Goal: Task Accomplishment & Management: Manage account settings

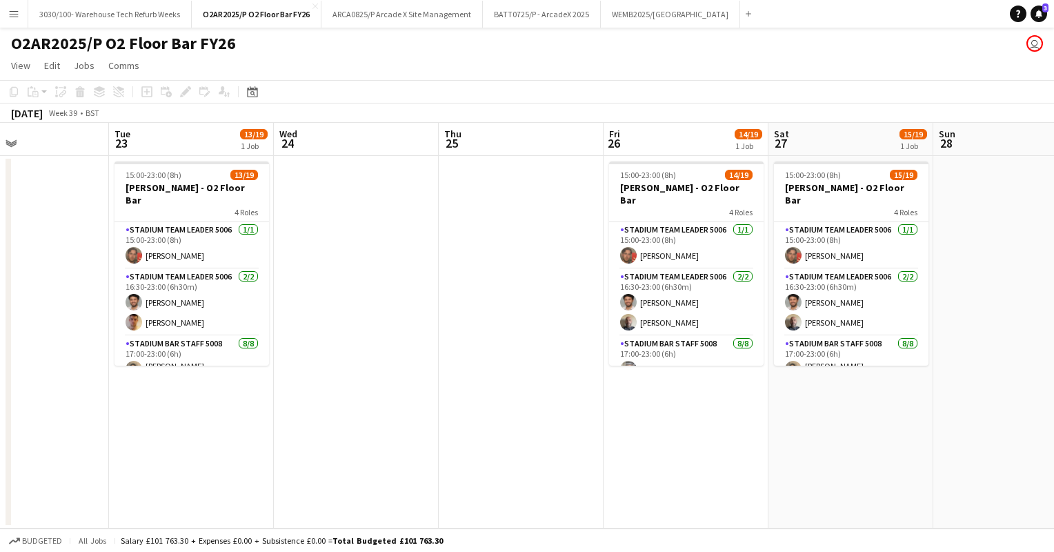
scroll to position [0, 384]
click at [420, 239] on app-date-cell at bounding box center [358, 342] width 165 height 373
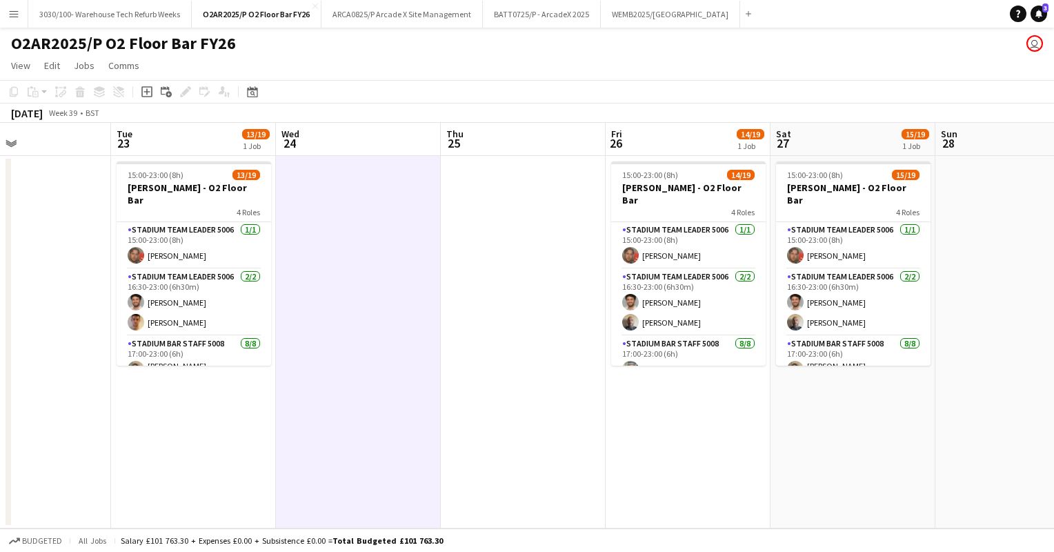
click at [519, 237] on app-date-cell at bounding box center [523, 342] width 165 height 373
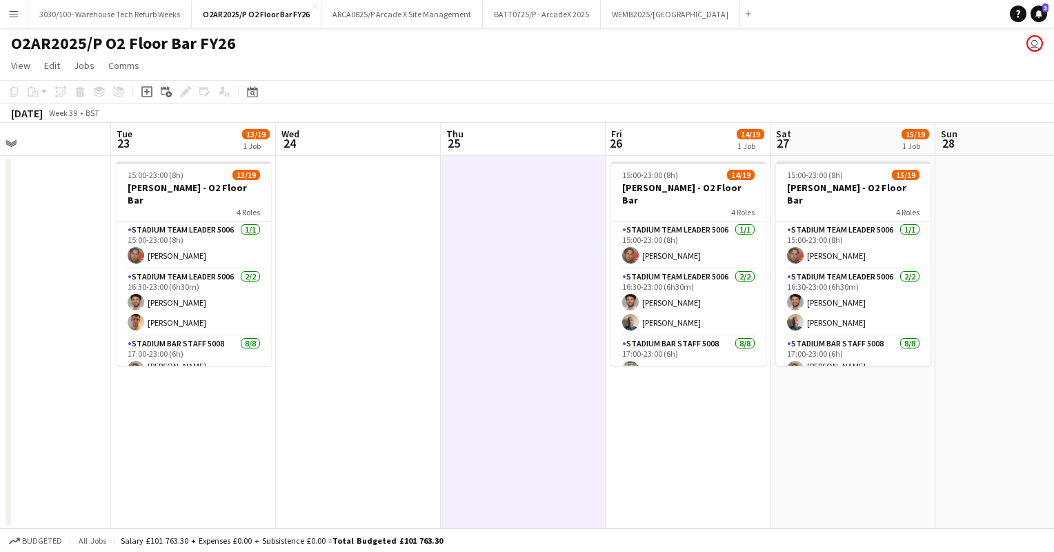
click at [1019, 248] on app-date-cell at bounding box center [1018, 342] width 165 height 373
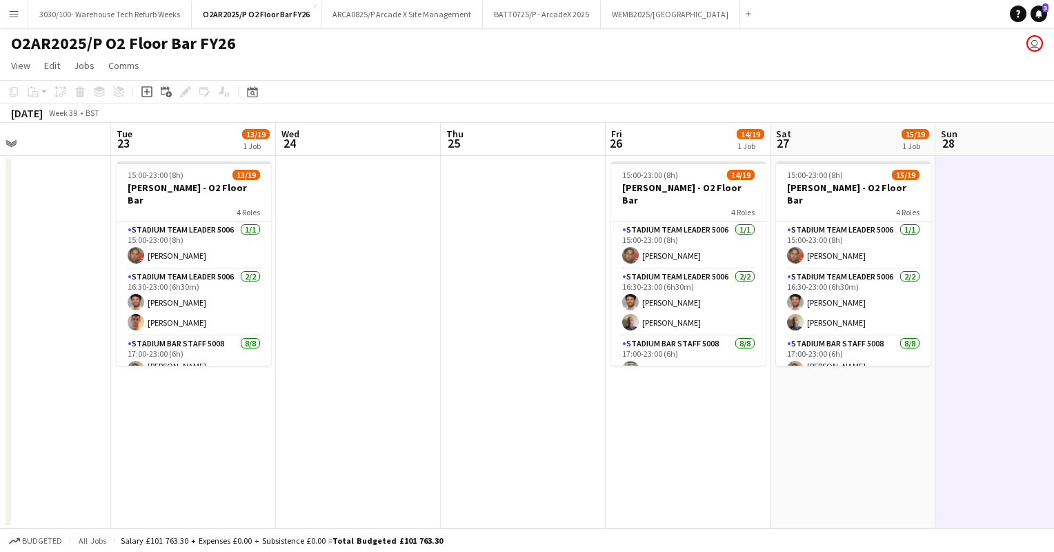
click at [63, 243] on app-date-cell at bounding box center [28, 342] width 165 height 373
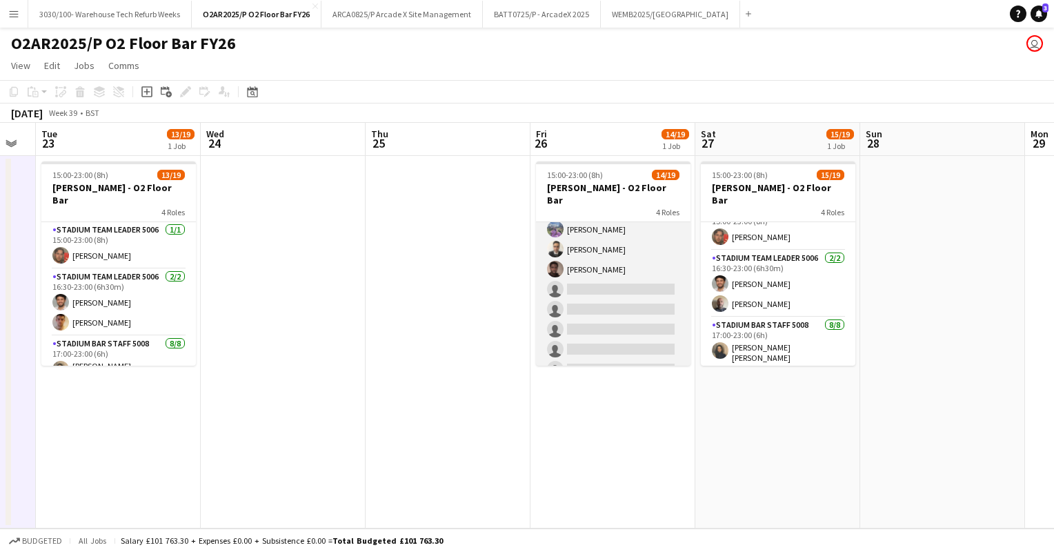
scroll to position [0, 0]
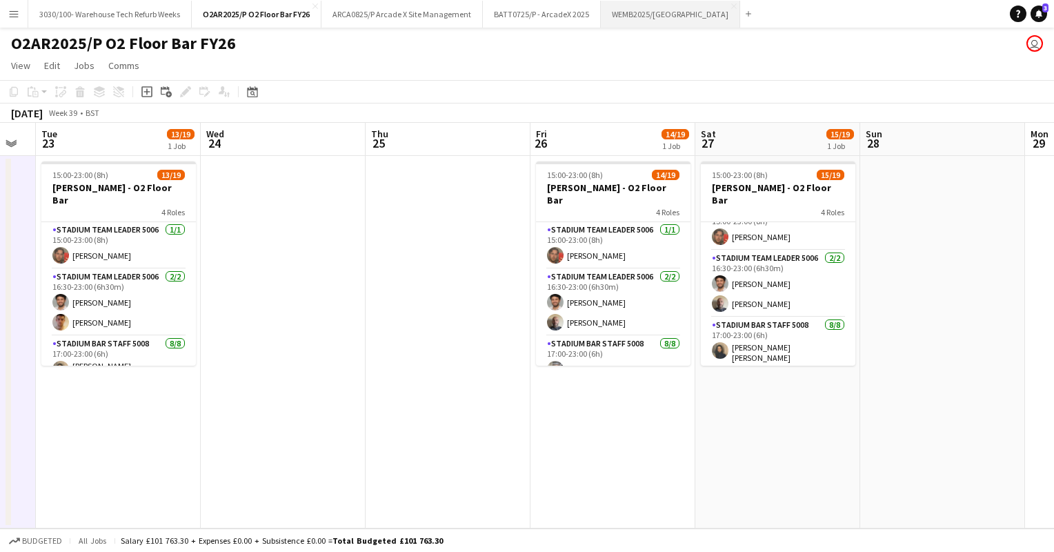
click at [635, 11] on button "WEMB2025/[GEOGRAPHIC_DATA] Close" at bounding box center [670, 14] width 139 height 27
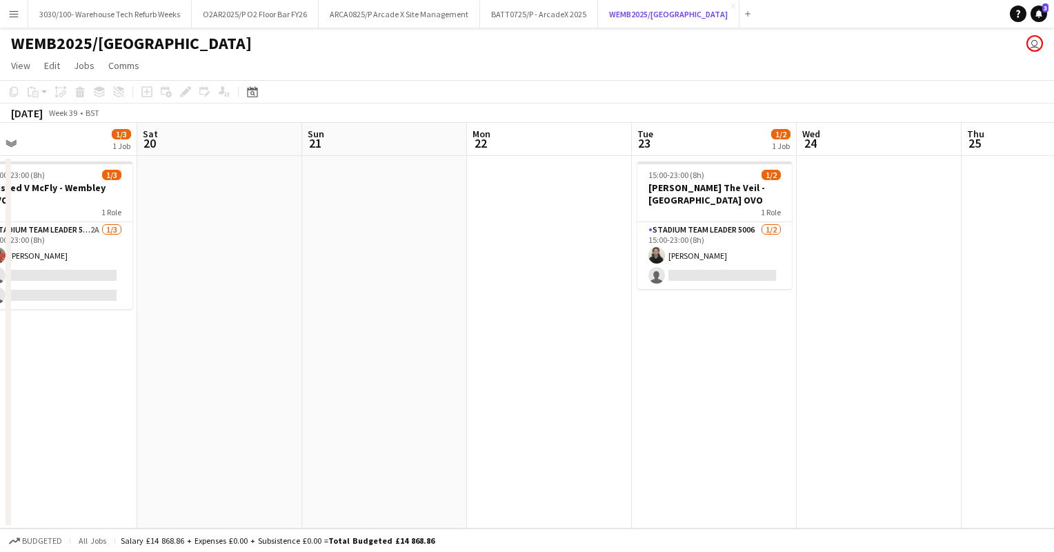
scroll to position [0, 406]
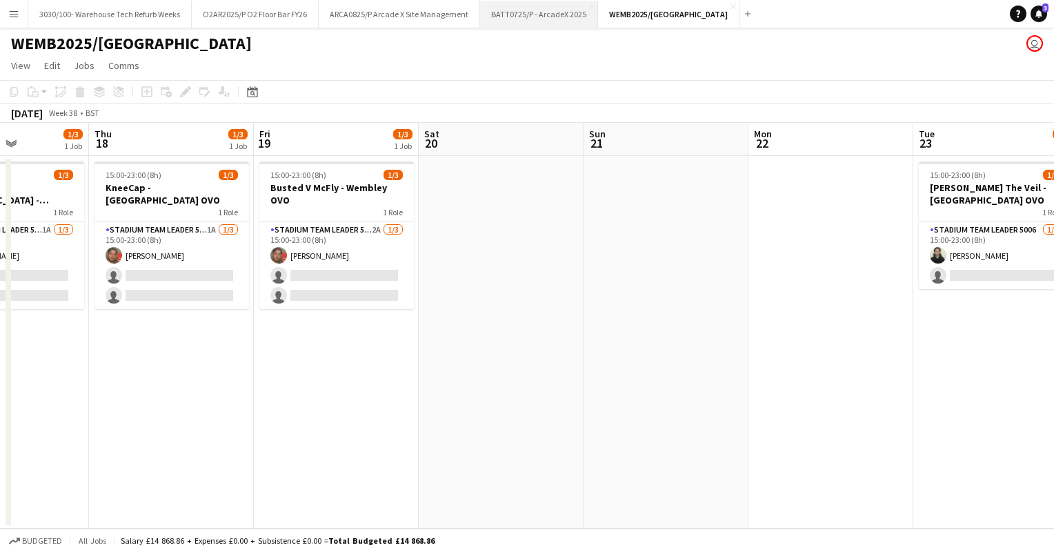
click at [506, 17] on button "BATT0725/P - ArcadeX 2025 Close" at bounding box center [539, 14] width 118 height 27
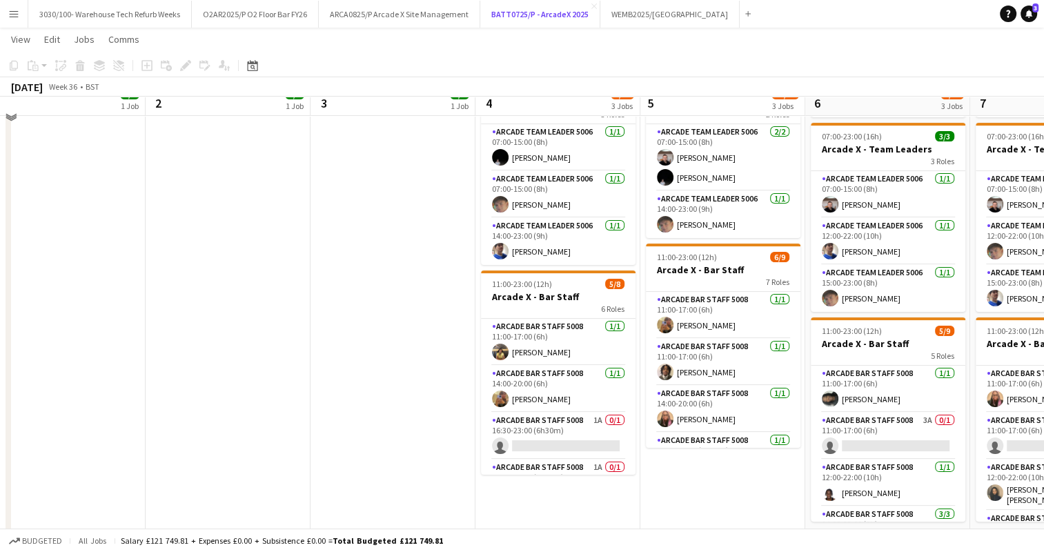
scroll to position [188, 0]
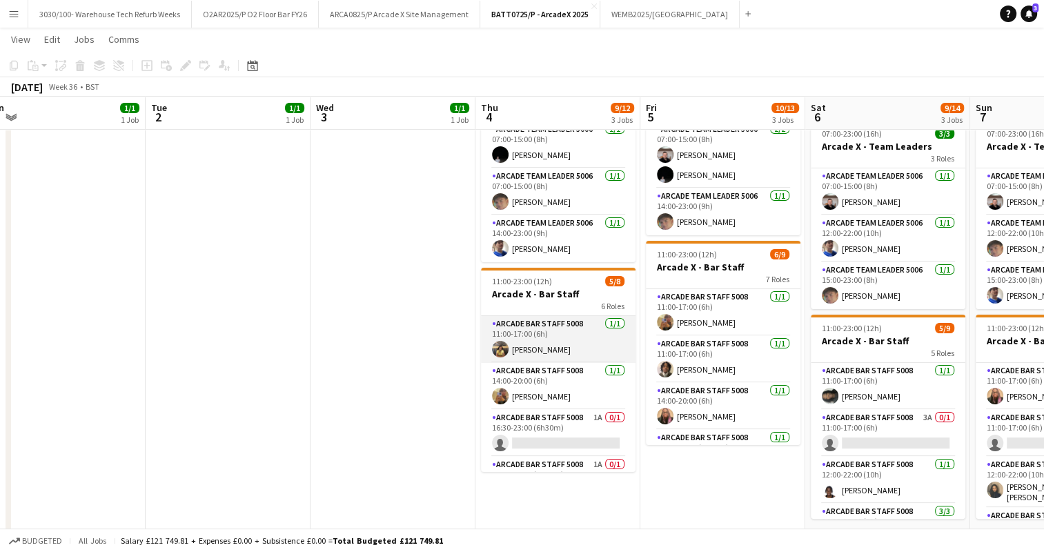
click at [559, 348] on app-card-role "Arcade Bar Staff 5008 [DATE] 11:00-17:00 (6h) [PERSON_NAME]" at bounding box center [558, 339] width 155 height 47
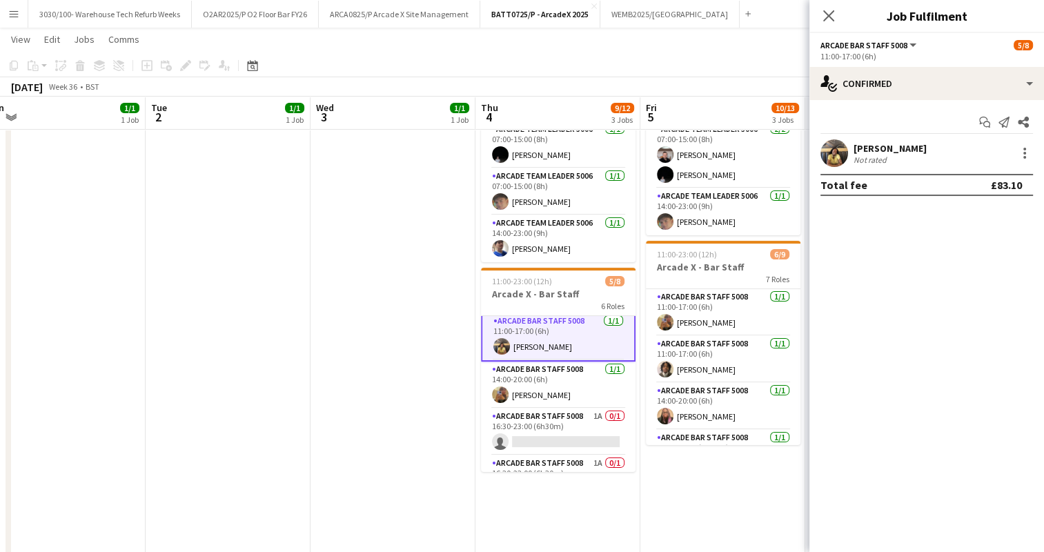
scroll to position [0, 0]
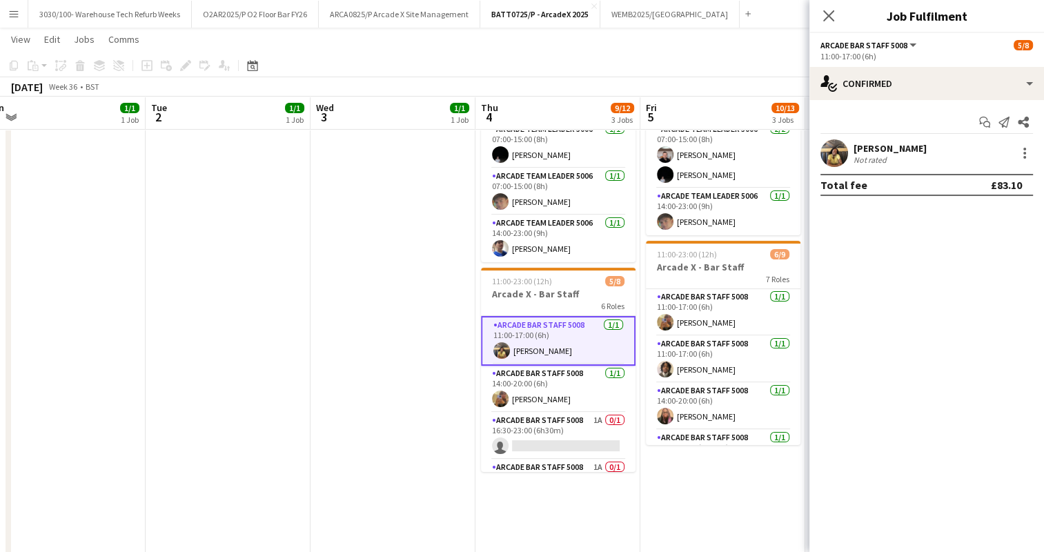
click at [381, 306] on app-date-cell "07:00-15:00 (8h) 1/1 Arcade X - Team Leader 1 Role Arcade Team Leader 5006 [DAT…" at bounding box center [393, 264] width 165 height 594
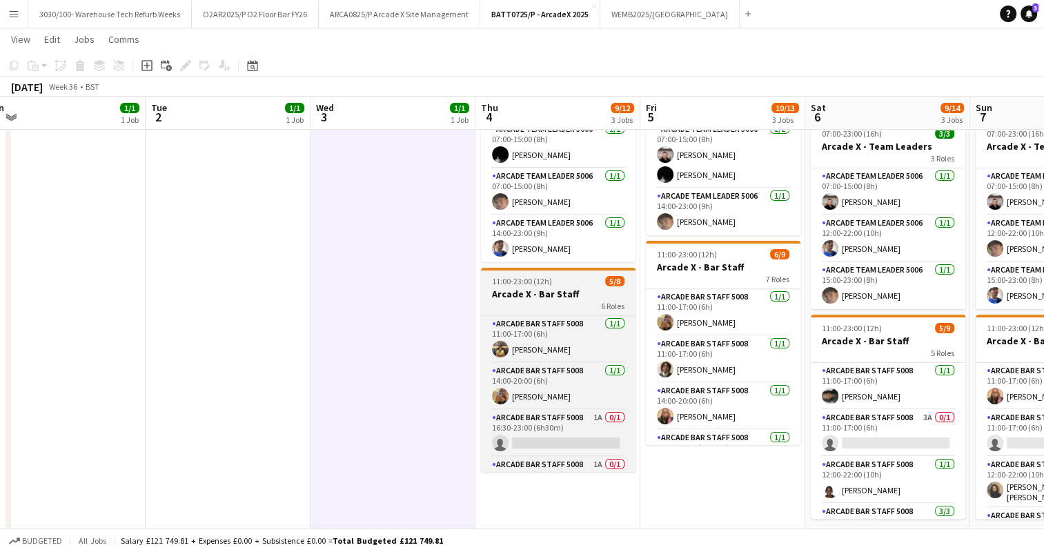
click at [563, 284] on div "11:00-23:00 (12h) 5/8" at bounding box center [558, 281] width 155 height 10
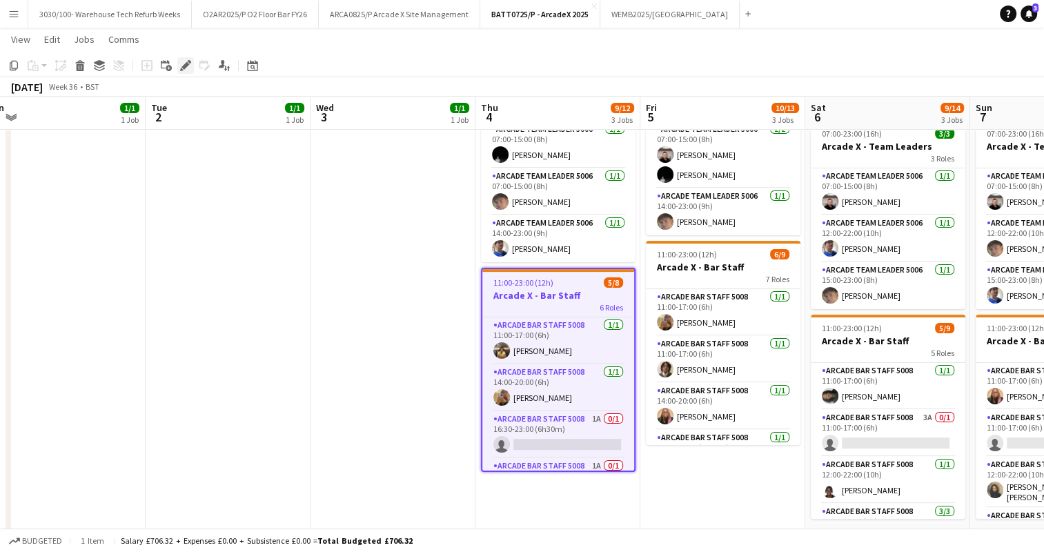
click at [190, 67] on icon "Edit" at bounding box center [185, 65] width 11 height 11
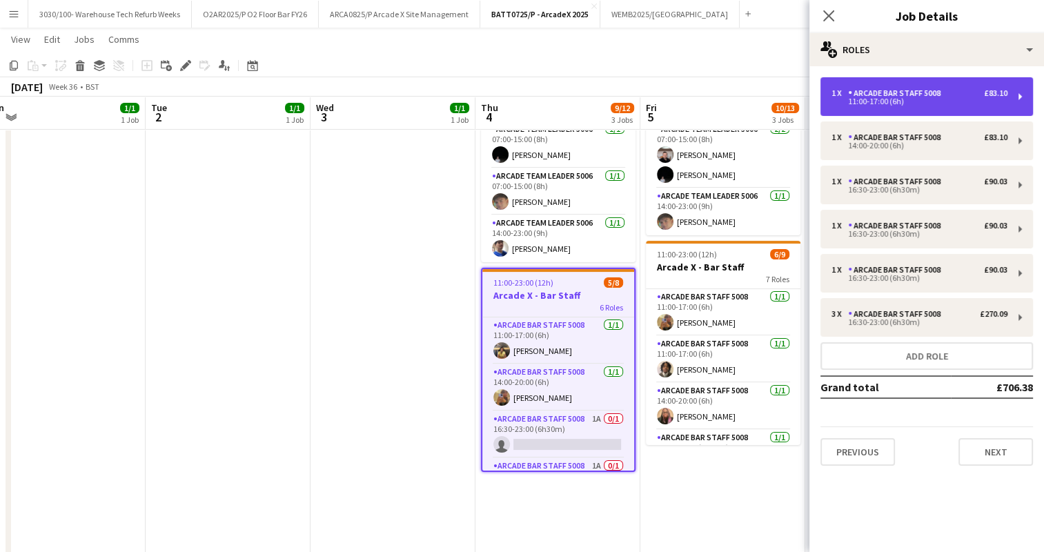
drag, startPoint x: 964, startPoint y: 102, endPoint x: 914, endPoint y: 84, distance: 52.8
click at [914, 84] on div "1 x Arcade Bar Staff 5008 £83.10 11:00-17:00 (6h)" at bounding box center [926, 96] width 213 height 39
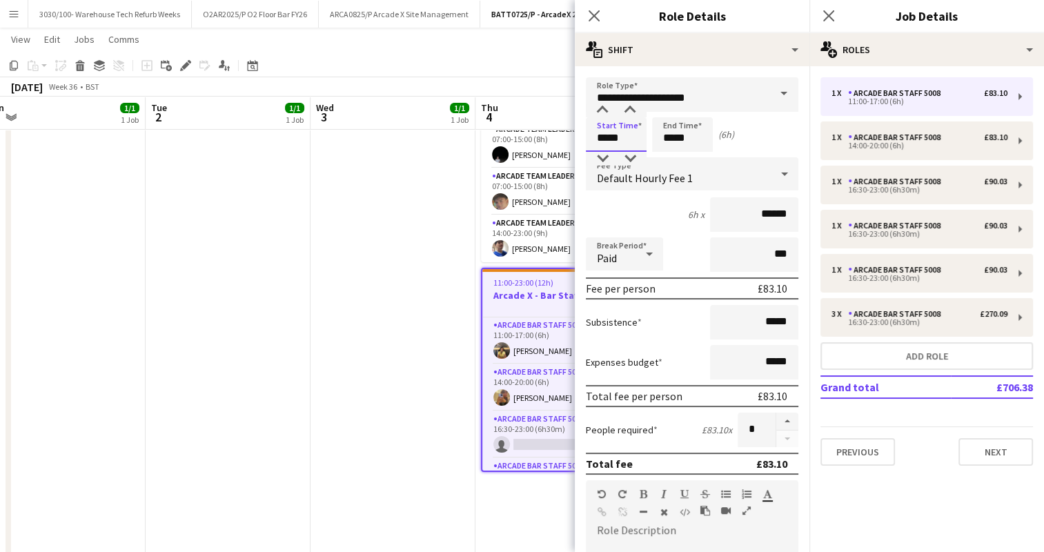
drag, startPoint x: 624, startPoint y: 141, endPoint x: 584, endPoint y: 141, distance: 40.0
click at [584, 141] on form "**********" at bounding box center [692, 506] width 235 height 858
type input "*****"
click at [670, 137] on input "*****" at bounding box center [682, 134] width 61 height 35
type input "*****"
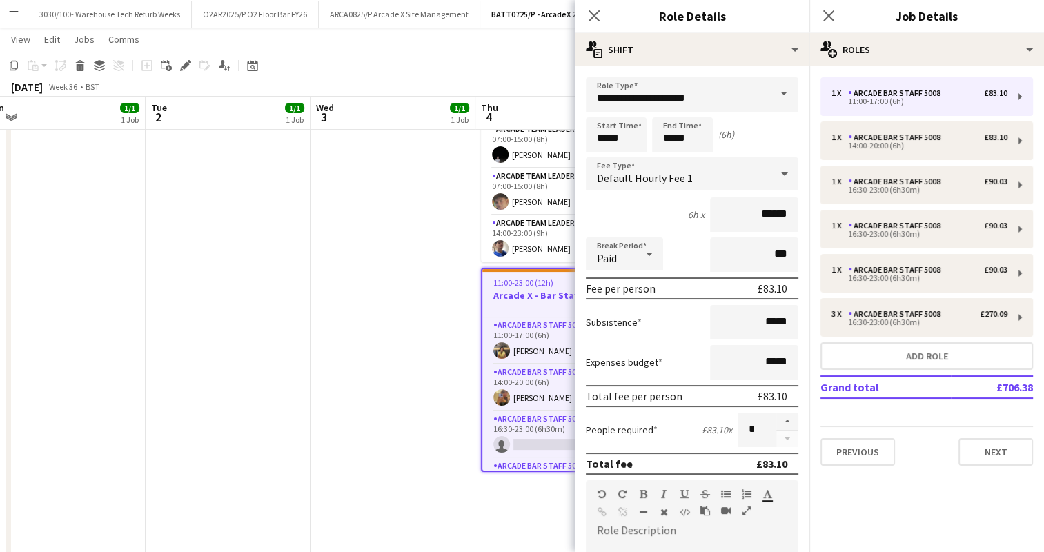
click at [636, 219] on div "6h x ******" at bounding box center [692, 214] width 213 height 35
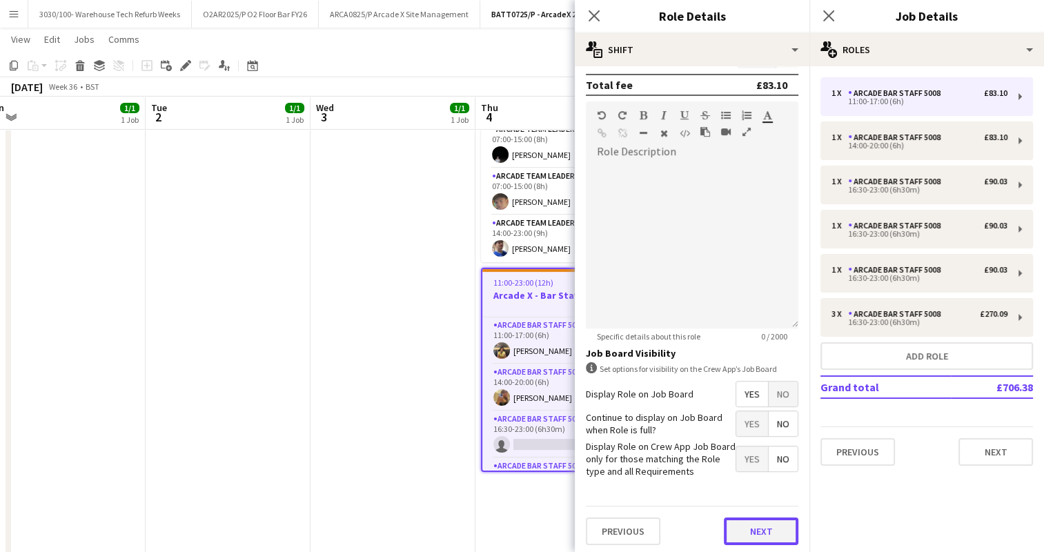
click at [756, 518] on button "Next" at bounding box center [761, 532] width 75 height 28
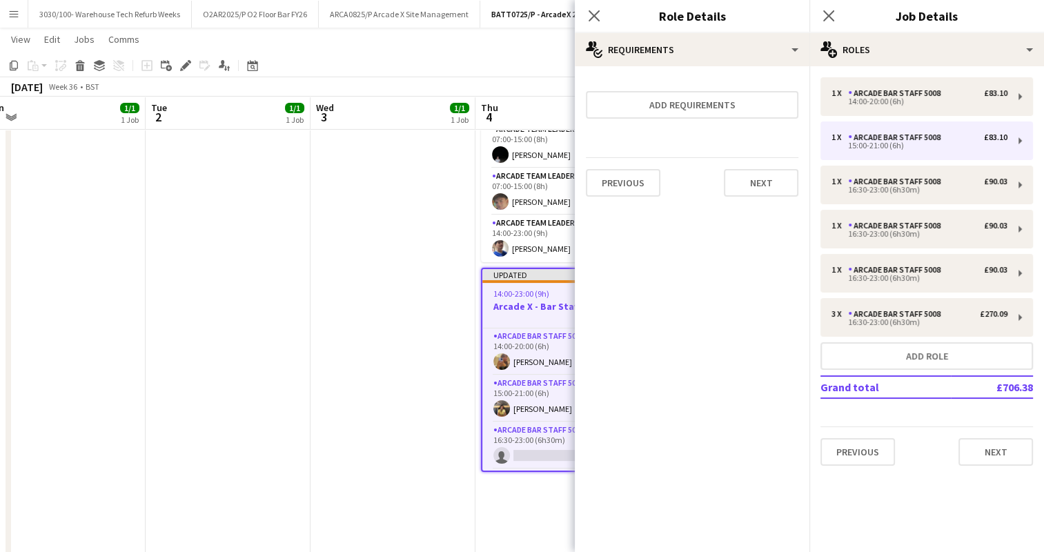
scroll to position [0, 0]
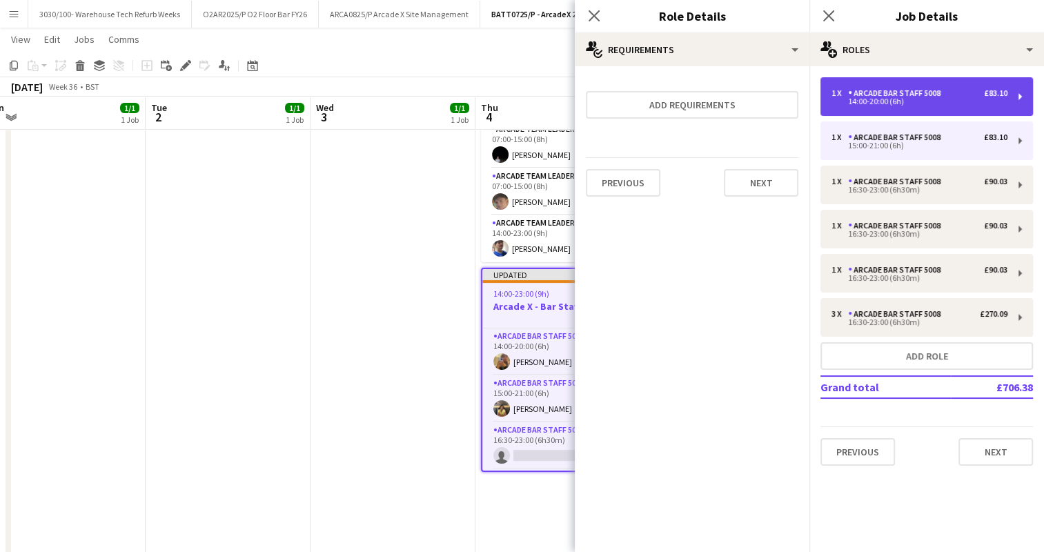
click at [908, 99] on div "14:00-20:00 (6h)" at bounding box center [920, 101] width 176 height 7
type input "*****"
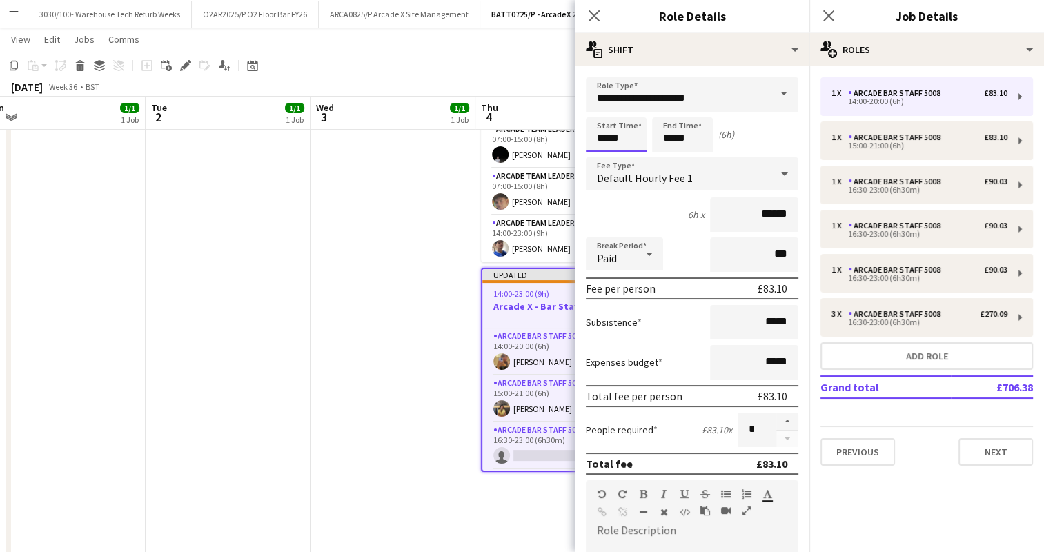
click at [607, 135] on input "*****" at bounding box center [616, 134] width 61 height 35
type input "*****"
click at [673, 138] on input "*****" at bounding box center [682, 134] width 61 height 35
type input "*****"
click at [638, 207] on div "6h x ******" at bounding box center [692, 214] width 213 height 35
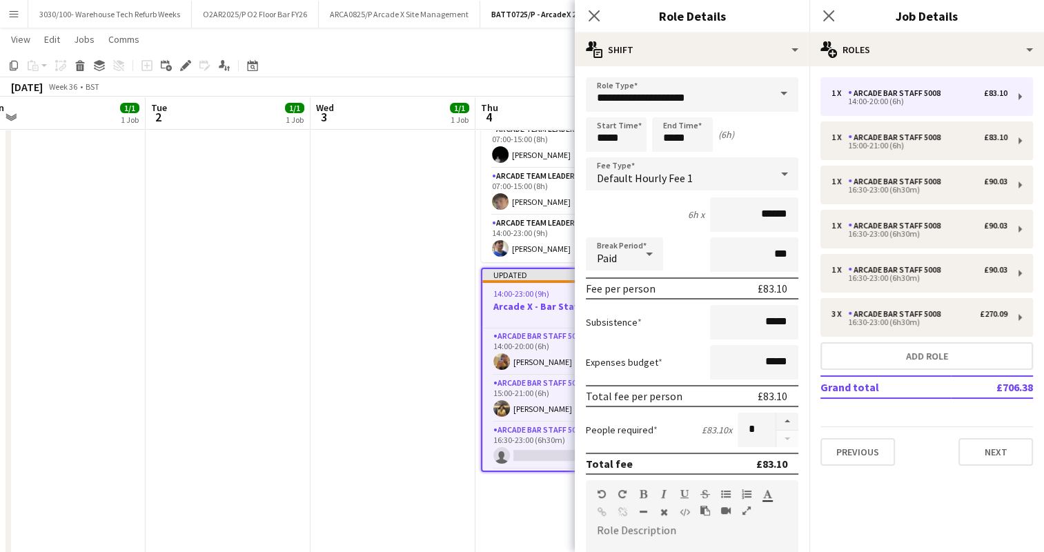
scroll to position [379, 0]
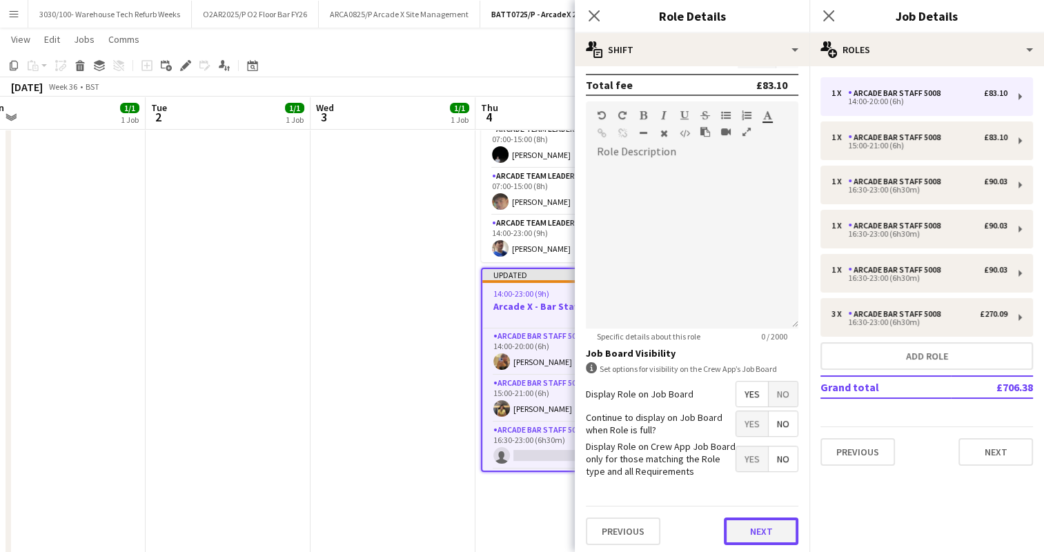
click at [737, 530] on button "Next" at bounding box center [761, 532] width 75 height 28
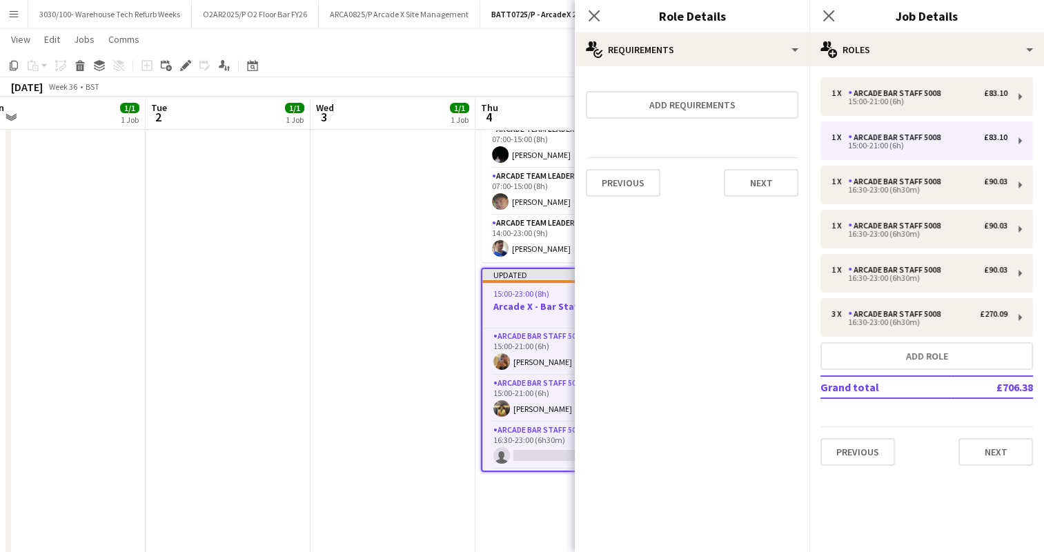
click at [395, 357] on app-date-cell "07:00-15:00 (8h) 1/1 Arcade X - Team Leader 1 Role Arcade Team Leader 5006 [DAT…" at bounding box center [393, 264] width 165 height 594
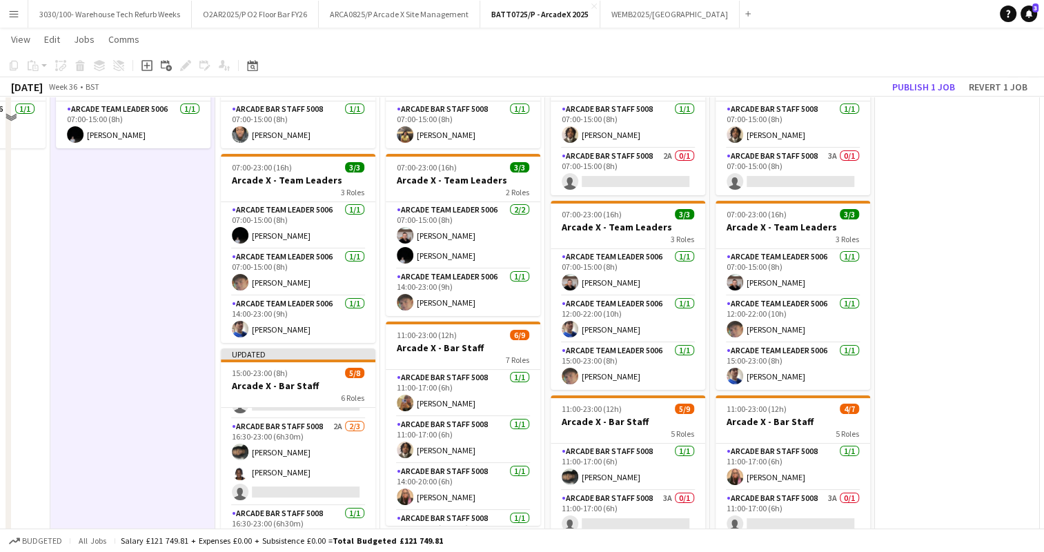
scroll to position [141, 0]
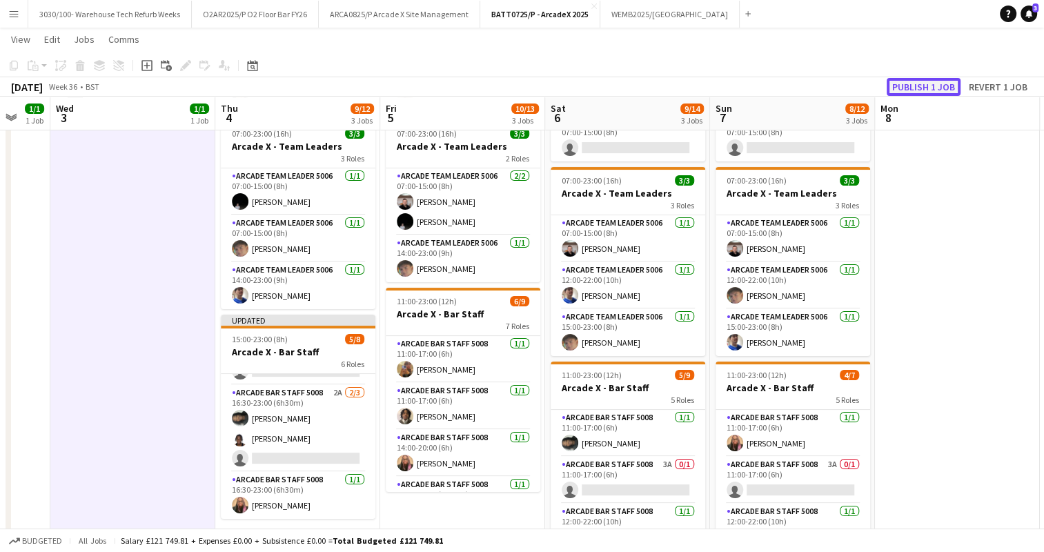
click at [903, 88] on button "Publish 1 job" at bounding box center [924, 87] width 74 height 18
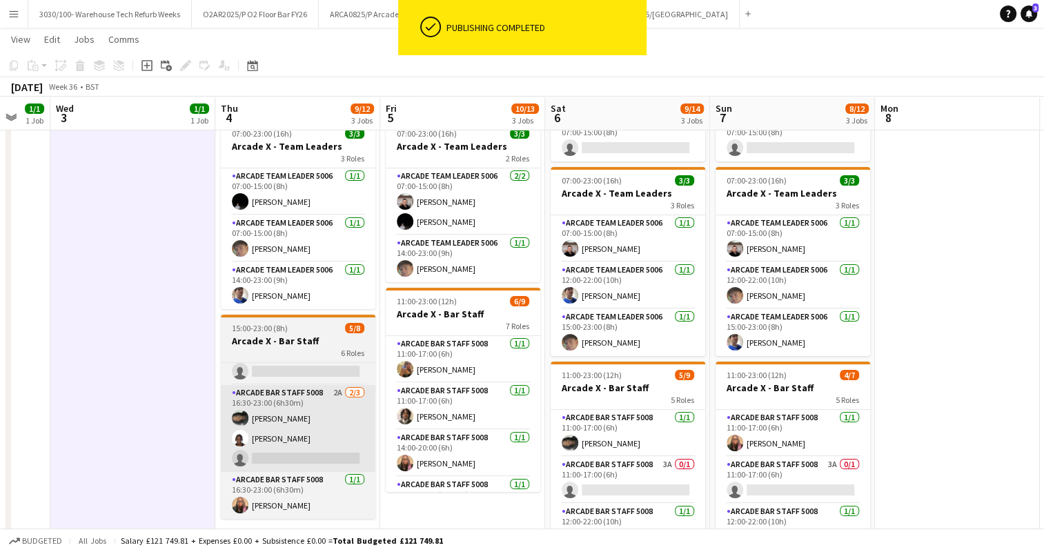
scroll to position [166, 0]
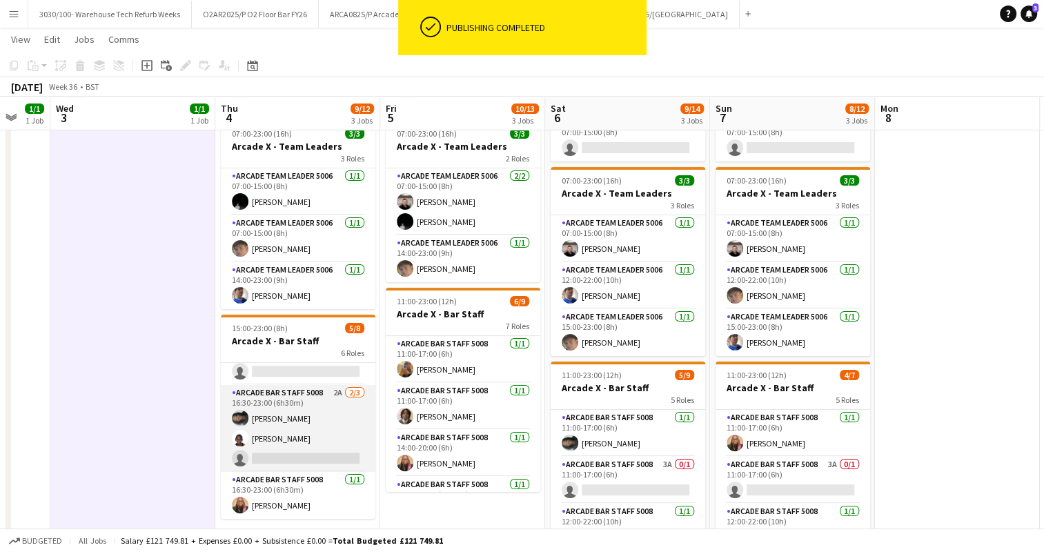
click at [298, 431] on app-card-role "Arcade Bar Staff 5008 2A [DATE] 16:30-23:00 (6h30m) [PERSON_NAME] Igbuya [PERSO…" at bounding box center [298, 428] width 155 height 87
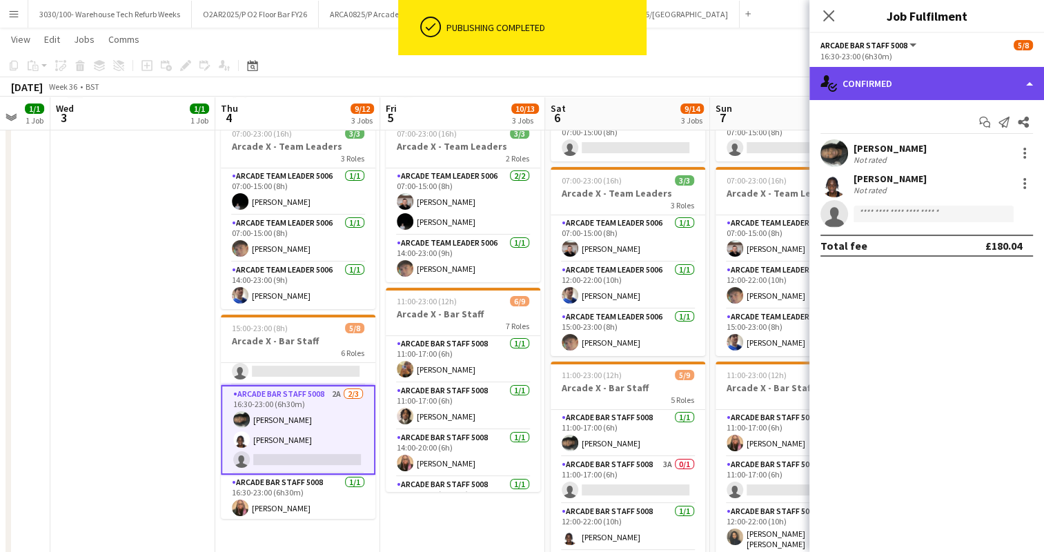
click at [924, 76] on div "single-neutral-actions-check-2 Confirmed" at bounding box center [926, 83] width 235 height 33
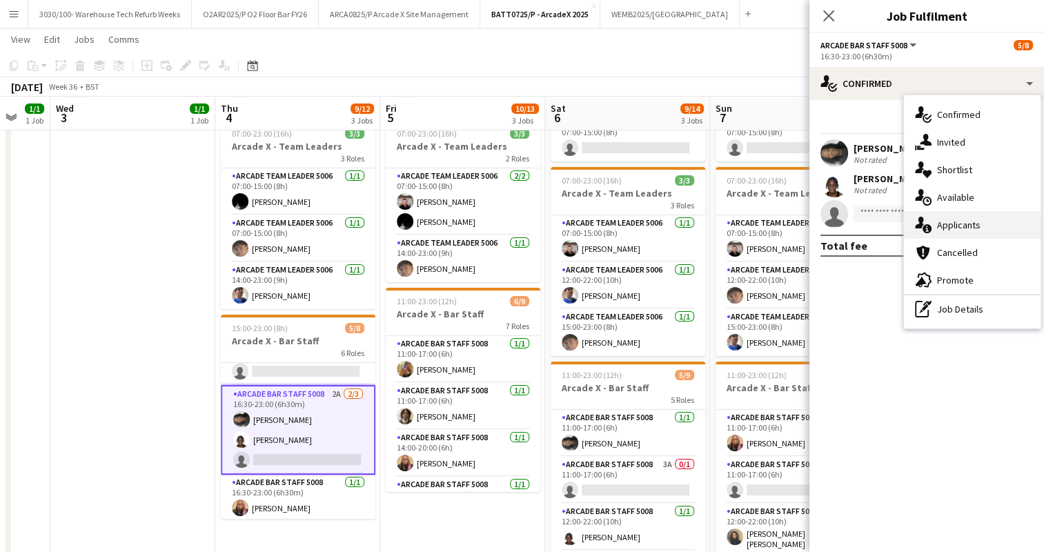
click at [943, 226] on div "single-neutral-actions-information Applicants" at bounding box center [972, 225] width 137 height 28
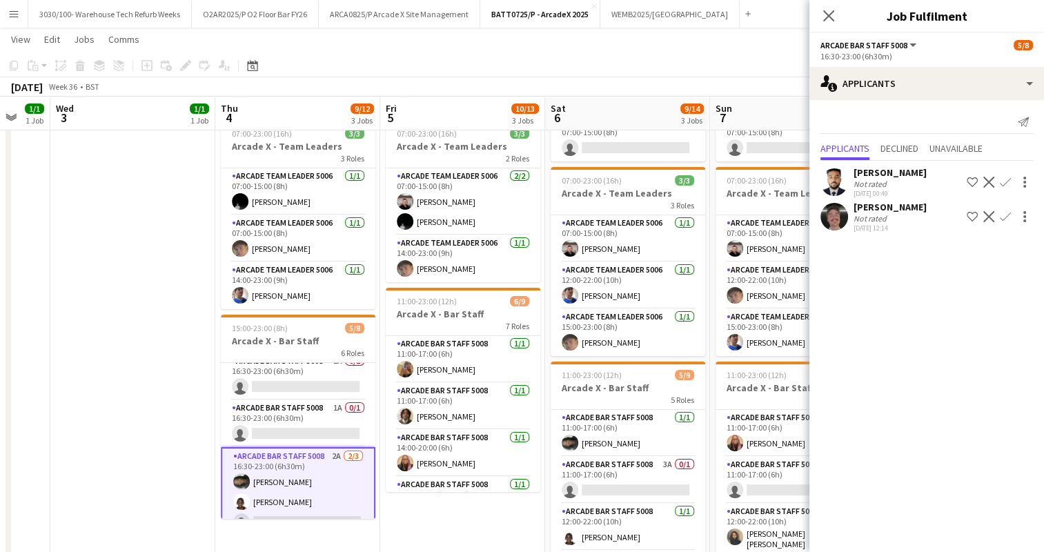
scroll to position [97, 0]
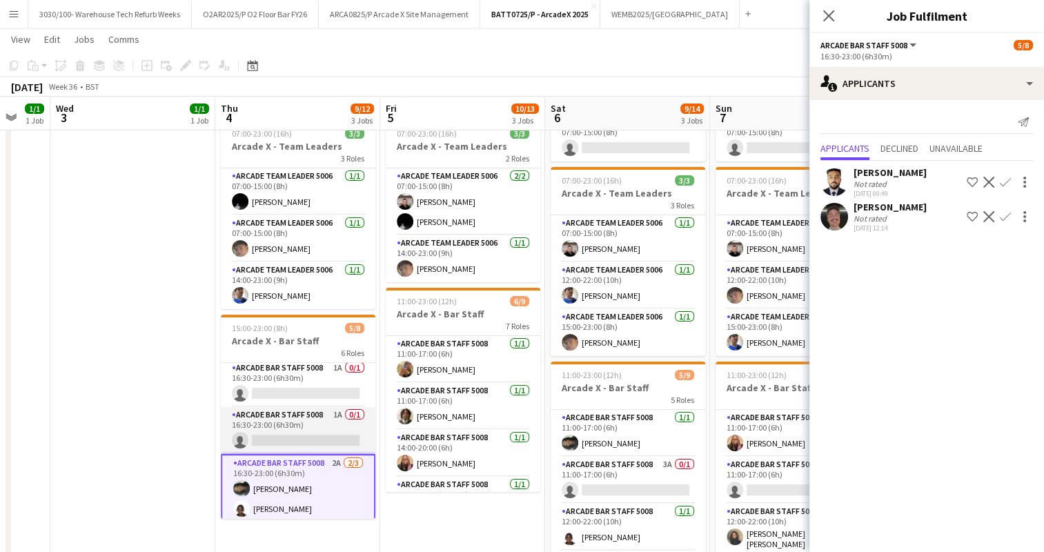
click at [273, 443] on app-card-role "Arcade Bar Staff 5008 1A 0/1 16:30-23:00 (6h30m) single-neutral-actions" at bounding box center [298, 430] width 155 height 47
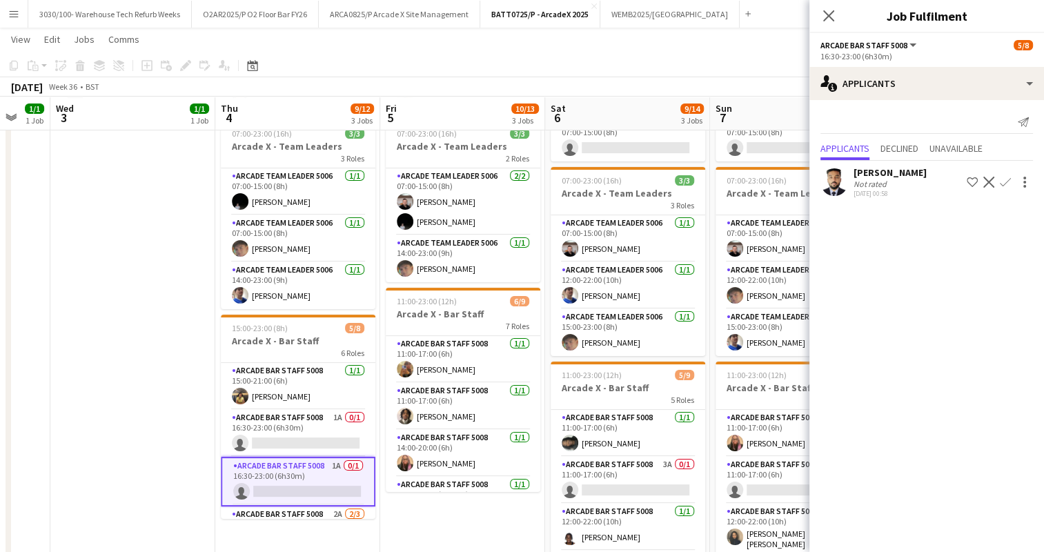
scroll to position [46, 0]
click at [272, 427] on app-card-role "Arcade Bar Staff 5008 1A 0/1 16:30-23:00 (6h30m) single-neutral-actions" at bounding box center [298, 434] width 155 height 47
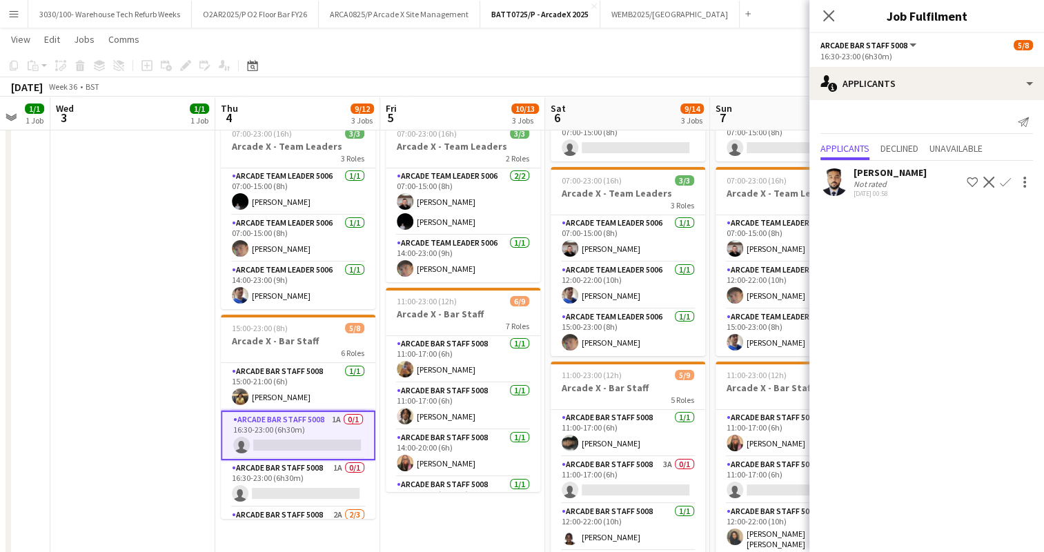
scroll to position [0, 0]
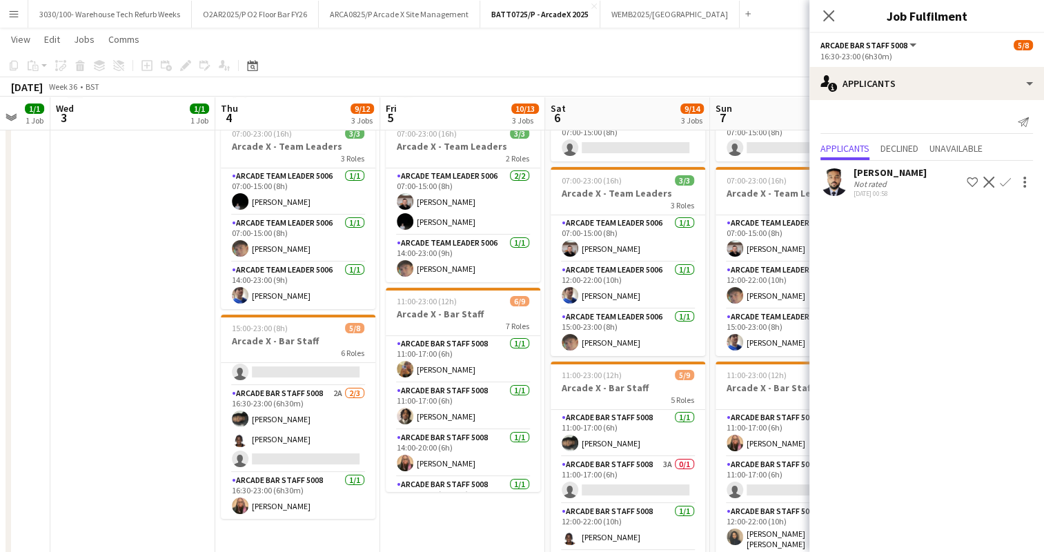
click at [291, 429] on app-card-role "Arcade Bar Staff 5008 2A [DATE] 16:30-23:00 (6h30m) [PERSON_NAME] Igbuya [PERSO…" at bounding box center [298, 429] width 155 height 87
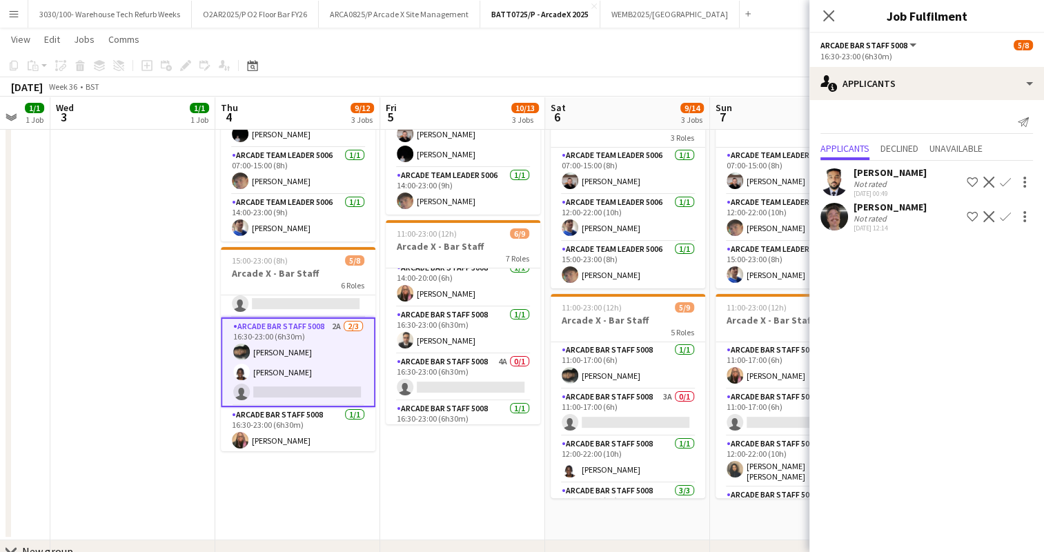
scroll to position [153, 0]
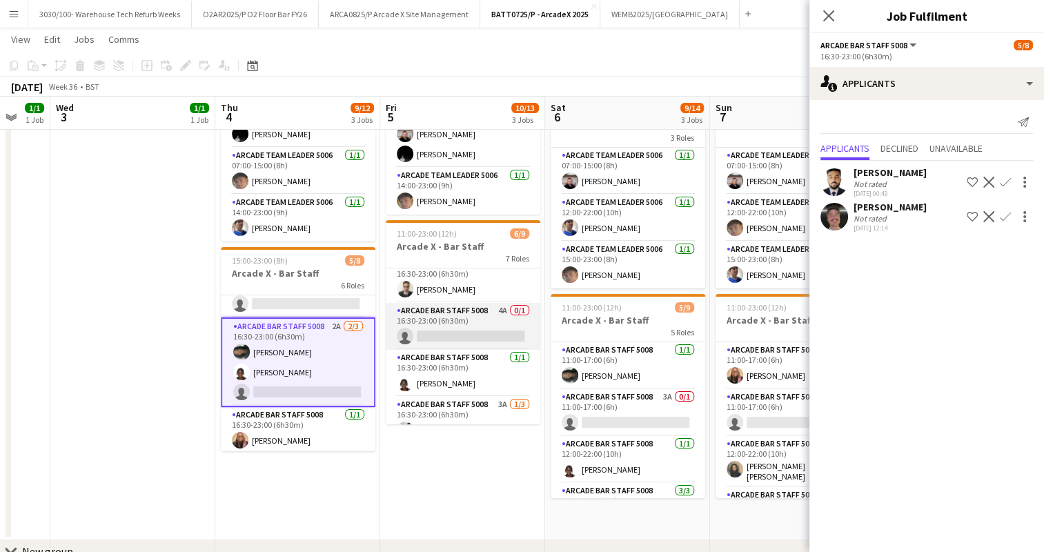
click at [454, 326] on app-card-role "Arcade Bar Staff 5008 4A 0/1 16:30-23:00 (6h30m) single-neutral-actions" at bounding box center [463, 326] width 155 height 47
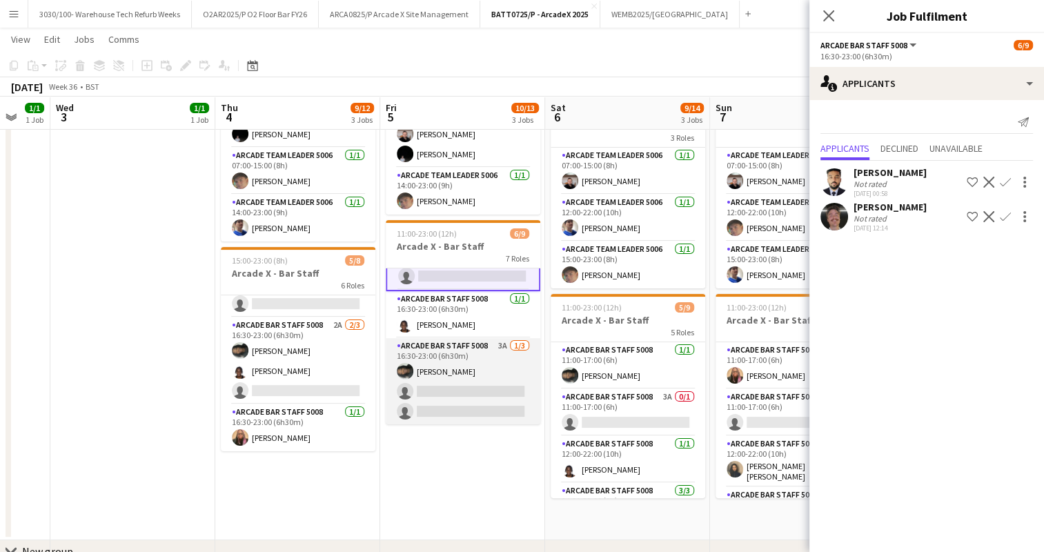
click at [460, 359] on app-card-role "Arcade Bar Staff 5008 3A [DATE] 16:30-23:00 (6h30m) [PERSON_NAME] single-neutra…" at bounding box center [463, 381] width 155 height 87
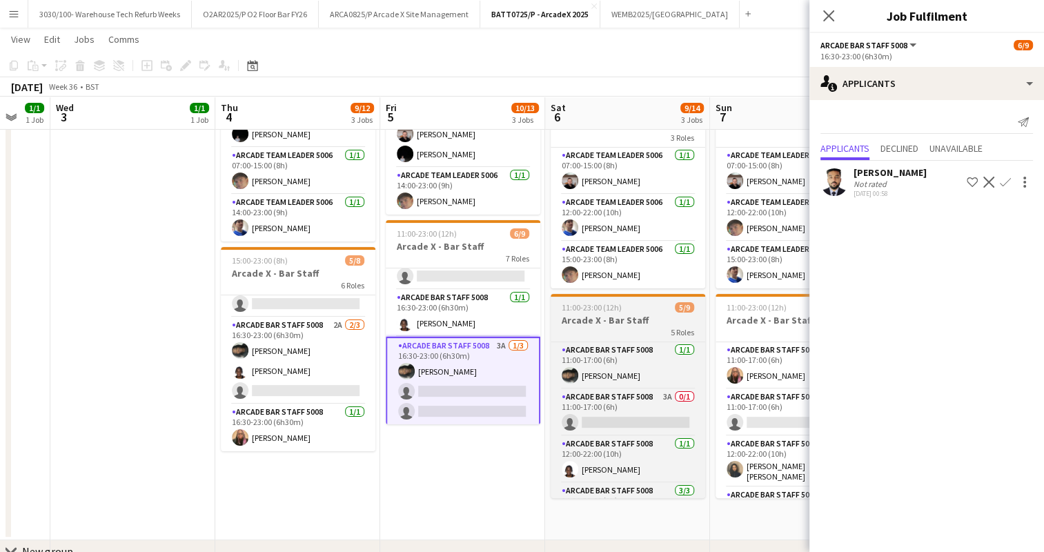
scroll to position [0, 366]
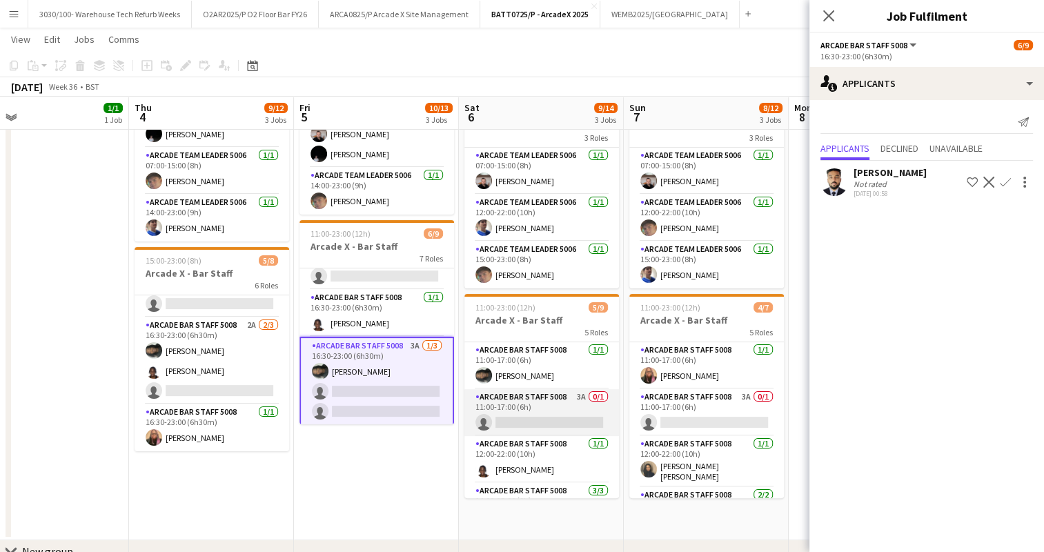
click at [530, 415] on app-card-role "Arcade Bar Staff 5008 3A 0/1 11:00-17:00 (6h) single-neutral-actions" at bounding box center [541, 412] width 155 height 47
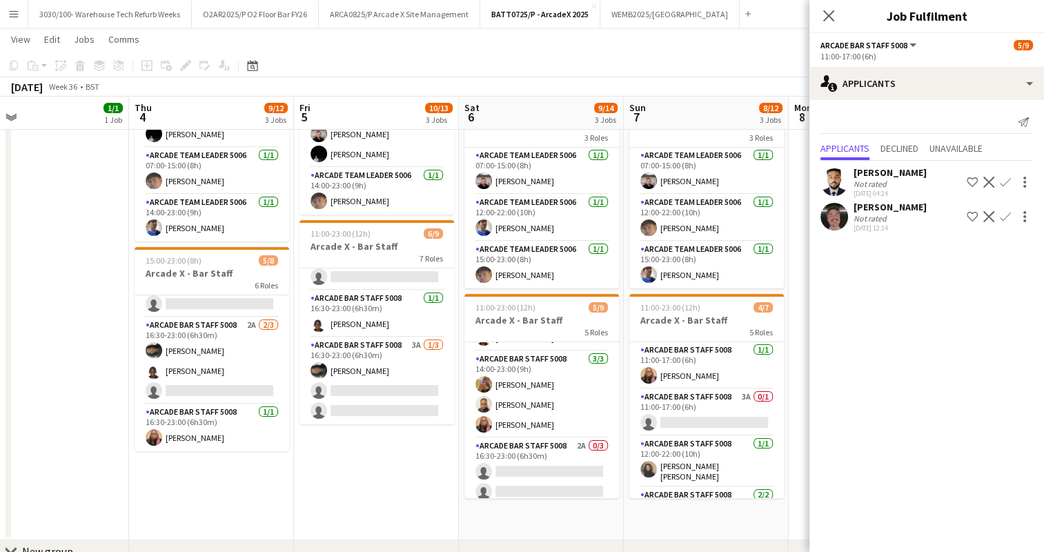
scroll to position [165, 0]
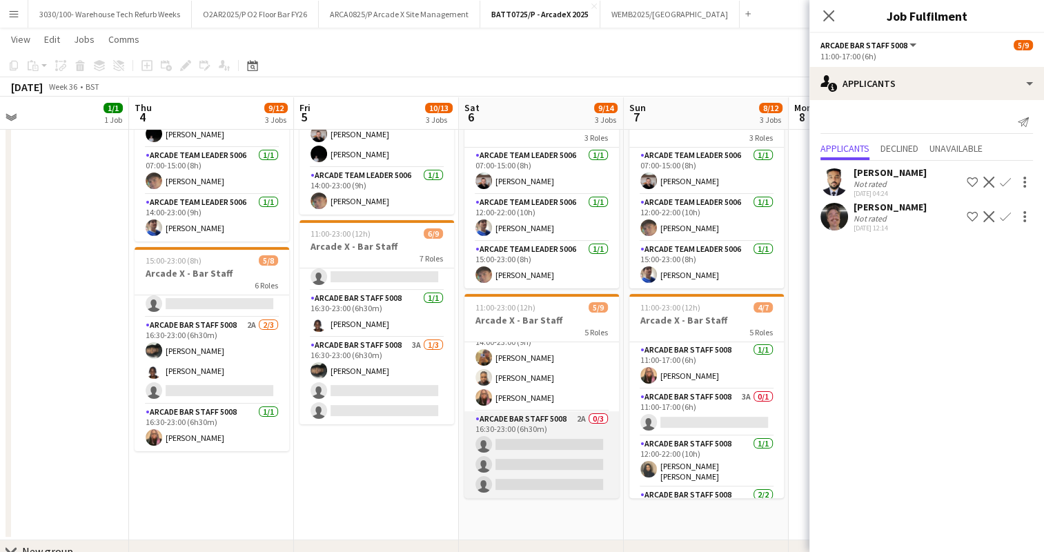
click at [545, 441] on app-card-role "Arcade Bar Staff 5008 2A 0/3 16:30-23:00 (6h30m) single-neutral-actions single-…" at bounding box center [541, 454] width 155 height 87
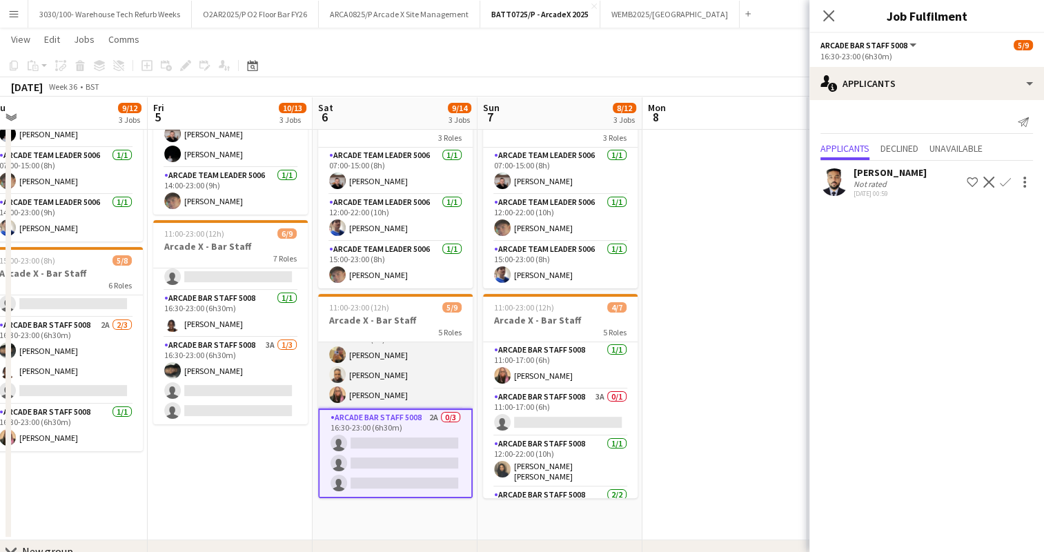
scroll to position [0, 515]
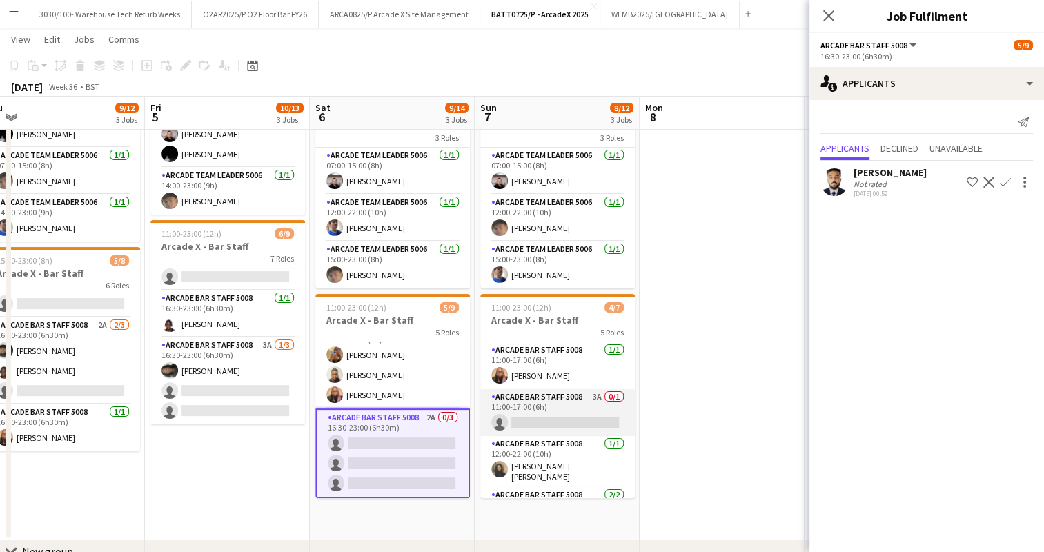
click at [569, 415] on app-card-role "Arcade Bar Staff 5008 3A 0/1 11:00-17:00 (6h) single-neutral-actions" at bounding box center [557, 412] width 155 height 47
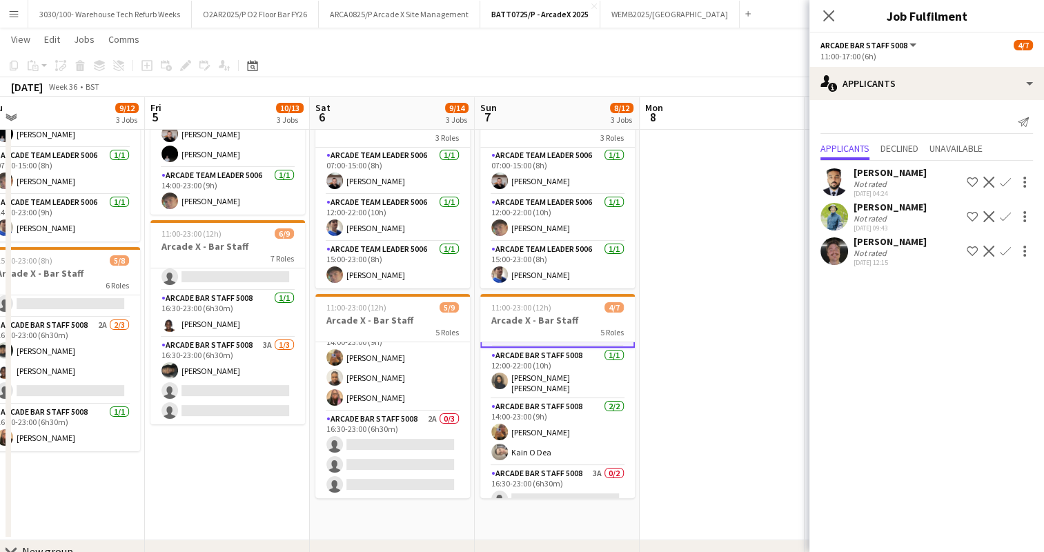
scroll to position [121, 0]
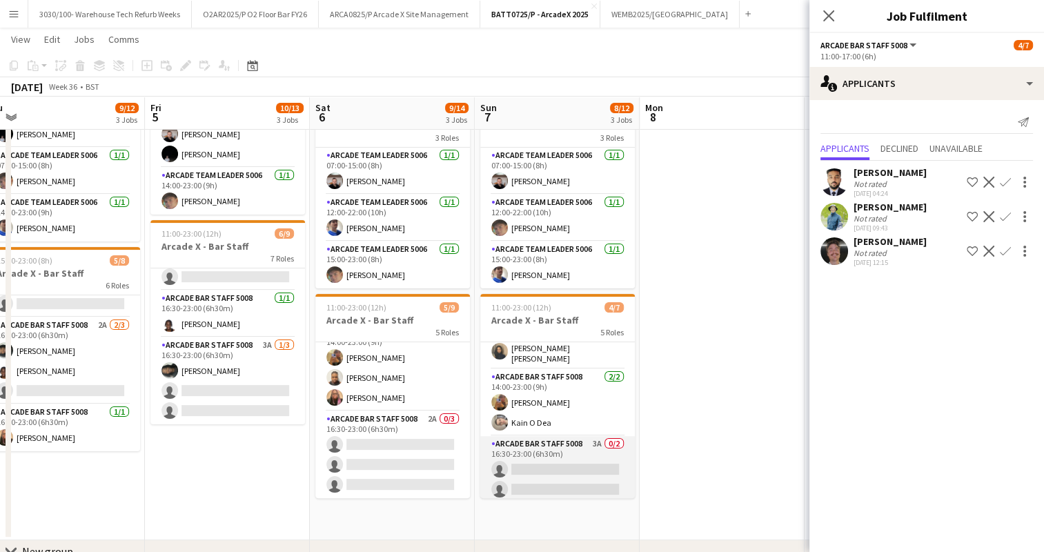
click at [547, 457] on app-card-role "Arcade Bar Staff 5008 3A 0/2 16:30-23:00 (6h30m) single-neutral-actions single-…" at bounding box center [557, 469] width 155 height 67
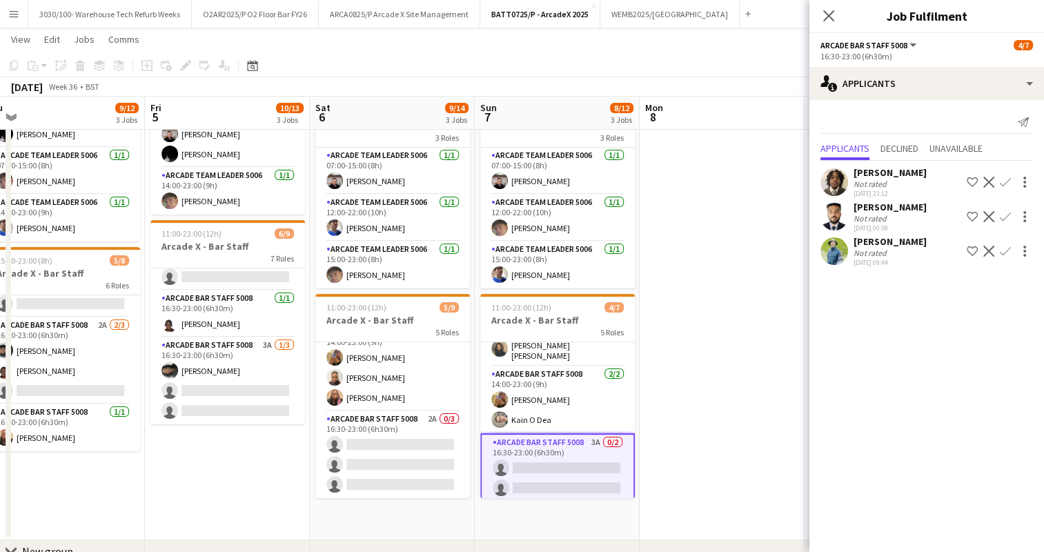
click at [1007, 177] on app-icon "Confirm" at bounding box center [1005, 182] width 11 height 11
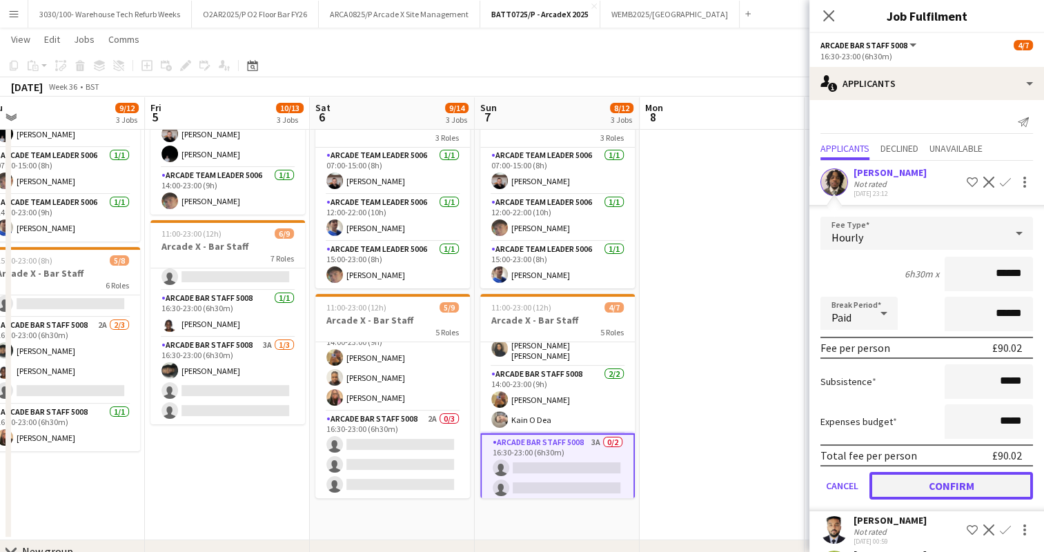
click at [935, 486] on button "Confirm" at bounding box center [951, 486] width 164 height 28
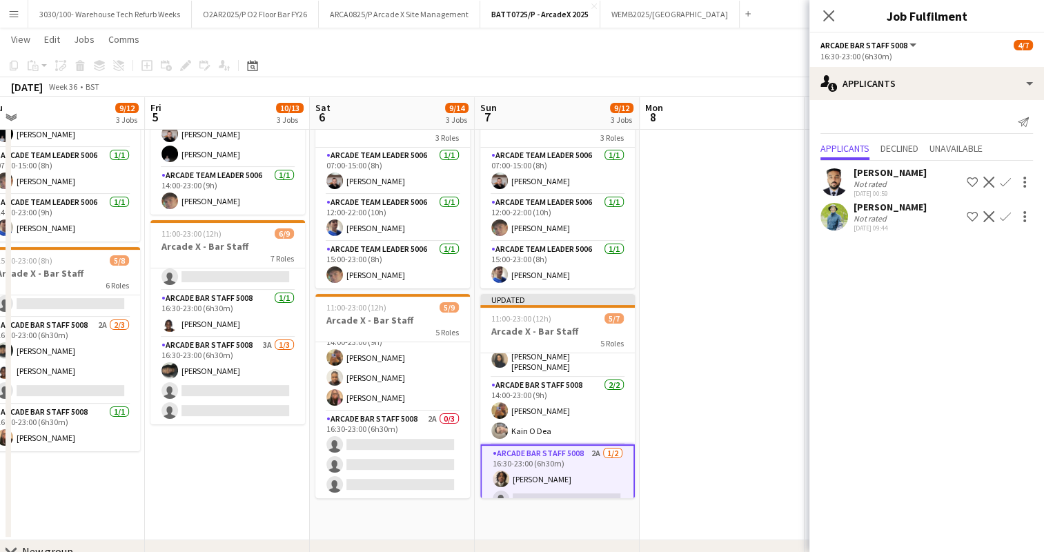
click at [1011, 213] on button "Confirm" at bounding box center [1005, 216] width 17 height 17
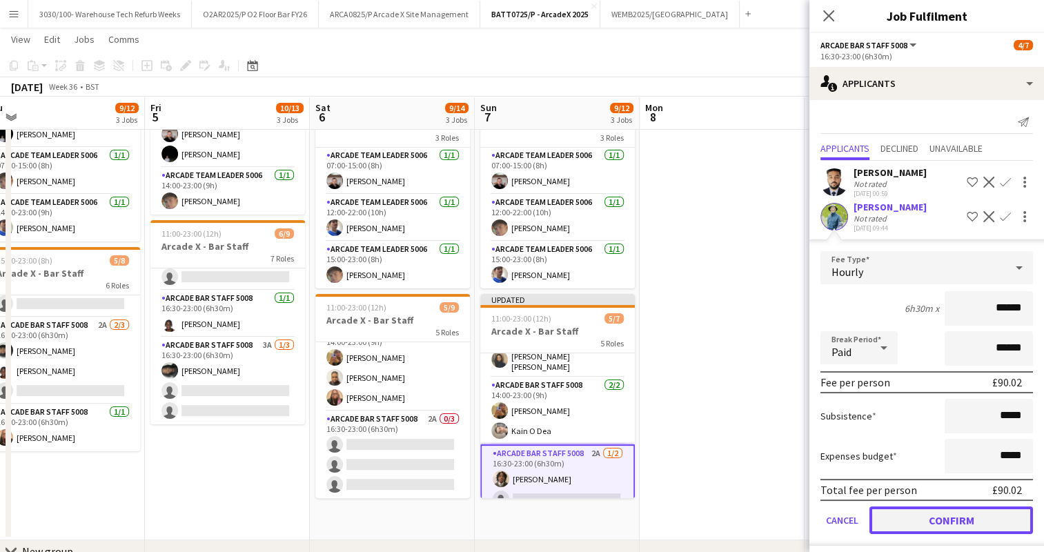
click at [932, 514] on button "Confirm" at bounding box center [951, 521] width 164 height 28
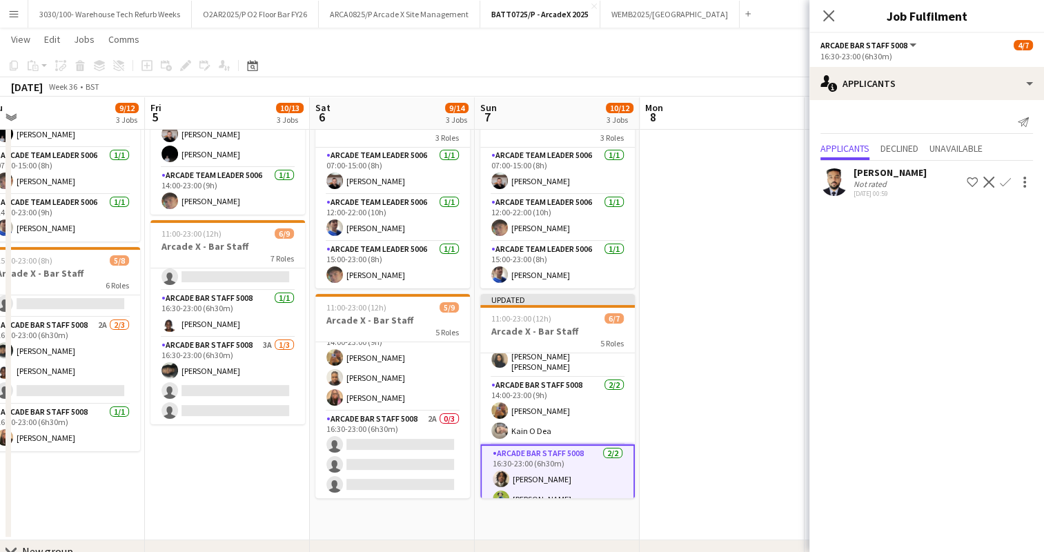
click at [723, 250] on app-date-cell at bounding box center [722, 243] width 165 height 594
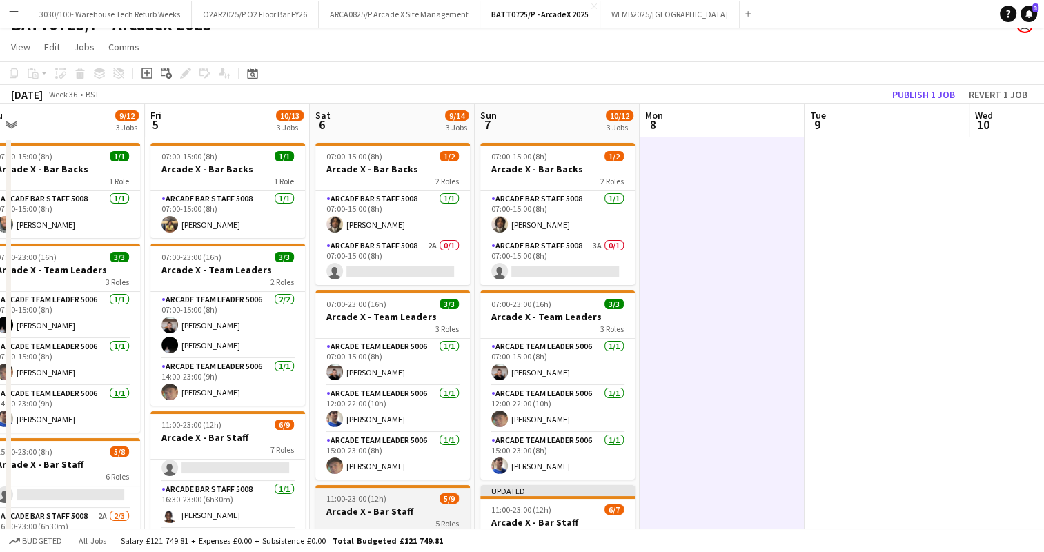
scroll to position [16, 0]
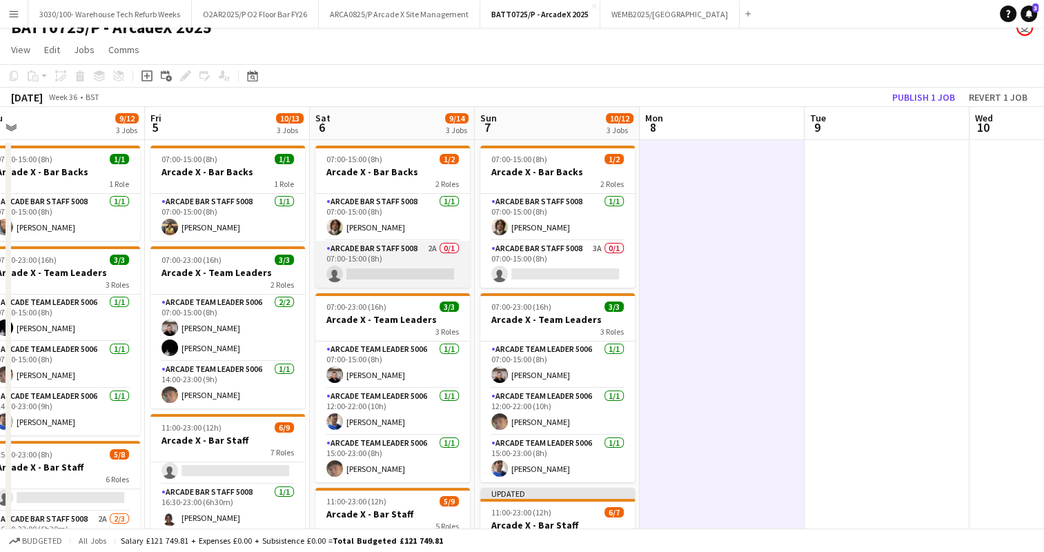
click at [421, 273] on app-card-role "Arcade Bar Staff 5008 2A 0/1 07:00-15:00 (8h) single-neutral-actions" at bounding box center [392, 264] width 155 height 47
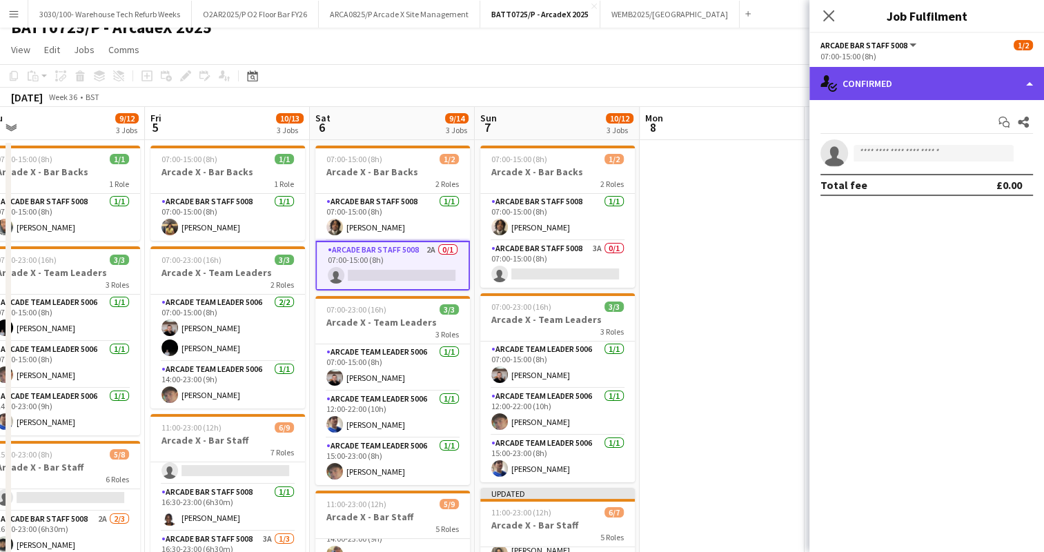
click at [978, 88] on div "single-neutral-actions-check-2 Confirmed" at bounding box center [926, 83] width 235 height 33
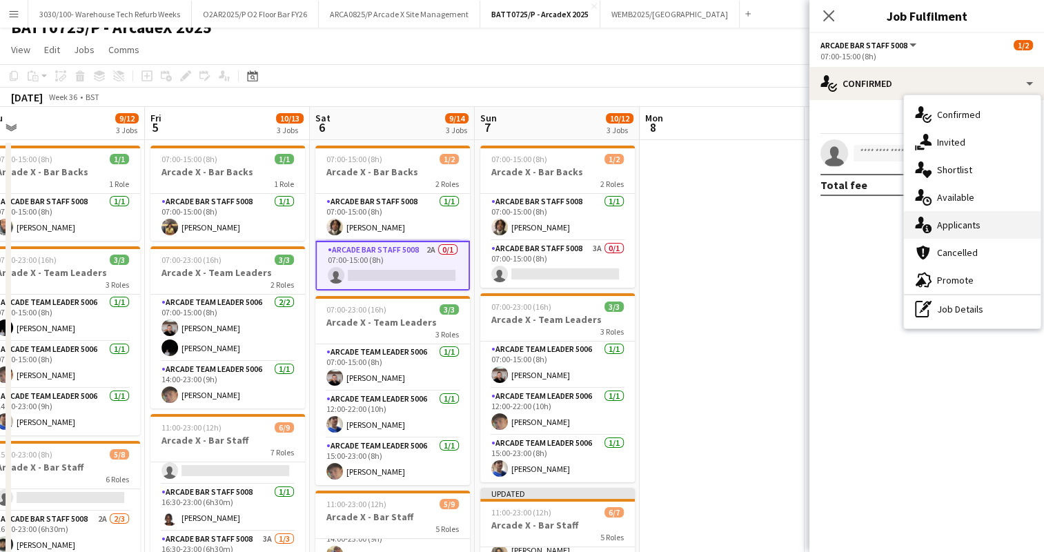
click at [963, 224] on div "single-neutral-actions-information Applicants" at bounding box center [972, 225] width 137 height 28
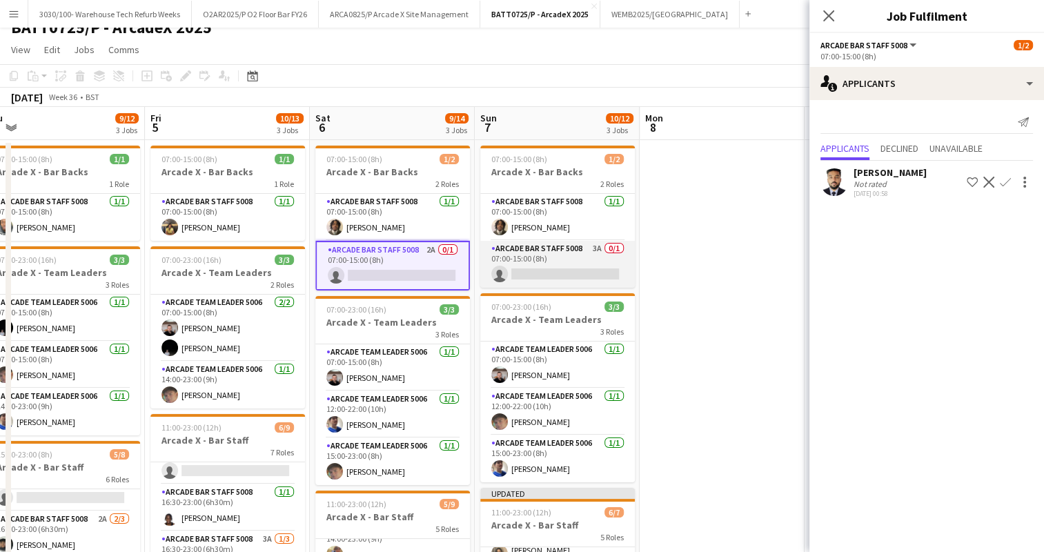
click at [560, 266] on app-card-role "Arcade Bar Staff 5008 3A 0/1 07:00-15:00 (8h) single-neutral-actions" at bounding box center [557, 264] width 155 height 47
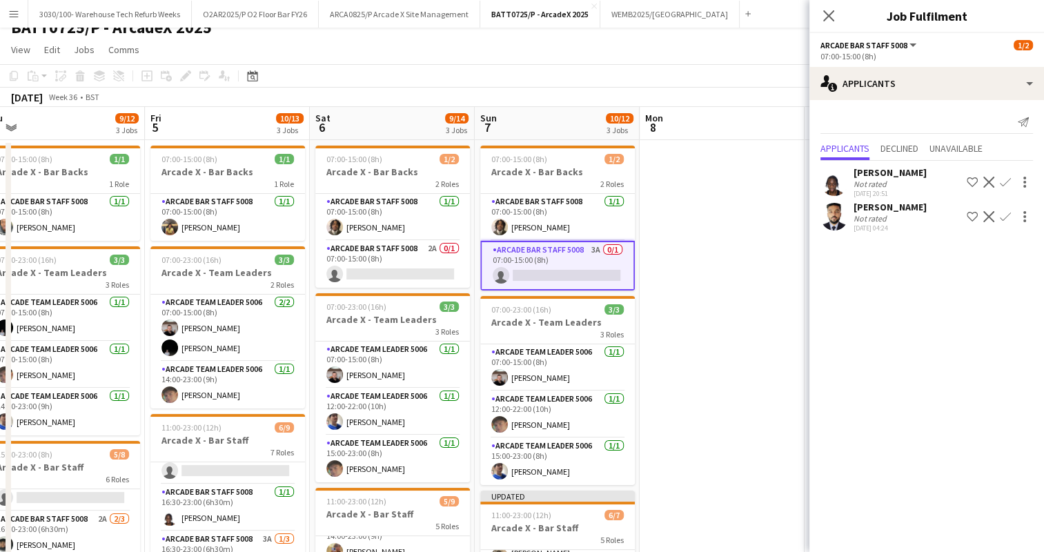
click at [1005, 184] on app-icon "Confirm" at bounding box center [1005, 182] width 11 height 11
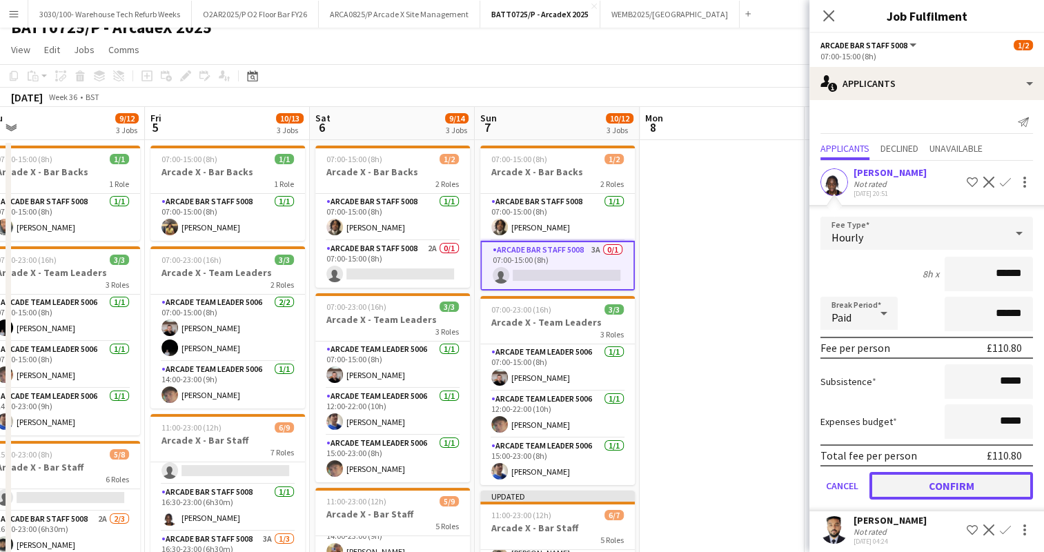
click at [956, 491] on button "Confirm" at bounding box center [951, 486] width 164 height 28
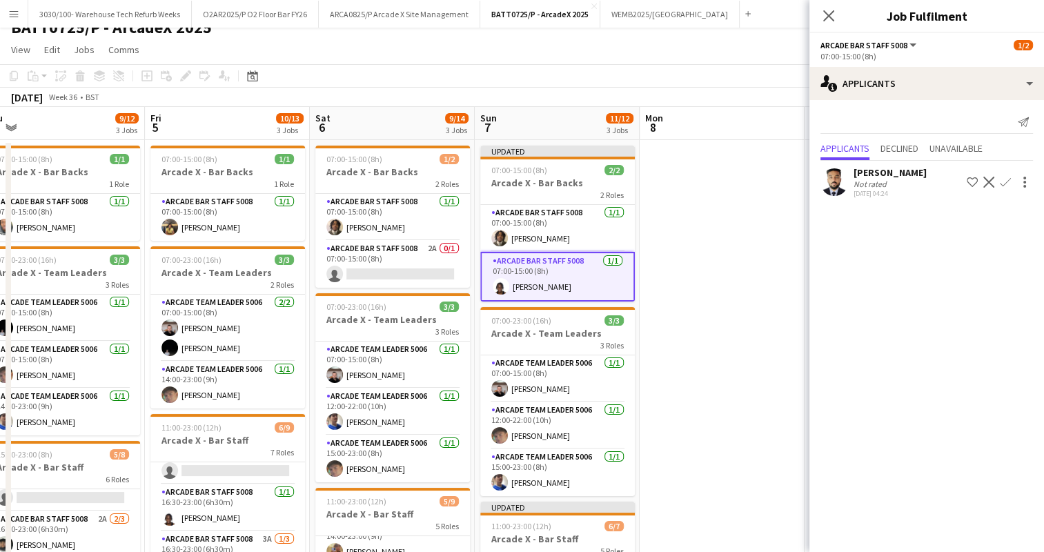
click at [748, 96] on div "[DATE] Week 36 • BST Publish 1 job Revert 1 job" at bounding box center [522, 97] width 1044 height 19
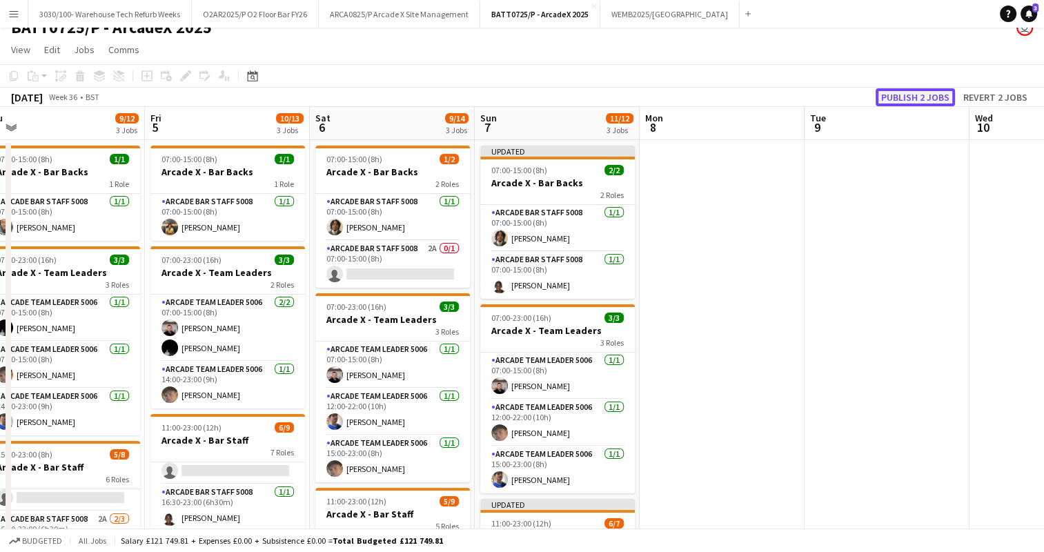
click at [932, 99] on button "Publish 2 jobs" at bounding box center [915, 97] width 79 height 18
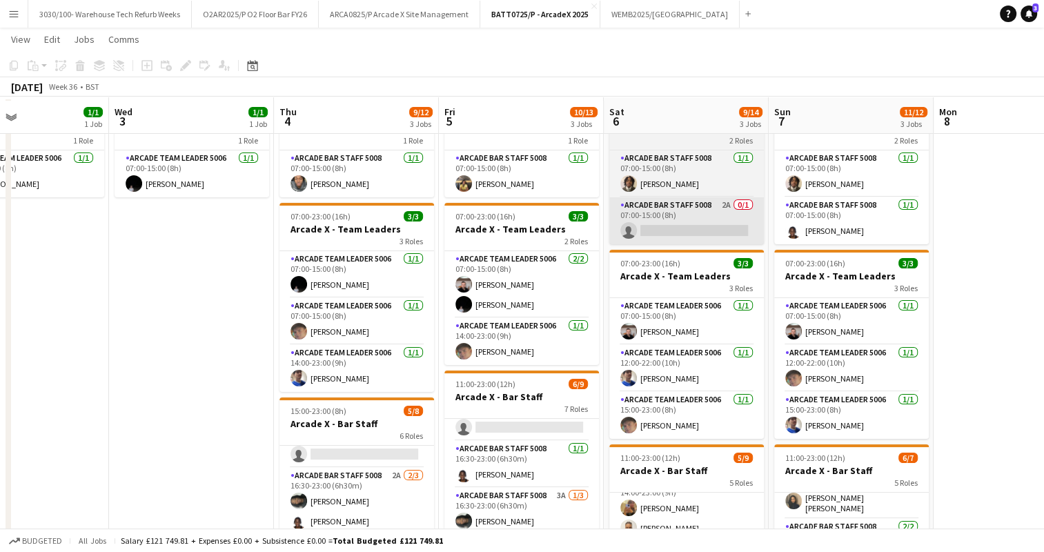
scroll to position [63, 0]
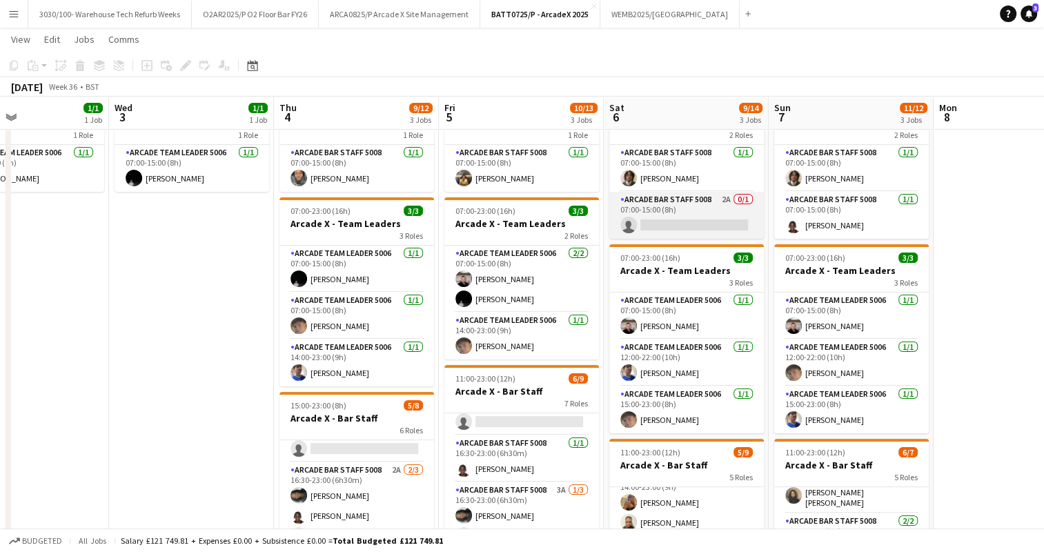
click at [696, 226] on app-card-role "Arcade Bar Staff 5008 2A 0/1 07:00-15:00 (8h) single-neutral-actions" at bounding box center [686, 215] width 155 height 47
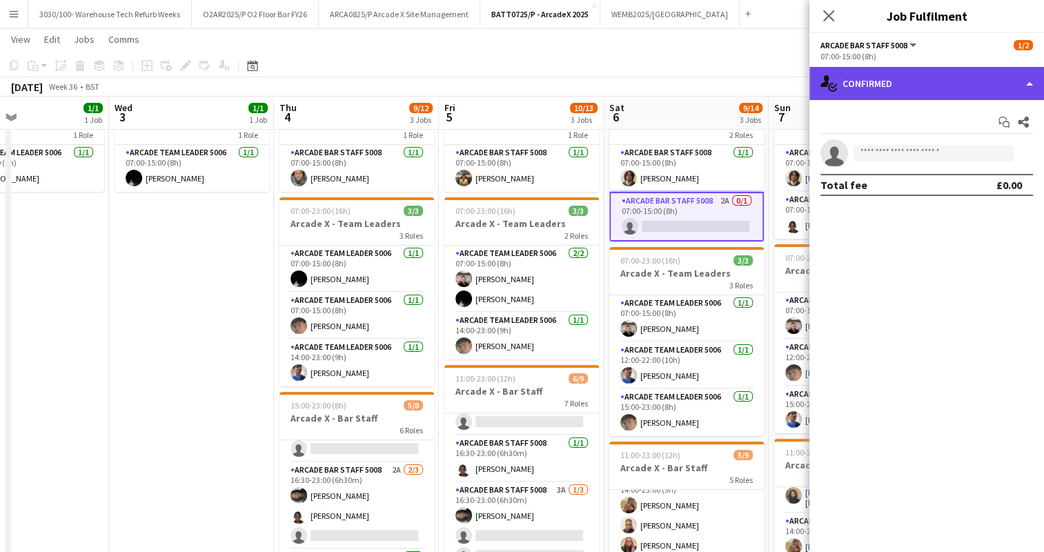
click at [965, 81] on div "single-neutral-actions-check-2 Confirmed" at bounding box center [926, 83] width 235 height 33
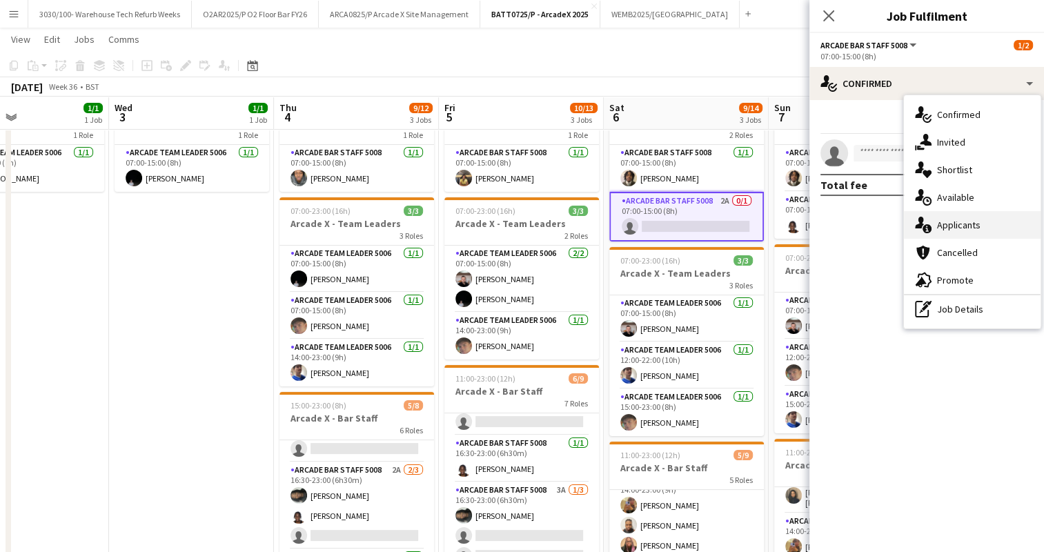
click at [976, 222] on div "single-neutral-actions-information Applicants" at bounding box center [972, 225] width 137 height 28
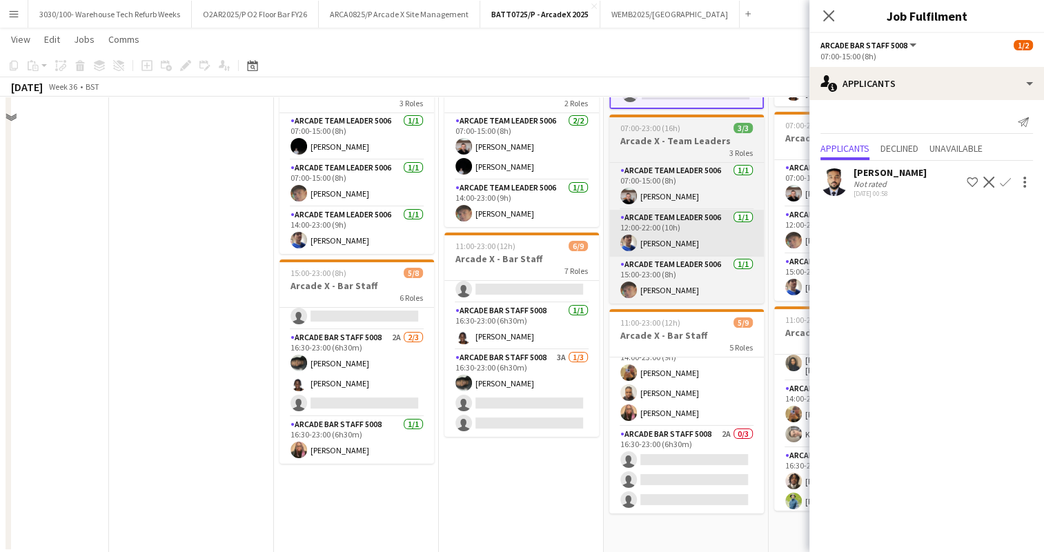
scroll to position [199, 0]
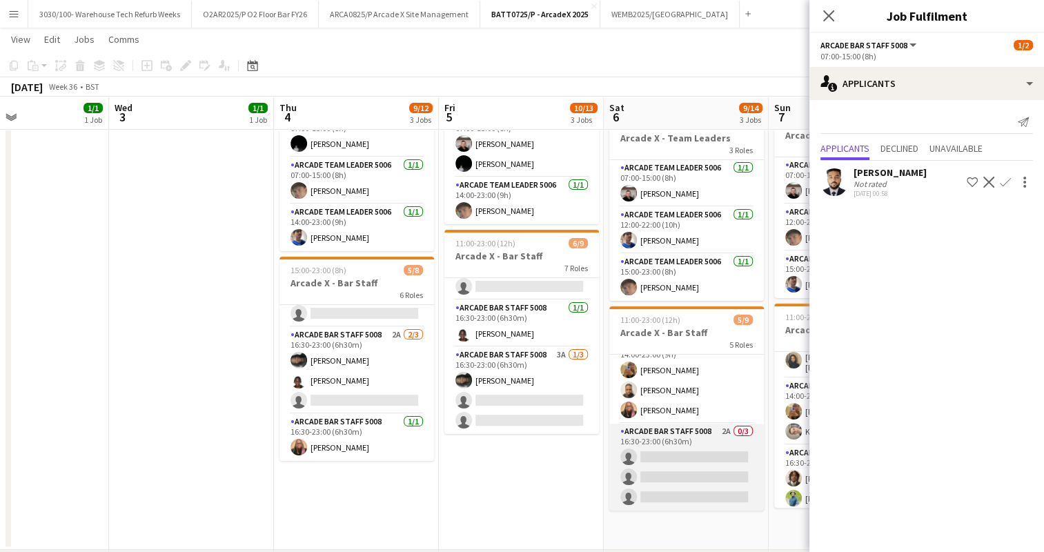
click at [671, 439] on app-card-role "Arcade Bar Staff 5008 2A 0/3 16:30-23:00 (6h30m) single-neutral-actions single-…" at bounding box center [686, 467] width 155 height 87
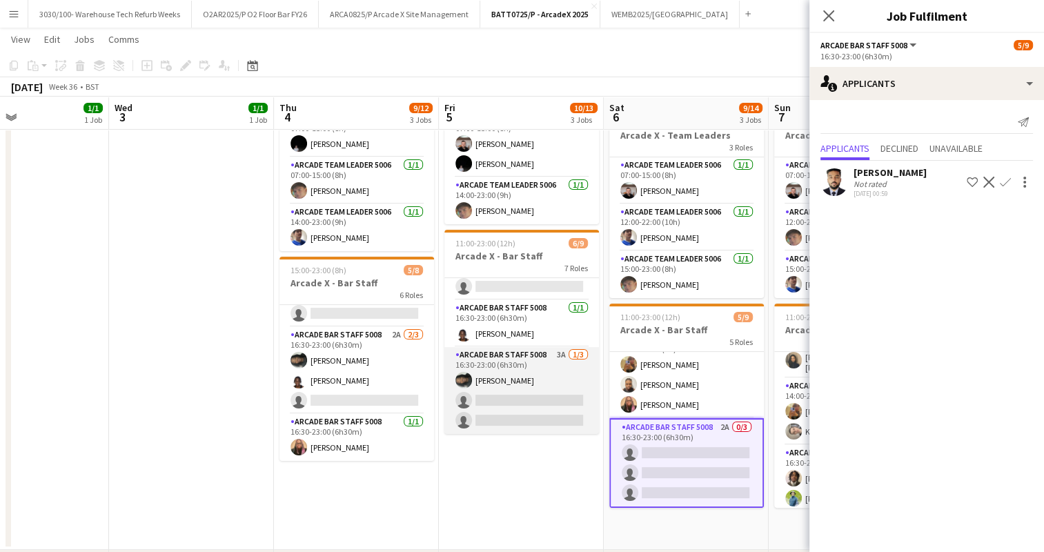
click at [527, 364] on app-card-role "Arcade Bar Staff 5008 3A [DATE] 16:30-23:00 (6h30m) [PERSON_NAME] single-neutra…" at bounding box center [521, 390] width 155 height 87
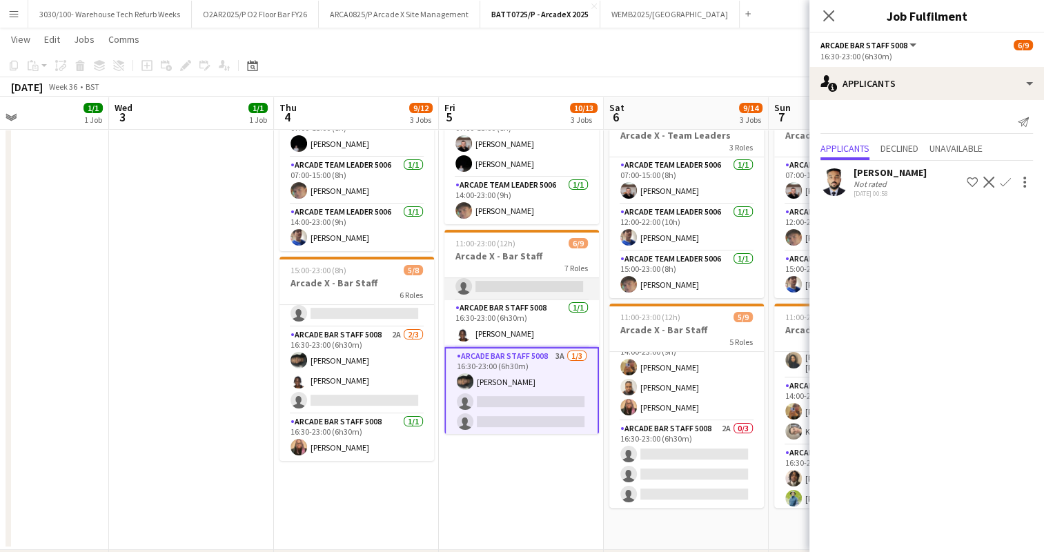
click at [494, 290] on app-card-role "Arcade Bar Staff 5008 4A 0/1 16:30-23:00 (6h30m) single-neutral-actions" at bounding box center [521, 276] width 155 height 47
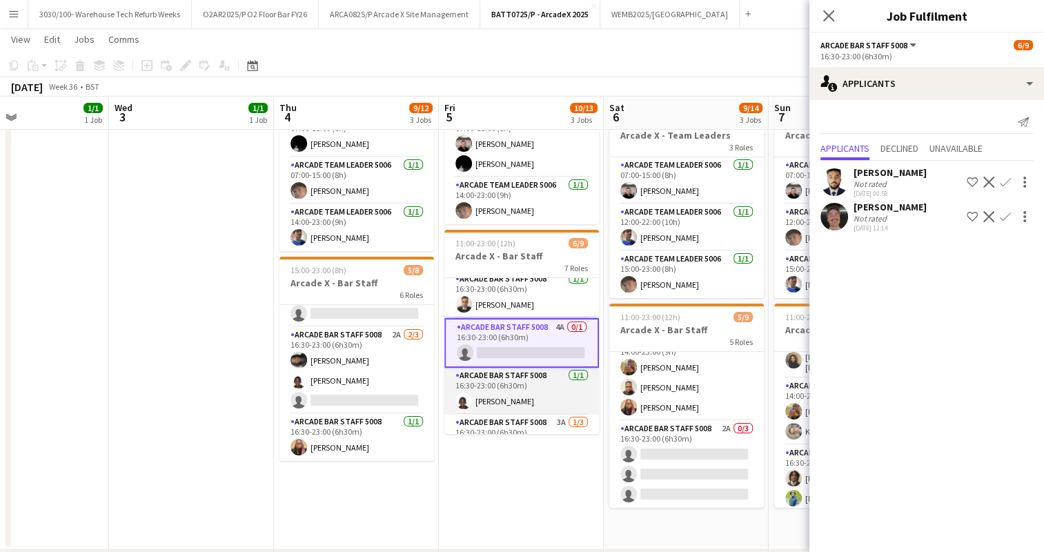
scroll to position [147, 0]
click at [836, 215] on app-user-avatar at bounding box center [834, 217] width 28 height 28
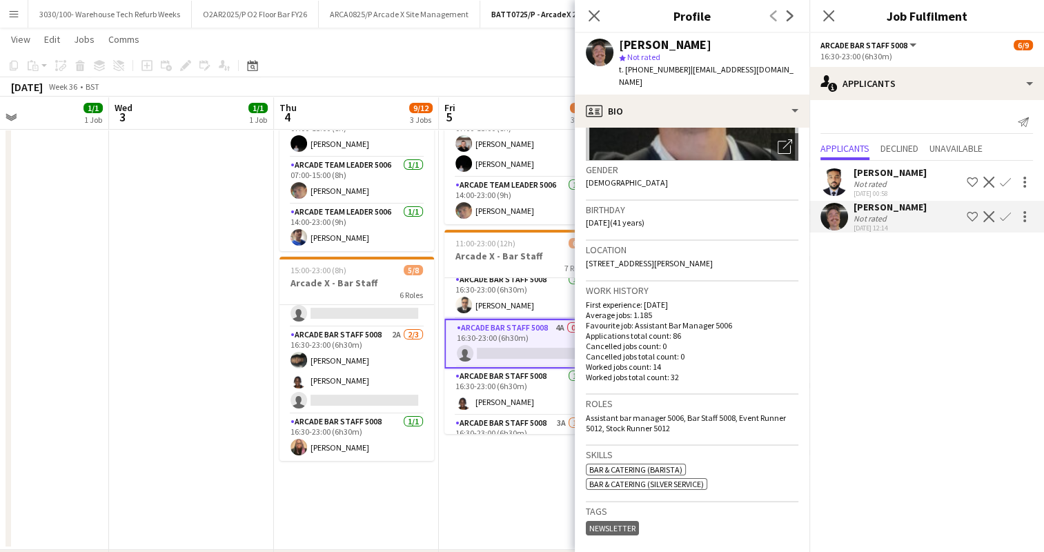
scroll to position [187, 0]
click at [737, 349] on p "Cancelled jobs total count: 0" at bounding box center [692, 354] width 213 height 10
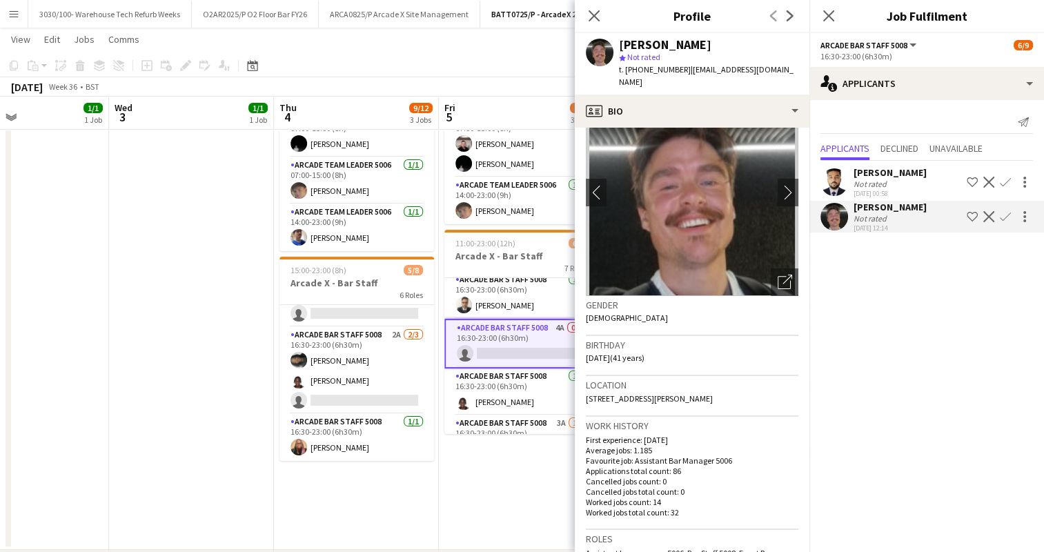
scroll to position [0, 0]
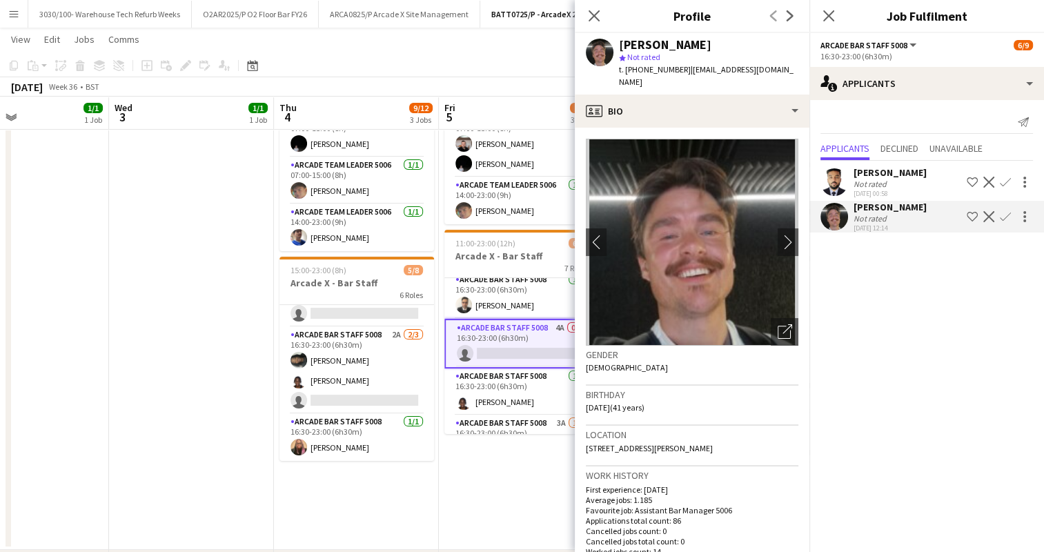
click at [500, 76] on app-toolbar "Copy Paste Paste Ctrl+V Paste with crew Ctrl+Shift+V Paste linked Job [GEOGRAPH…" at bounding box center [522, 65] width 1044 height 23
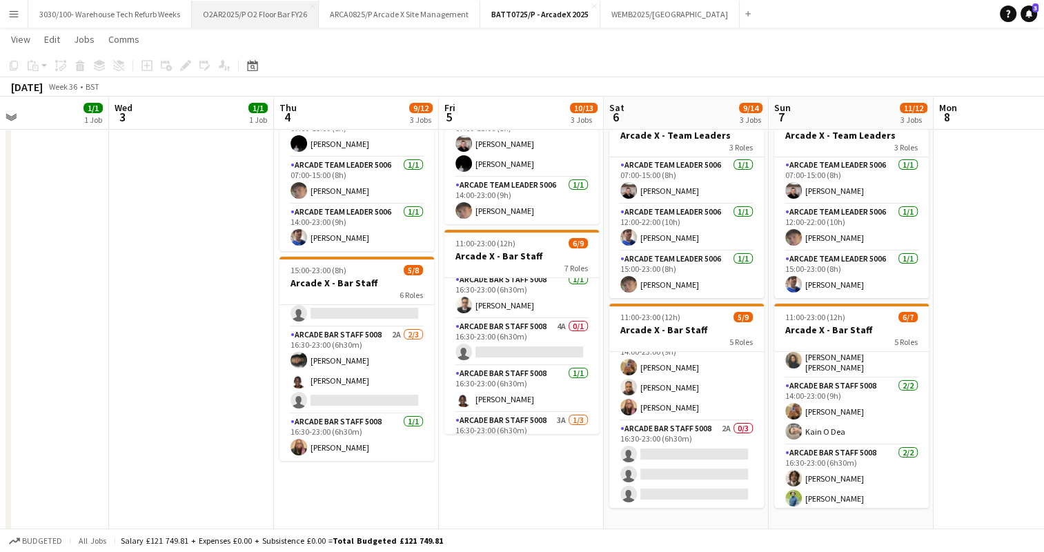
click at [273, 9] on button "O2AR2025/P O2 Floor Bar FY26 Close" at bounding box center [255, 14] width 127 height 27
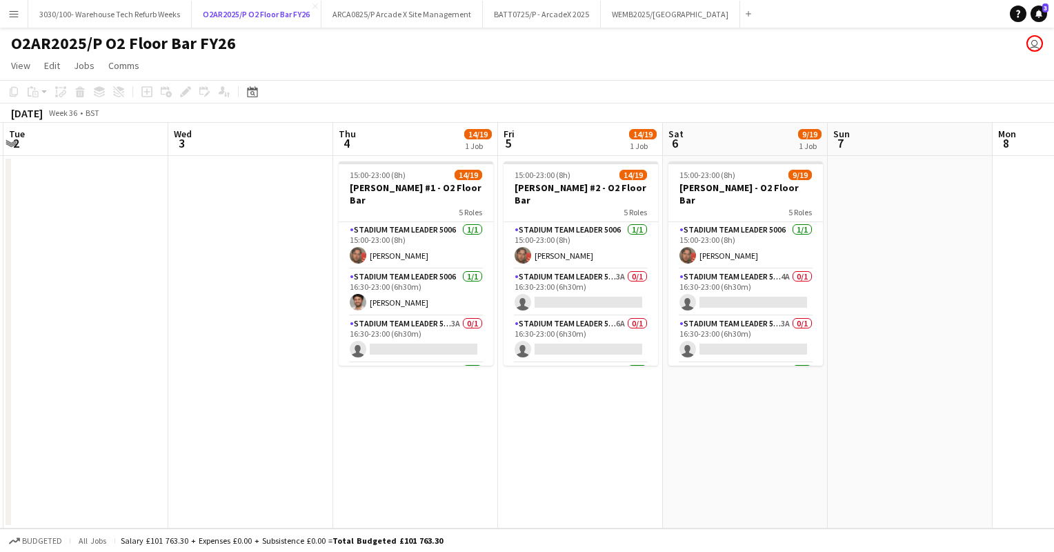
scroll to position [0, 492]
click at [551, 285] on app-card-role "Stadium Team Leader 5006 3A 0/1 16:30-23:00 (6h30m) single-neutral-actions" at bounding box center [580, 292] width 155 height 47
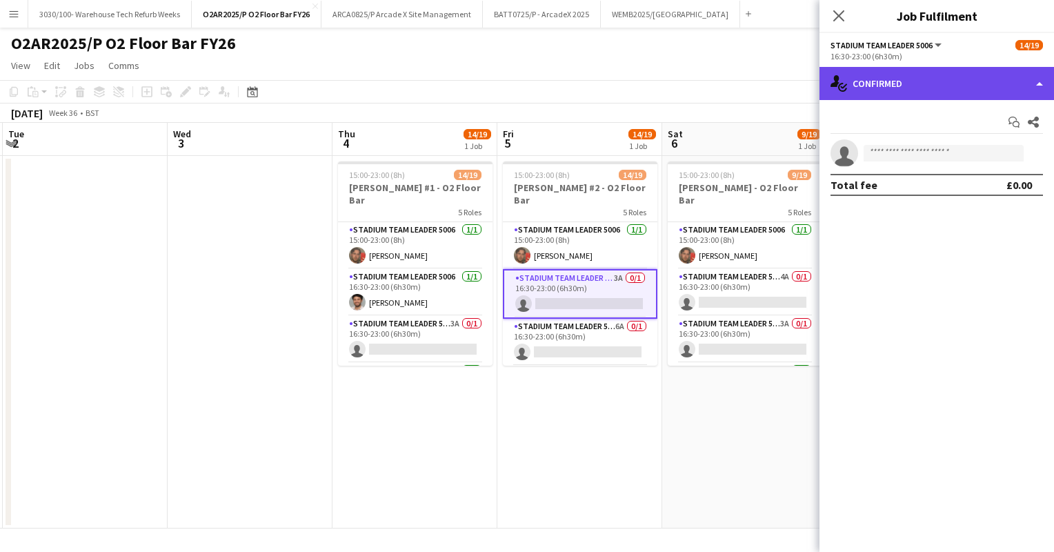
click at [958, 93] on div "single-neutral-actions-check-2 Confirmed" at bounding box center [937, 83] width 235 height 33
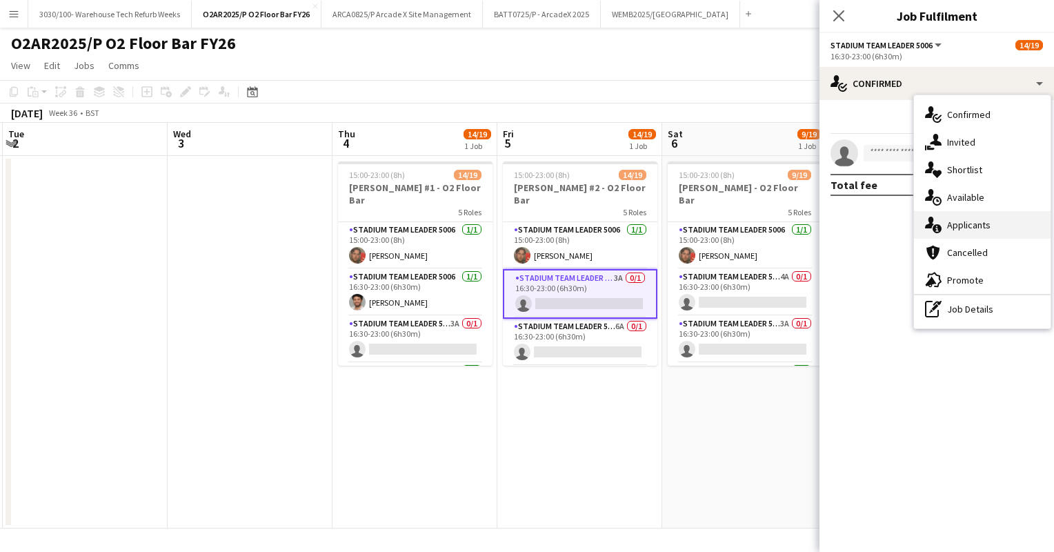
click at [981, 213] on div "single-neutral-actions-information Applicants" at bounding box center [982, 225] width 137 height 28
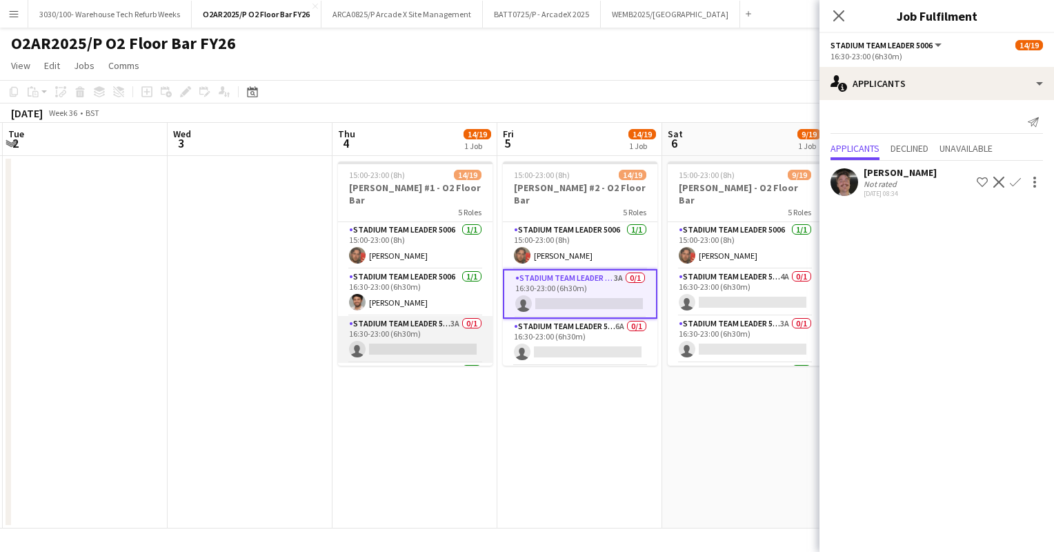
click at [400, 328] on app-card-role "Stadium Team Leader 5006 3A 0/1 16:30-23:00 (6h30m) single-neutral-actions" at bounding box center [415, 339] width 155 height 47
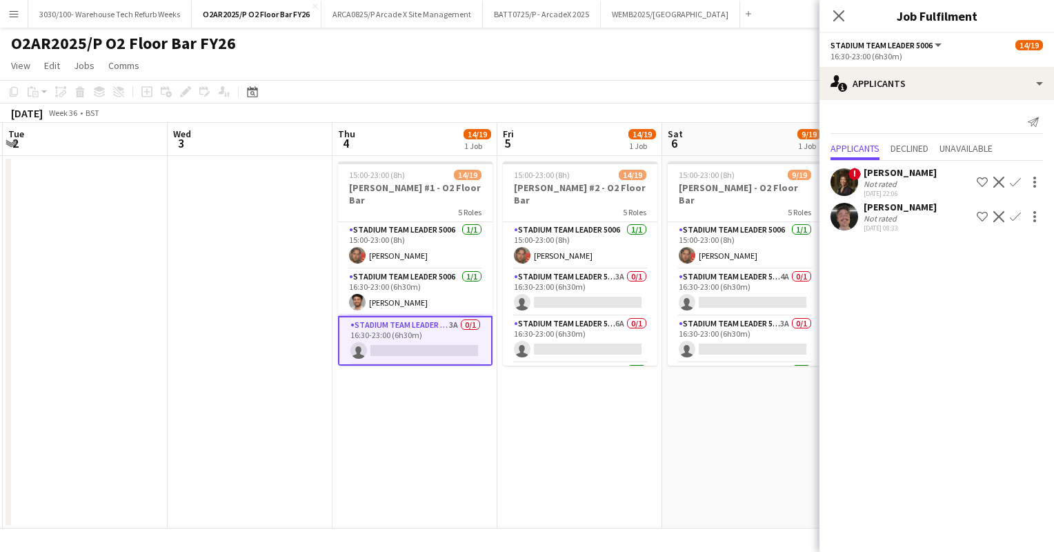
click at [852, 204] on div at bounding box center [845, 217] width 28 height 28
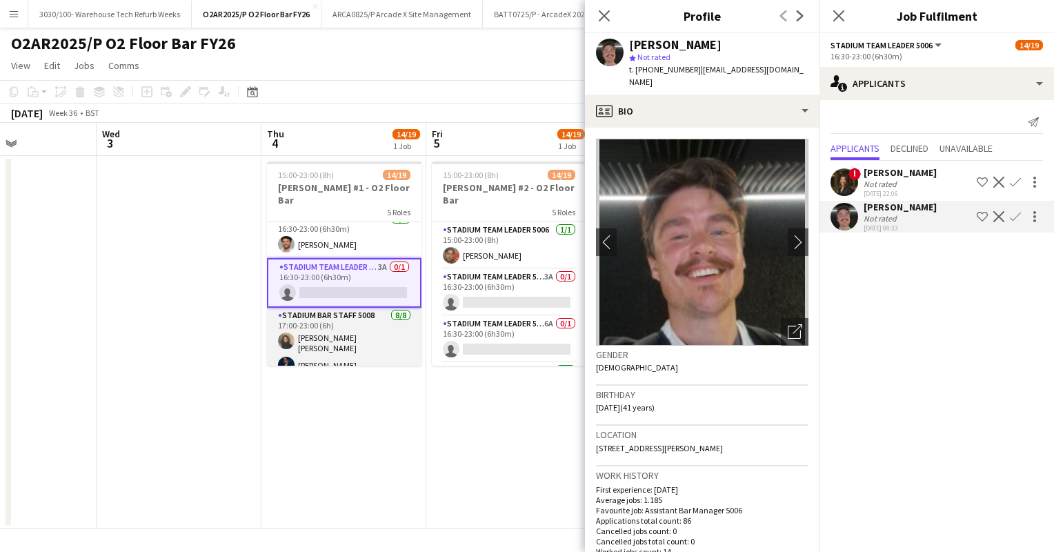
scroll to position [0, 564]
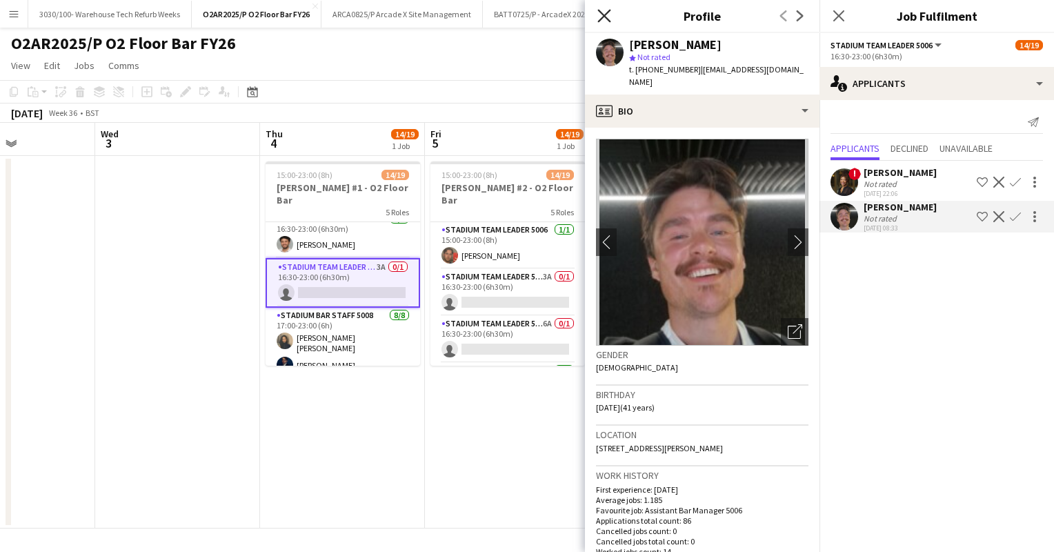
click at [601, 11] on icon at bounding box center [604, 15] width 13 height 13
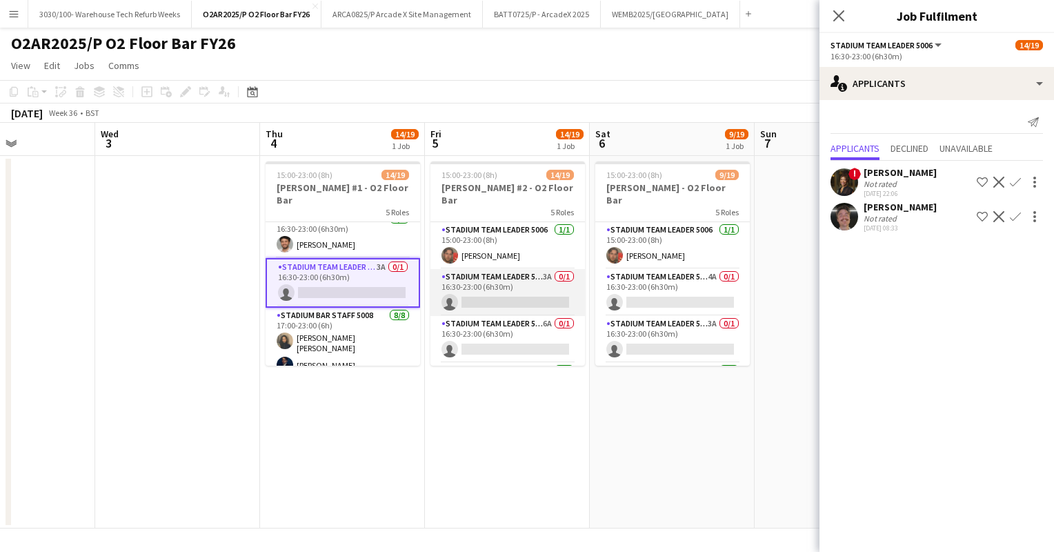
click at [495, 280] on app-card-role "Stadium Team Leader 5006 3A 0/1 16:30-23:00 (6h30m) single-neutral-actions" at bounding box center [508, 292] width 155 height 47
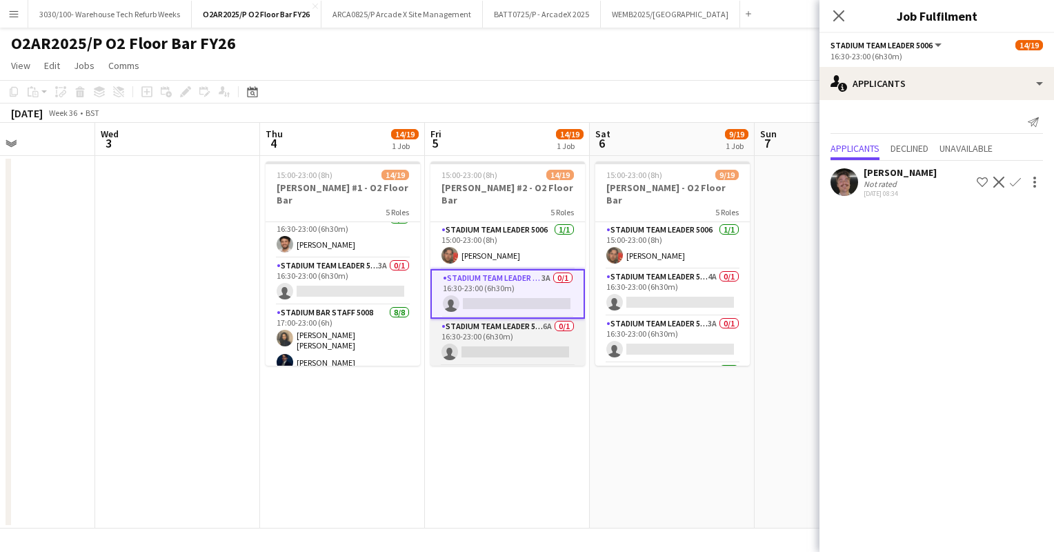
click at [502, 319] on app-card-role "Stadium Team Leader 5006 6A 0/1 16:30-23:00 (6h30m) single-neutral-actions" at bounding box center [508, 342] width 155 height 47
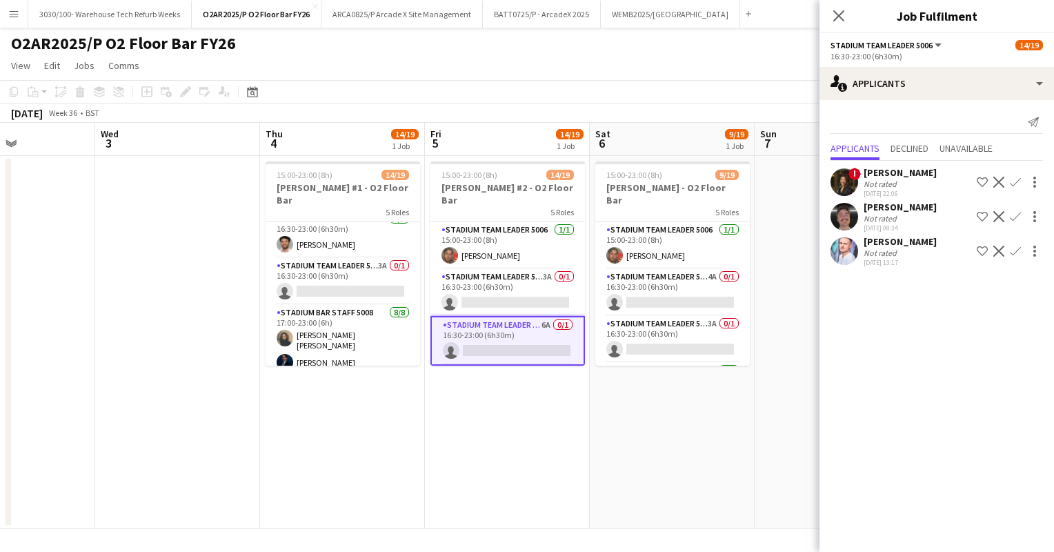
click at [849, 248] on app-user-avatar at bounding box center [845, 251] width 28 height 28
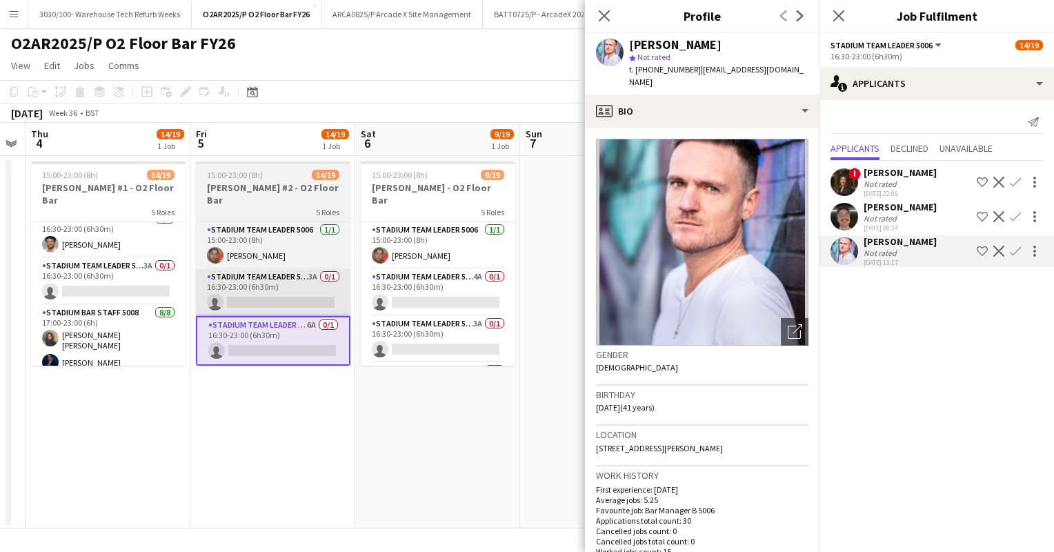
scroll to position [0, 469]
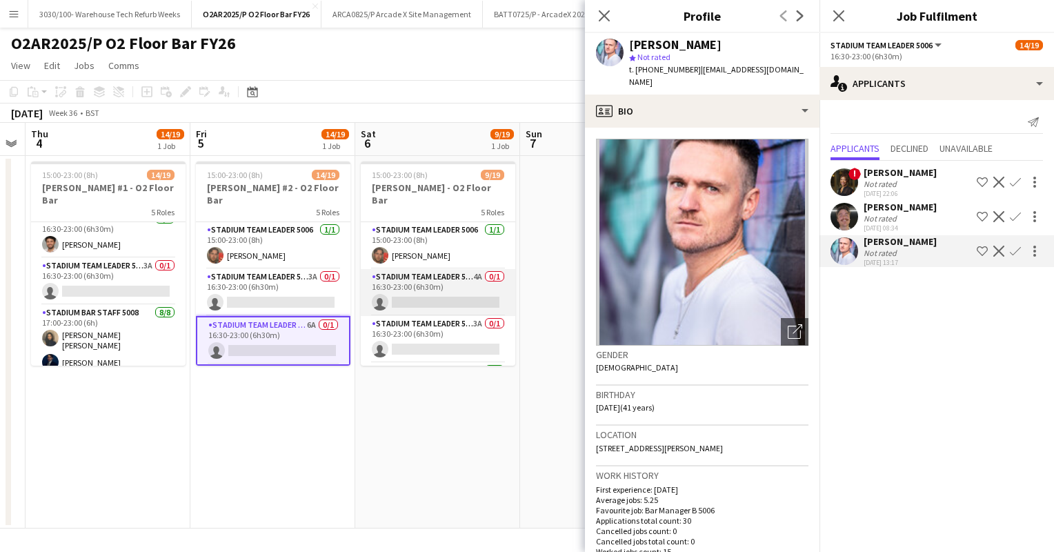
click at [437, 275] on app-card-role "Stadium Team Leader 5006 4A 0/1 16:30-23:00 (6h30m) single-neutral-actions" at bounding box center [438, 292] width 155 height 47
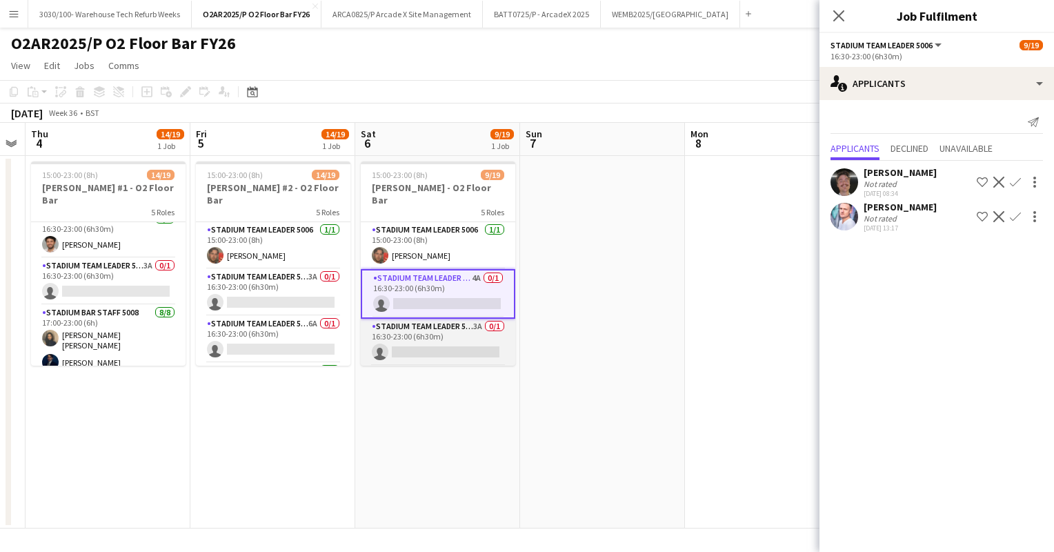
click at [436, 321] on app-card-role "Stadium Team Leader 5006 3A 0/1 16:30-23:00 (6h30m) single-neutral-actions" at bounding box center [438, 342] width 155 height 47
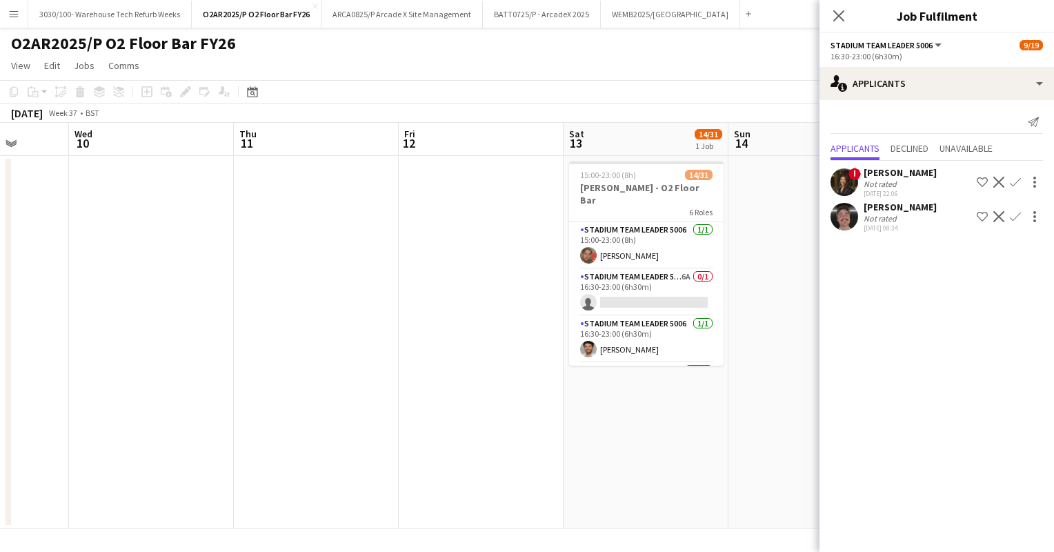
scroll to position [0, 427]
click at [620, 291] on app-card-role "Stadium Team Leader 5006 6A 0/1 16:30-23:00 (6h30m) single-neutral-actions" at bounding box center [645, 292] width 155 height 47
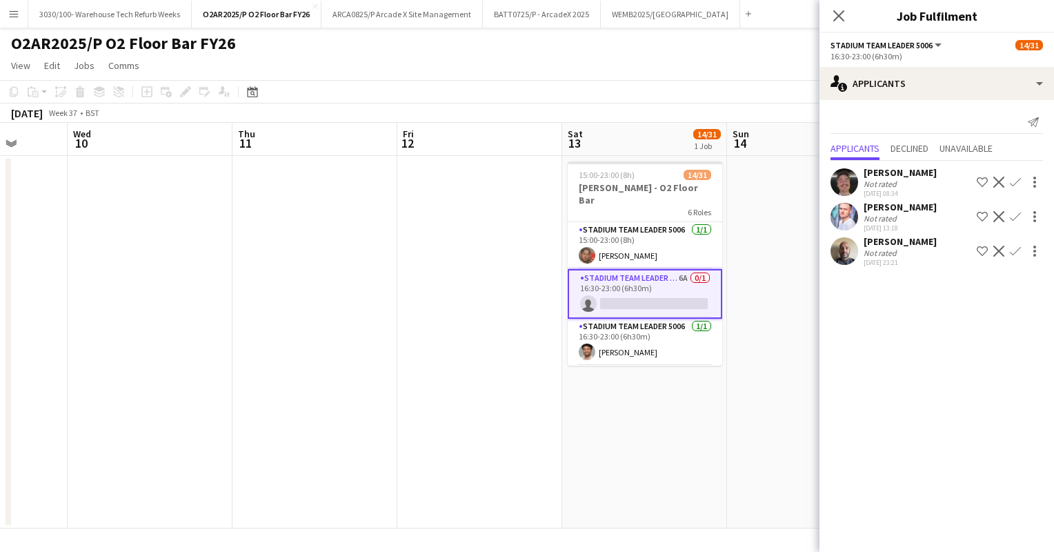
click at [1013, 248] on app-icon "Confirm" at bounding box center [1015, 251] width 11 height 11
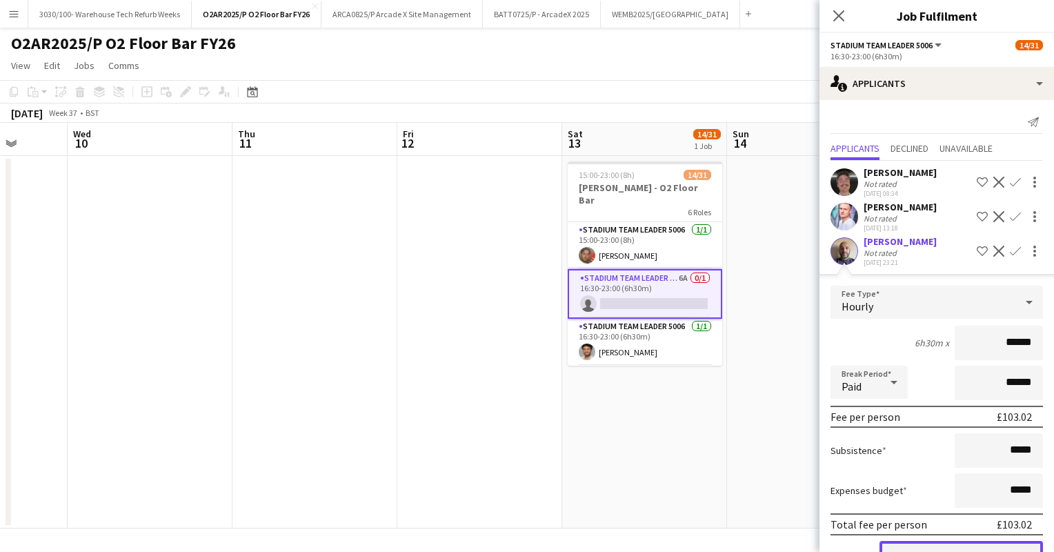
click at [916, 545] on button "Confirm" at bounding box center [962, 555] width 164 height 28
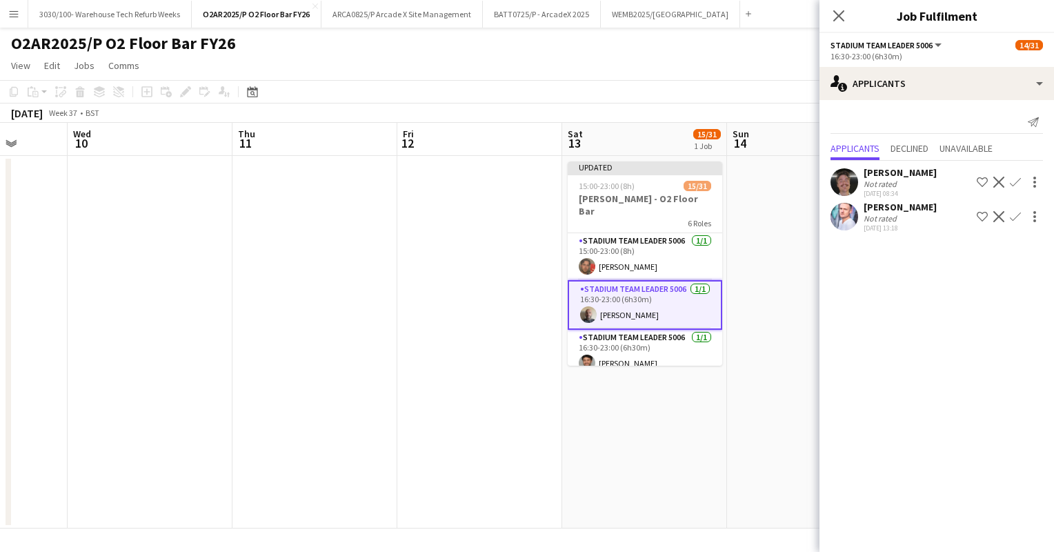
click at [769, 215] on app-date-cell at bounding box center [809, 342] width 165 height 373
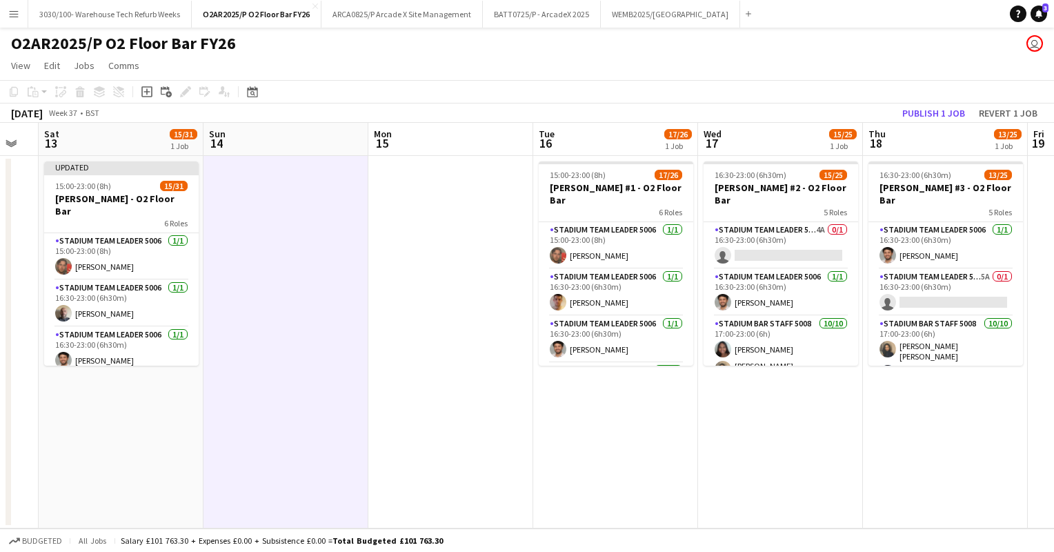
scroll to position [0, 622]
click at [760, 222] on app-card-role "Stadium Team Leader 5006 4A 0/1 16:30-23:00 (6h30m) single-neutral-actions" at bounding box center [780, 245] width 155 height 47
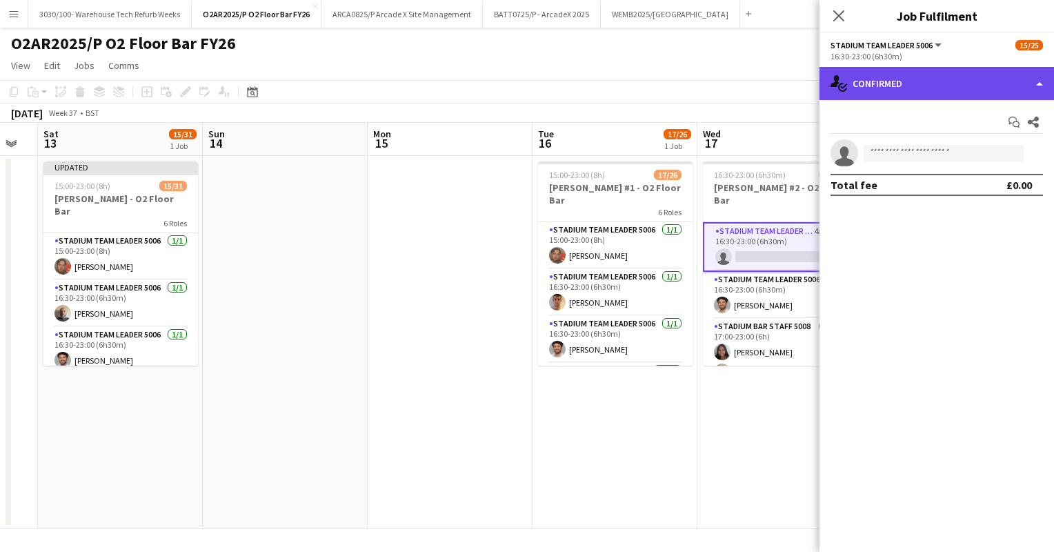
click at [962, 81] on div "single-neutral-actions-check-2 Confirmed" at bounding box center [937, 83] width 235 height 33
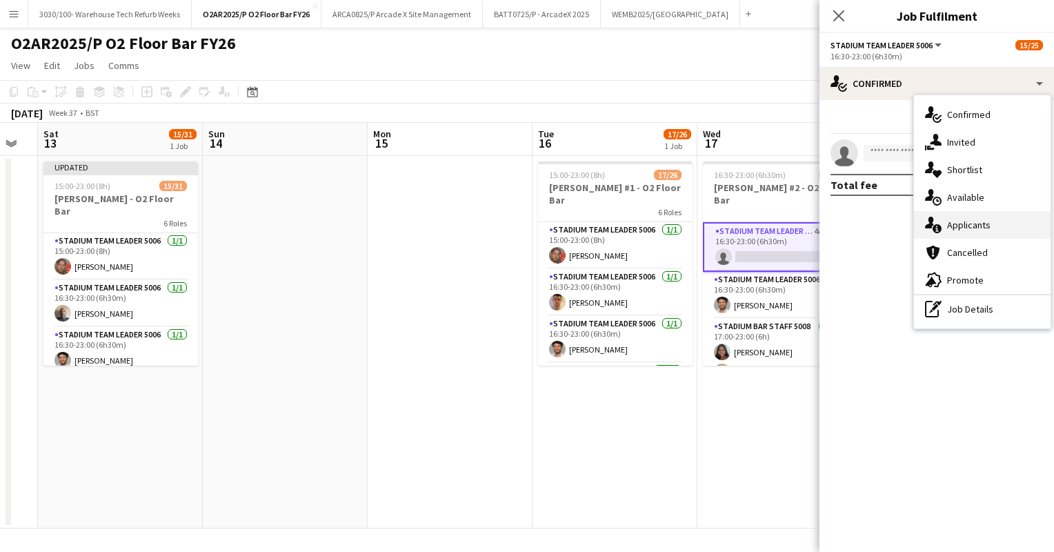
click at [952, 228] on div "single-neutral-actions-information Applicants" at bounding box center [982, 225] width 137 height 28
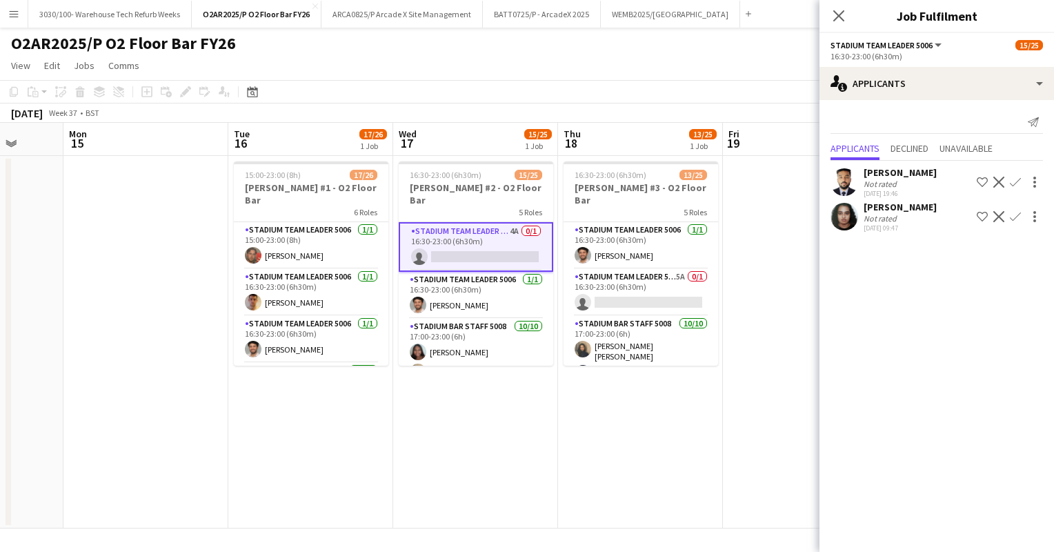
scroll to position [0, 621]
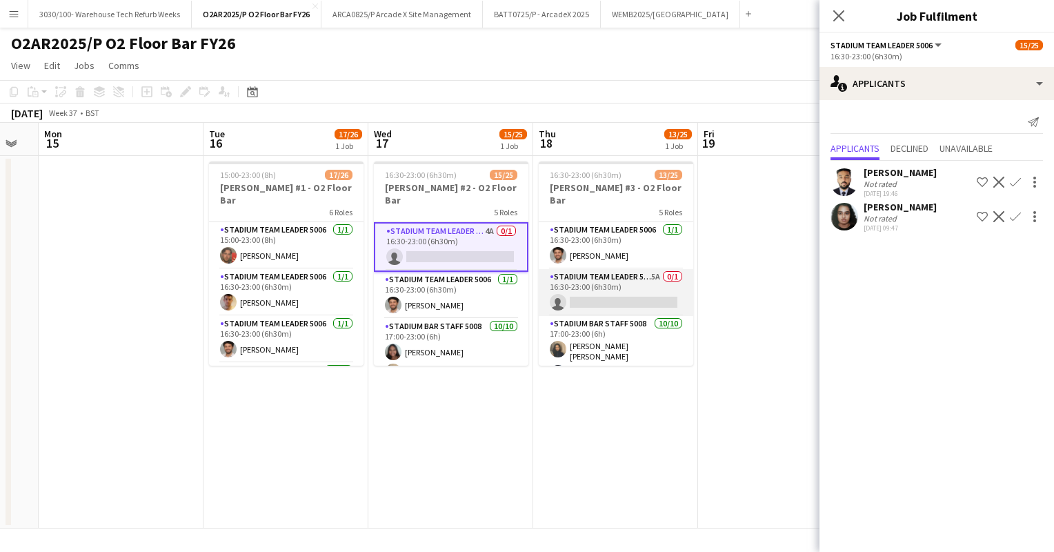
click at [629, 292] on app-card-role "Stadium Team Leader 5006 5A 0/1 16:30-23:00 (6h30m) single-neutral-actions" at bounding box center [616, 292] width 155 height 47
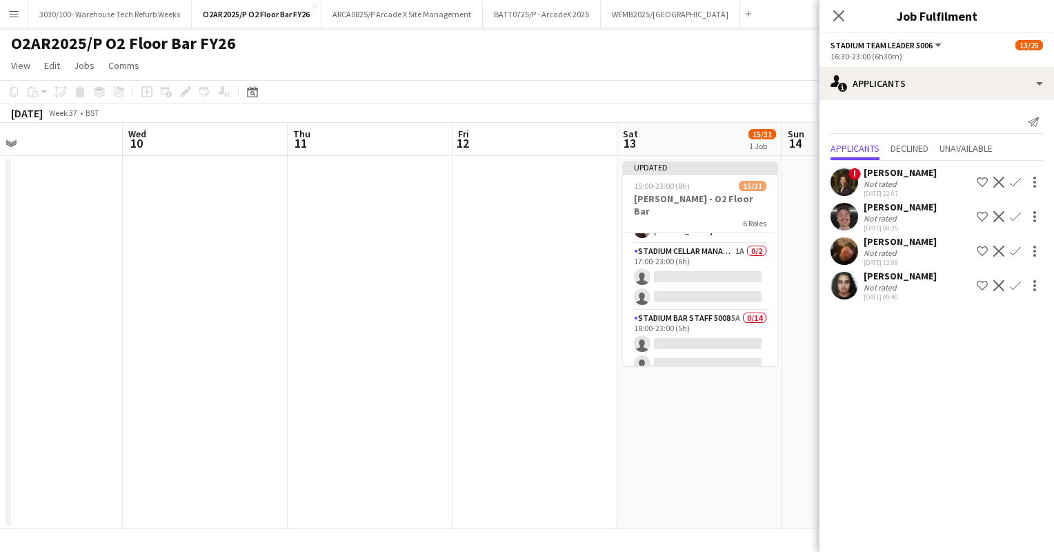
scroll to position [403, 0]
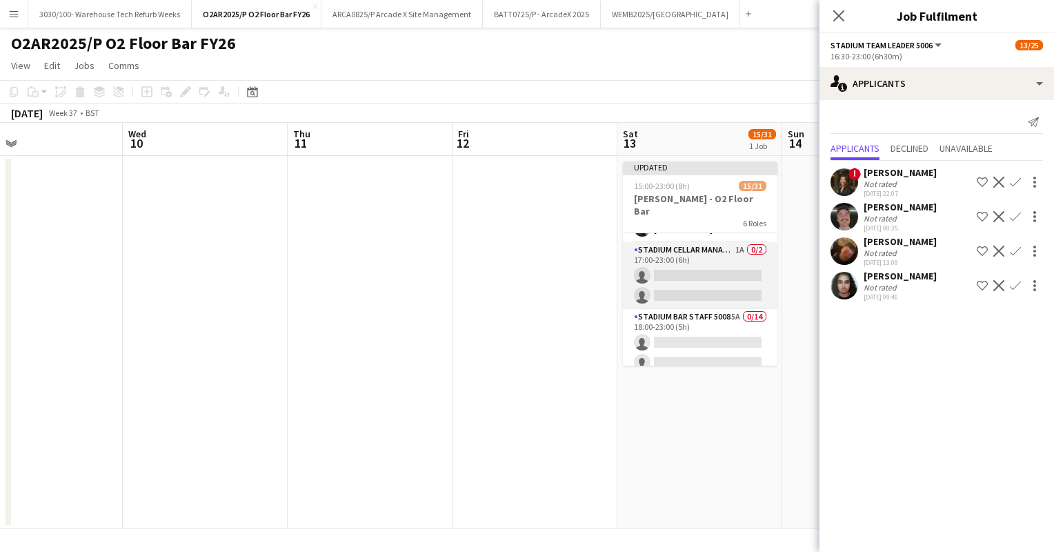
click at [685, 265] on app-card-role "Stadium Cellar Manager 5006 1A 0/2 17:00-23:00 (6h) single-neutral-actions sing…" at bounding box center [700, 275] width 155 height 67
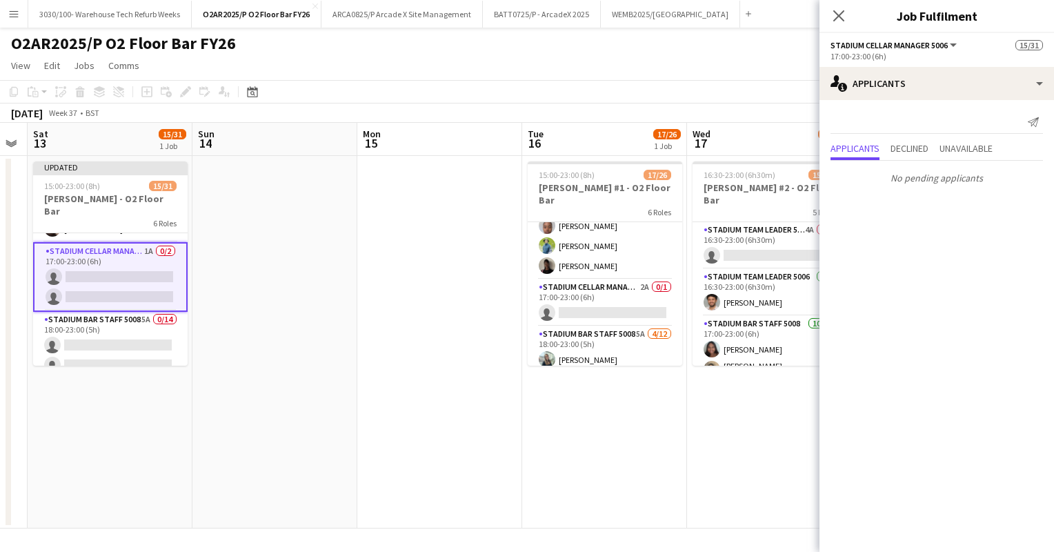
scroll to position [315, 0]
click at [611, 291] on app-card-role "Stadium Cellar Manager 5006 2A 0/1 17:00-23:00 (6h) single-neutral-actions" at bounding box center [605, 302] width 155 height 47
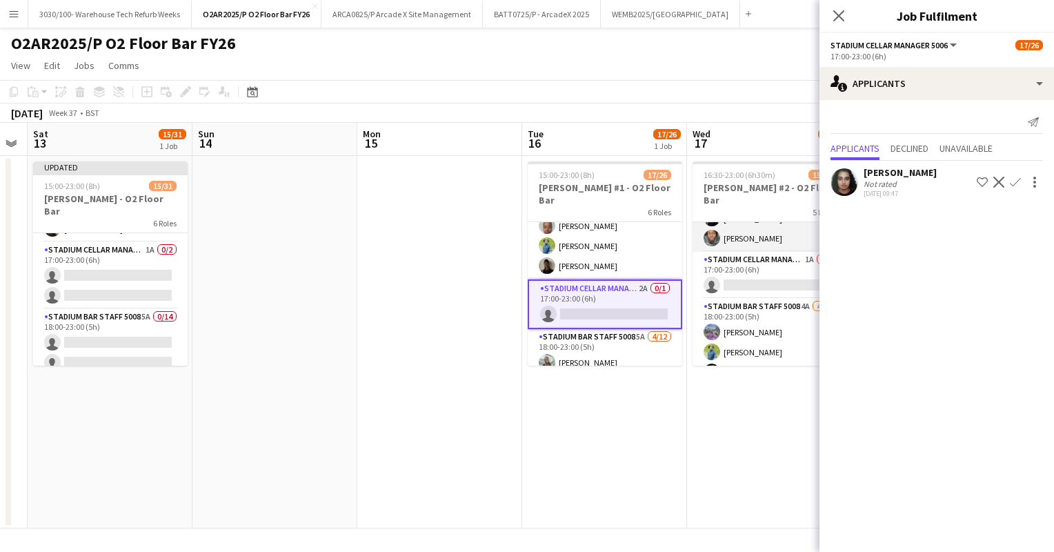
scroll to position [297, 0]
click at [749, 251] on app-card-role "Stadium Cellar Manager 5006 1A 0/1 17:00-23:00 (6h) single-neutral-actions" at bounding box center [770, 273] width 155 height 47
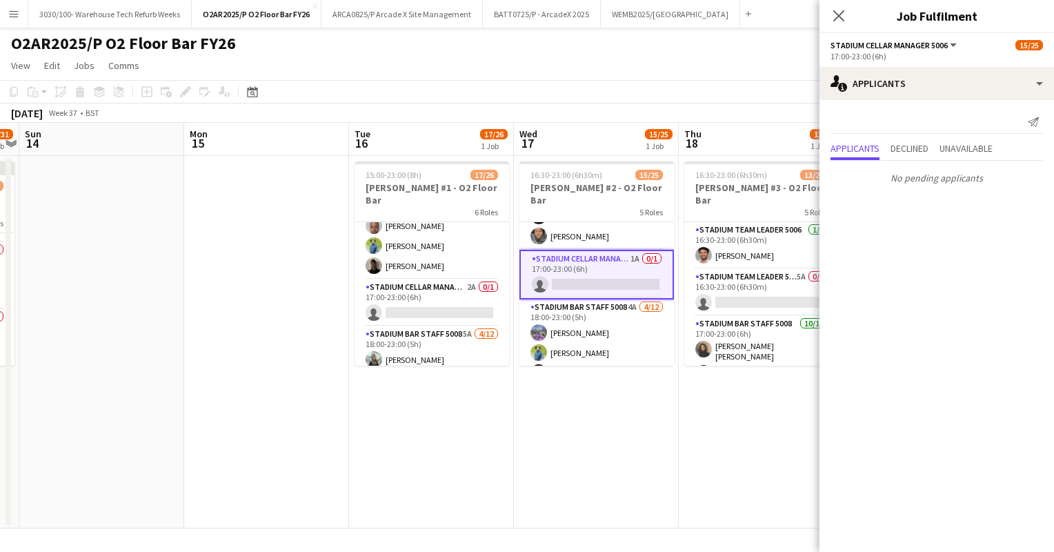
scroll to position [0, 479]
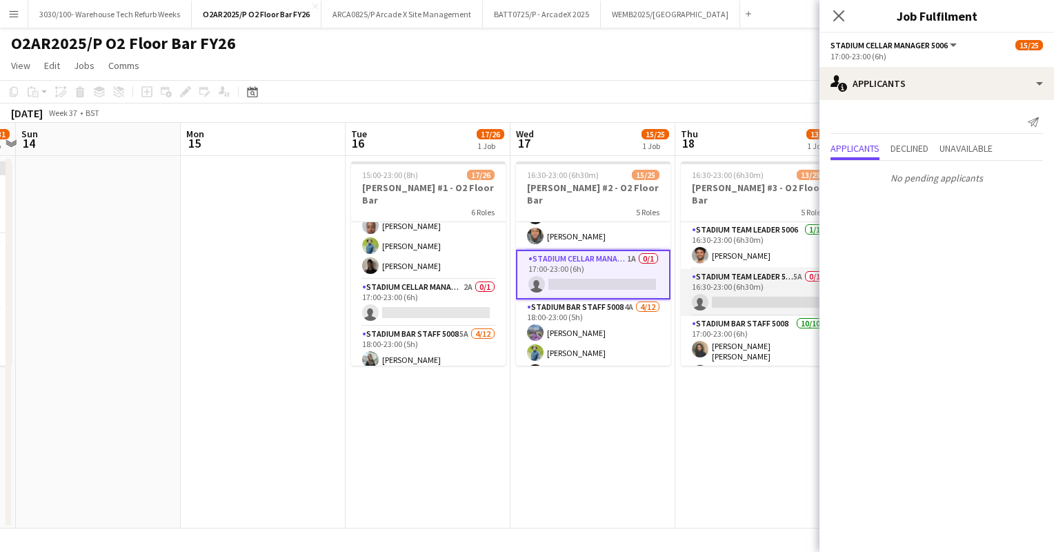
click at [736, 280] on app-card-role "Stadium Team Leader 5006 5A 0/1 16:30-23:00 (6h30m) single-neutral-actions" at bounding box center [758, 292] width 155 height 47
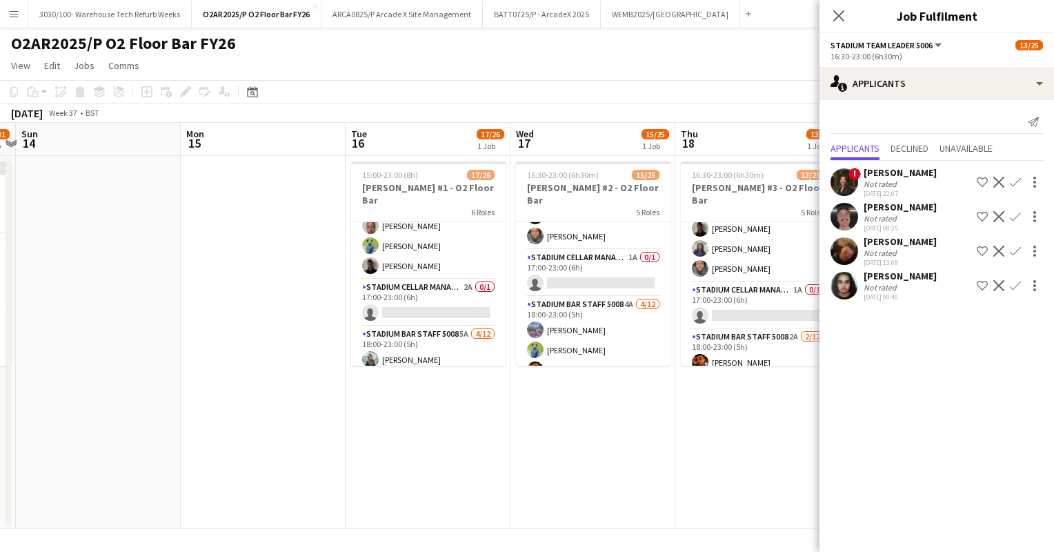
click at [736, 282] on app-card-role "Stadium Cellar Manager 5006 1A 0/1 17:00-23:00 (6h) single-neutral-actions" at bounding box center [758, 305] width 155 height 47
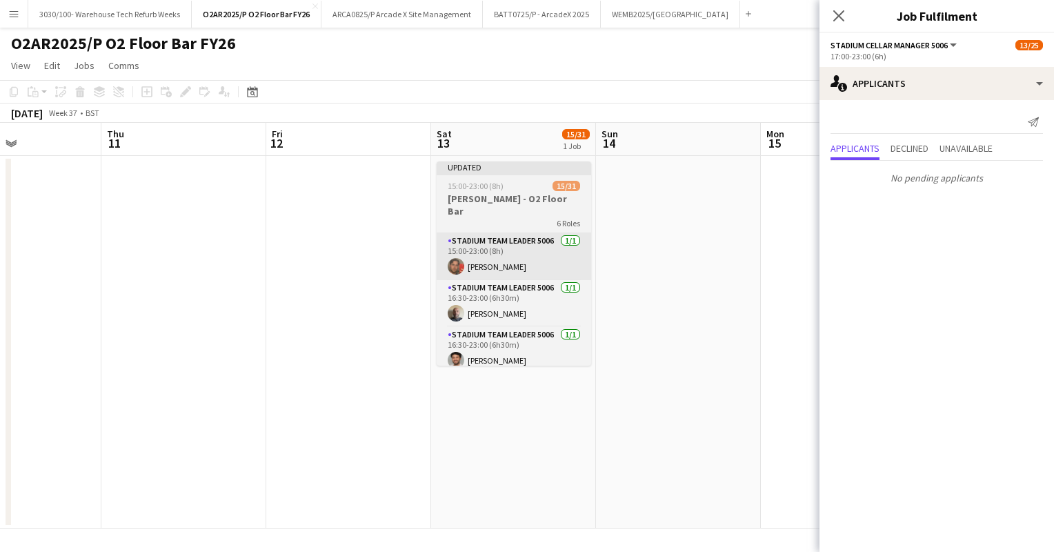
scroll to position [0, 384]
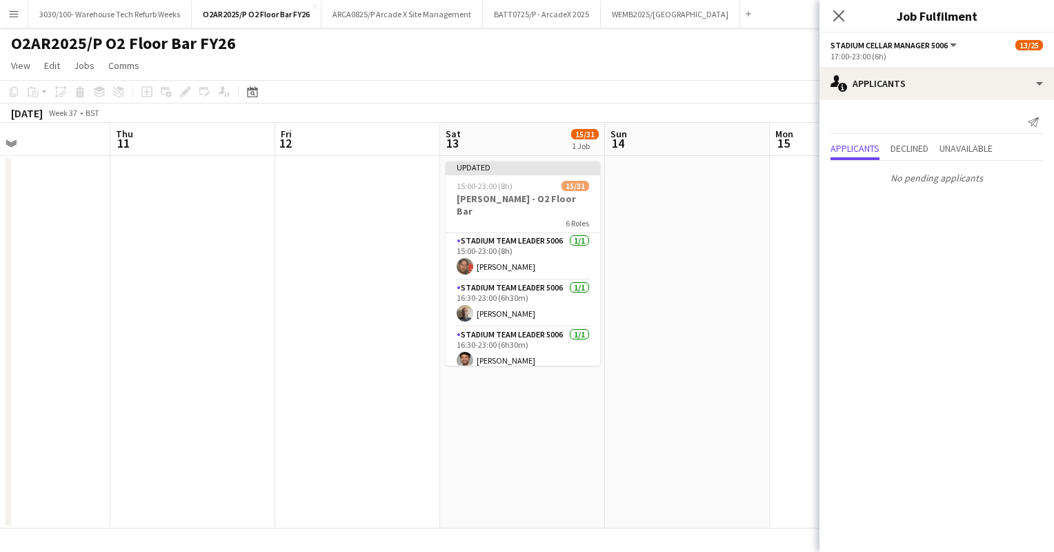
click at [610, 89] on app-toolbar "Copy Paste Paste Ctrl+V Paste with crew Ctrl+Shift+V Paste linked Job [GEOGRAPH…" at bounding box center [527, 91] width 1054 height 23
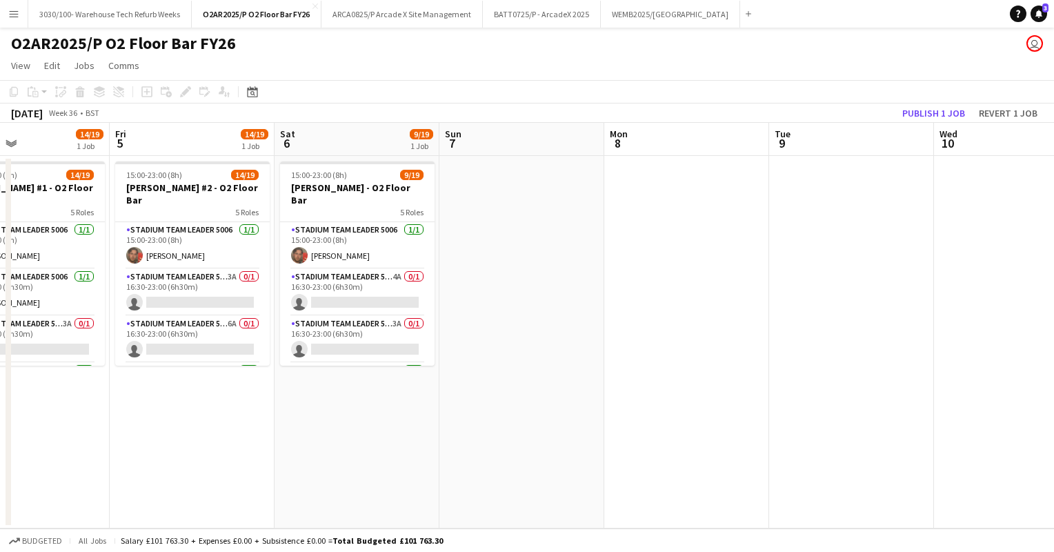
scroll to position [0, 351]
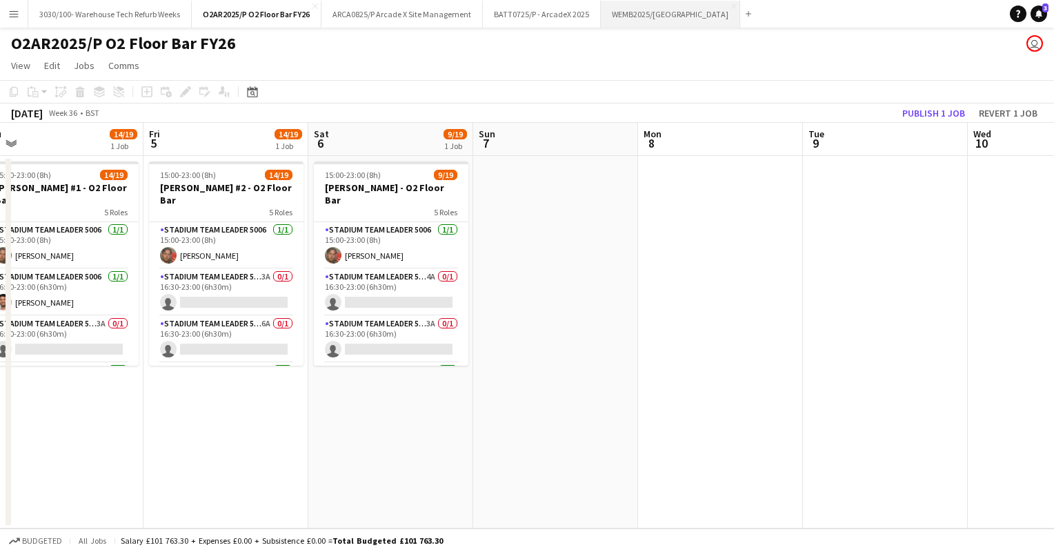
click at [623, 16] on button "WEMB2025/[GEOGRAPHIC_DATA] Close" at bounding box center [670, 14] width 139 height 27
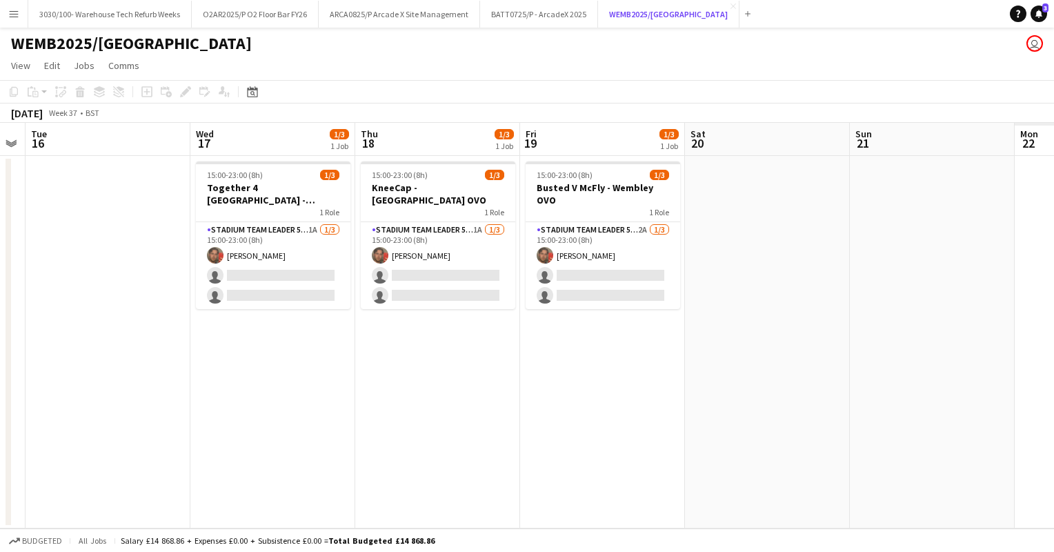
scroll to position [0, 335]
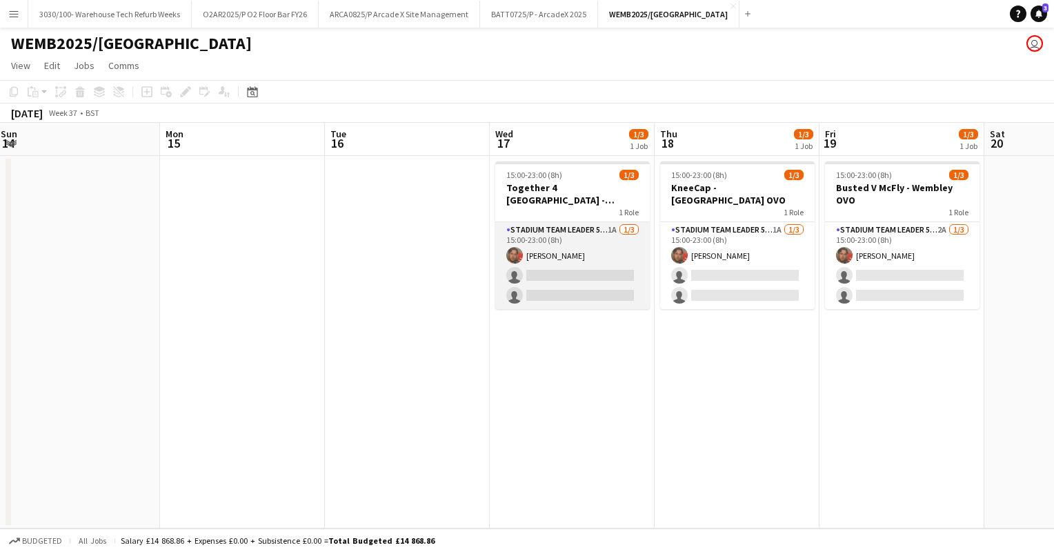
click at [564, 272] on app-card-role "Stadium Team Leader 5006 1A [DATE] 15:00-23:00 (8h) [PERSON_NAME] single-neutra…" at bounding box center [572, 265] width 155 height 87
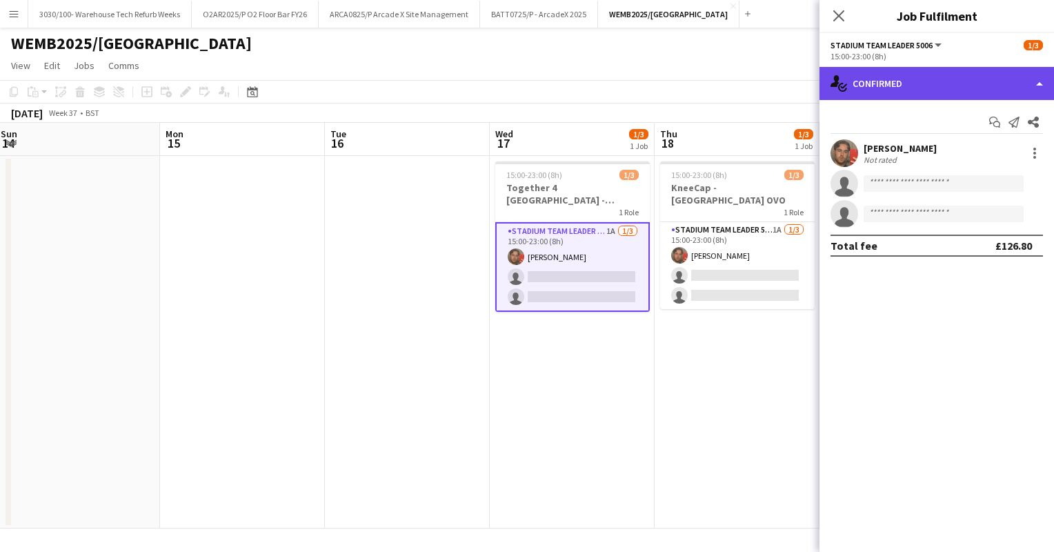
click at [974, 83] on div "single-neutral-actions-check-2 Confirmed" at bounding box center [937, 83] width 235 height 33
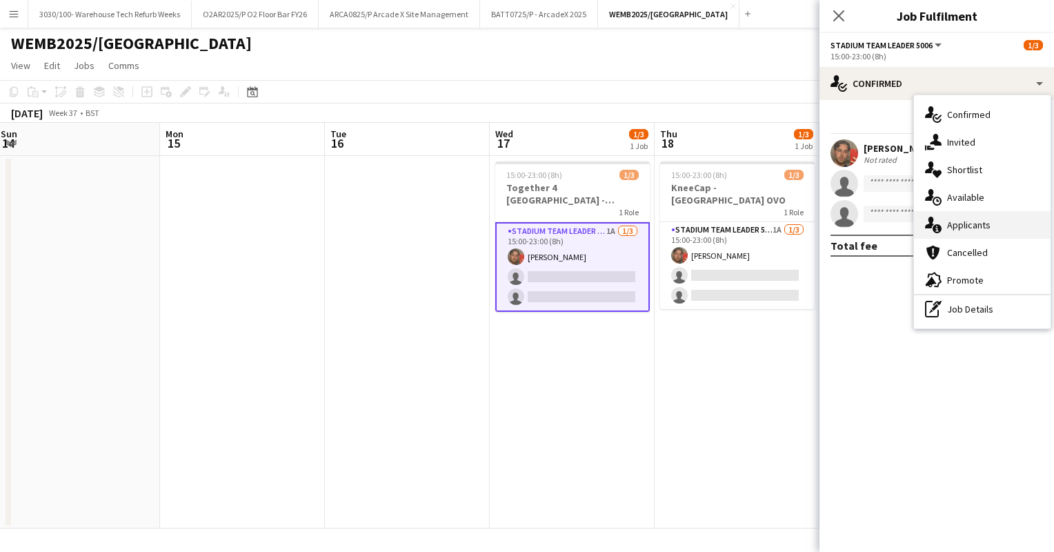
click at [970, 223] on div "single-neutral-actions-information Applicants" at bounding box center [982, 225] width 137 height 28
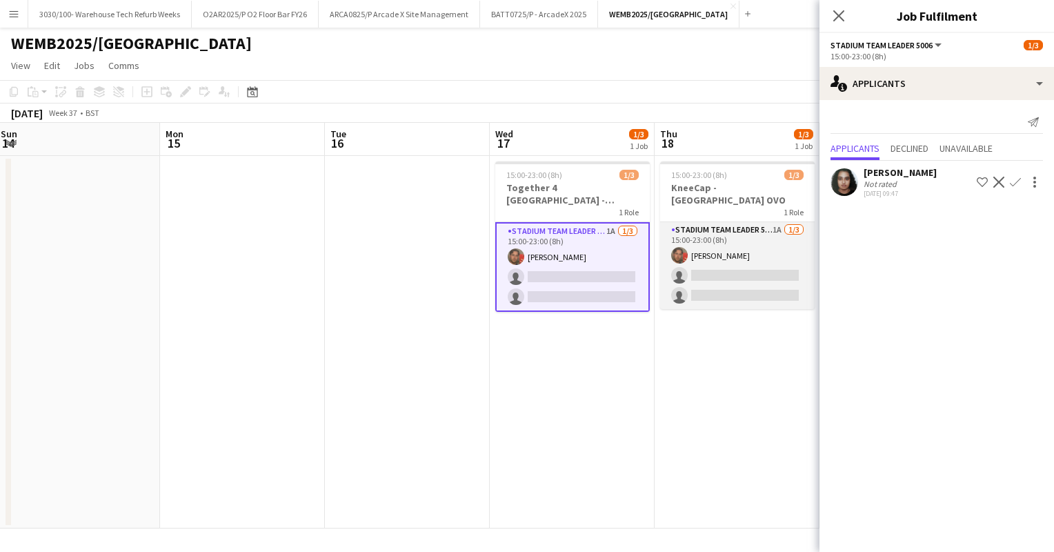
scroll to position [0, 449]
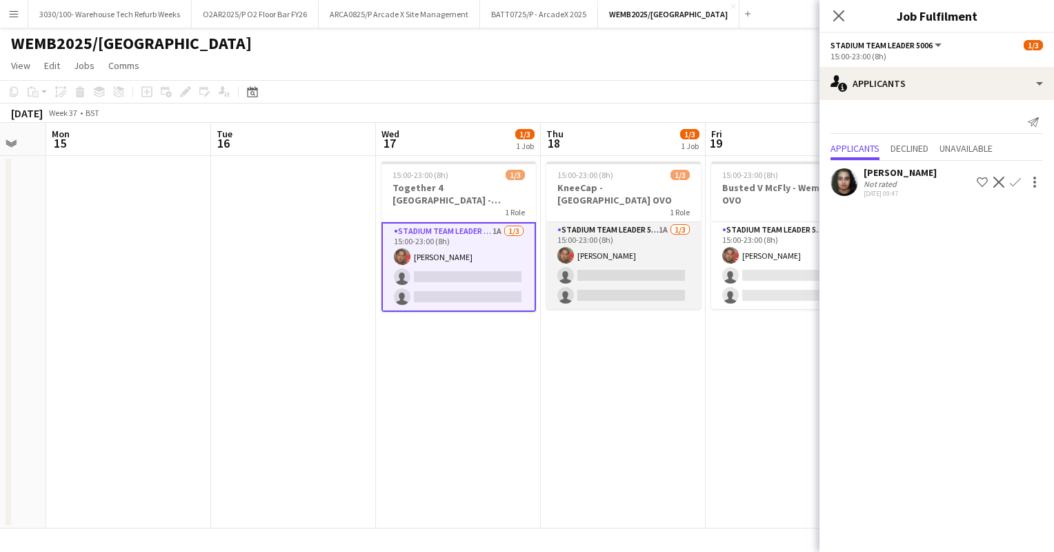
click at [631, 245] on app-card-role "Stadium Team Leader 5006 1A [DATE] 15:00-23:00 (8h) [PERSON_NAME] single-neutra…" at bounding box center [624, 265] width 155 height 87
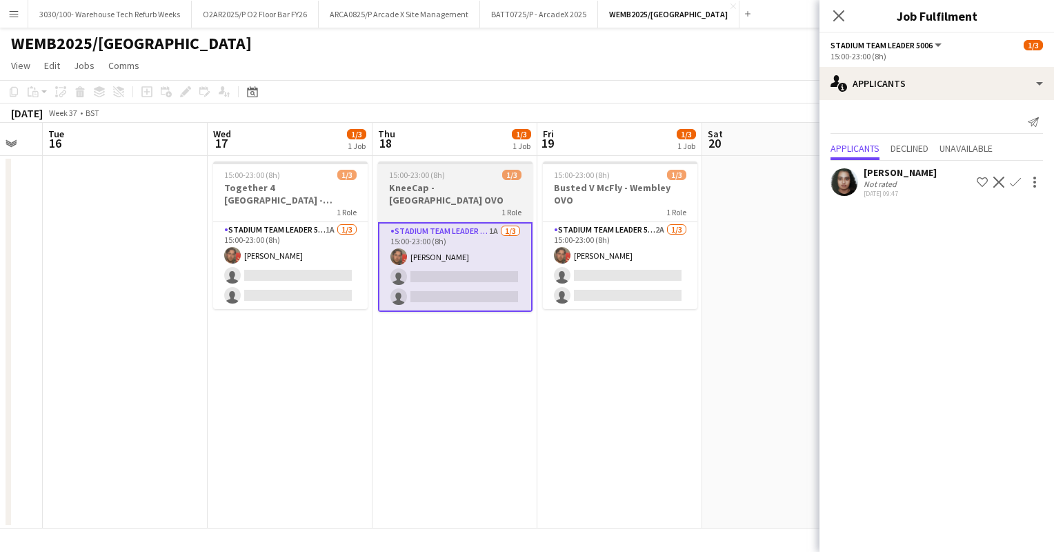
click at [631, 245] on app-card-role "Stadium Team Leader 5006 2A [DATE] 15:00-23:00 (8h) [PERSON_NAME] single-neutra…" at bounding box center [620, 265] width 155 height 87
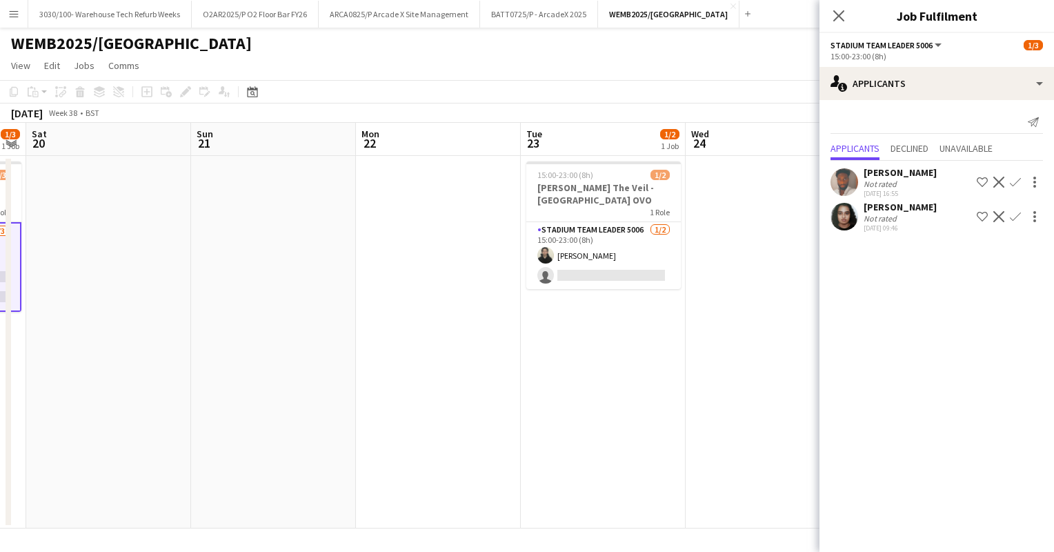
scroll to position [0, 654]
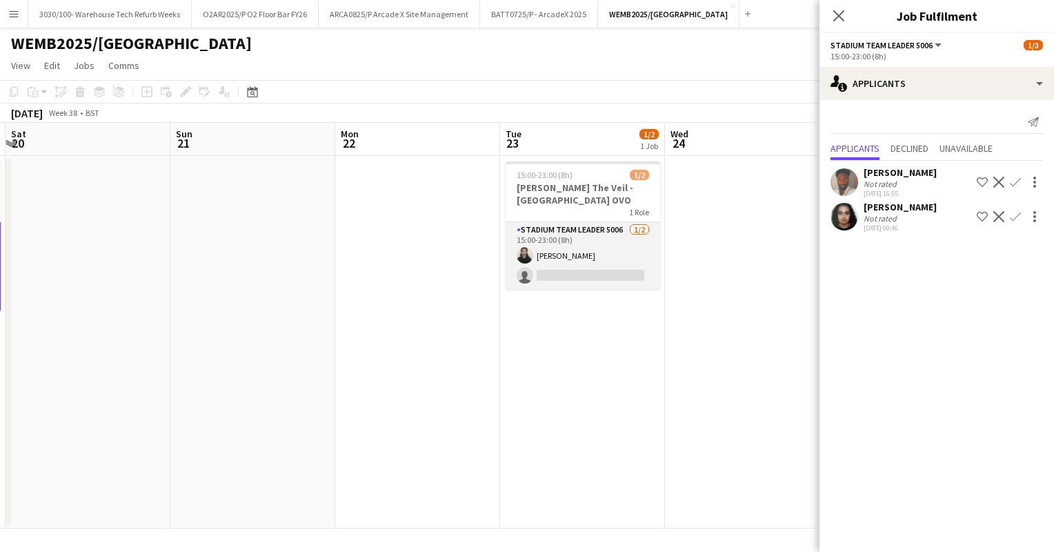
click at [596, 244] on app-card-role "Stadium Team Leader 5006 [DATE] 15:00-23:00 (8h) [PERSON_NAME] single-neutral-a…" at bounding box center [583, 255] width 155 height 67
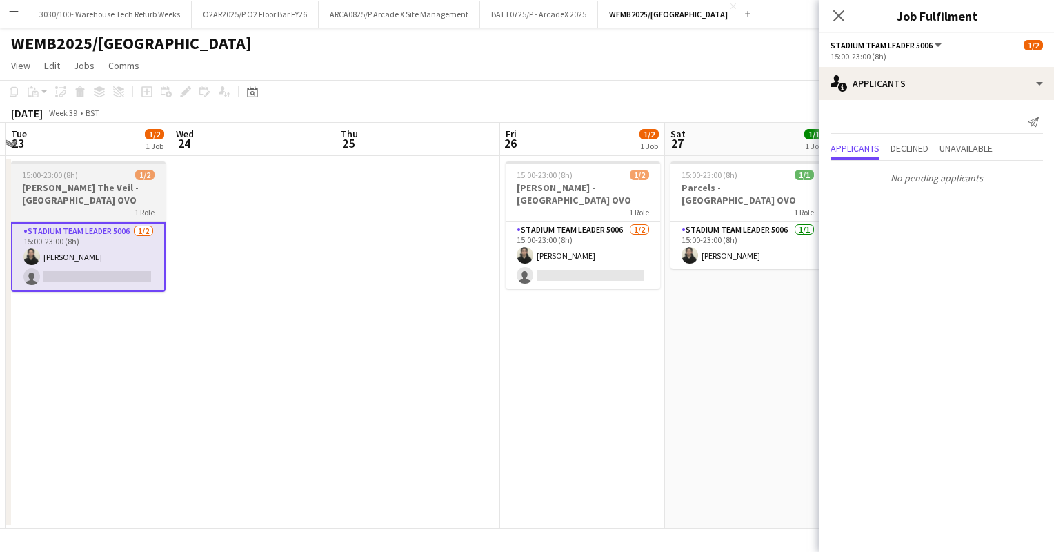
click at [596, 244] on app-card-role "Stadium Team Leader 5006 [DATE] 15:00-23:00 (8h) [PERSON_NAME] single-neutral-a…" at bounding box center [583, 255] width 155 height 67
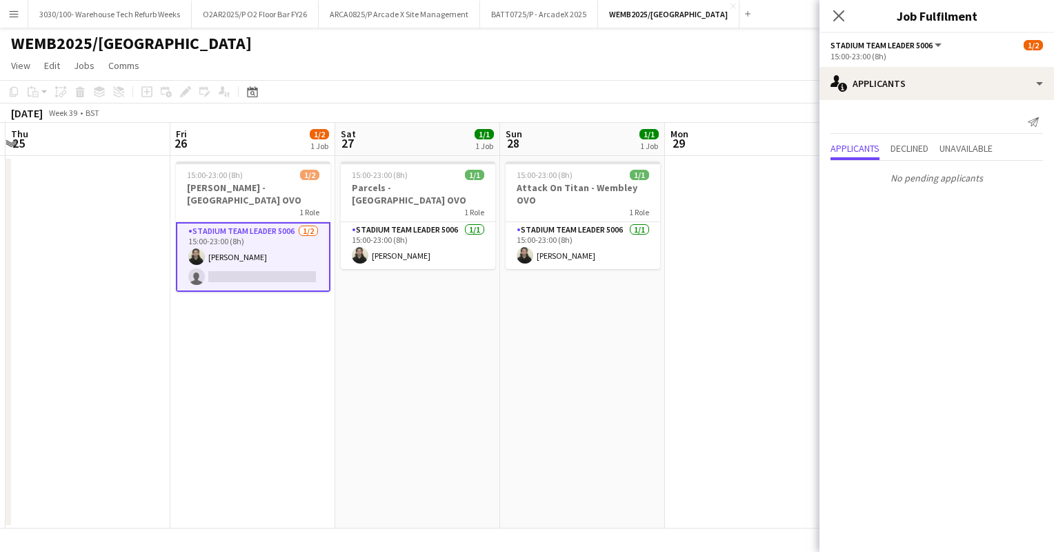
scroll to position [0, 432]
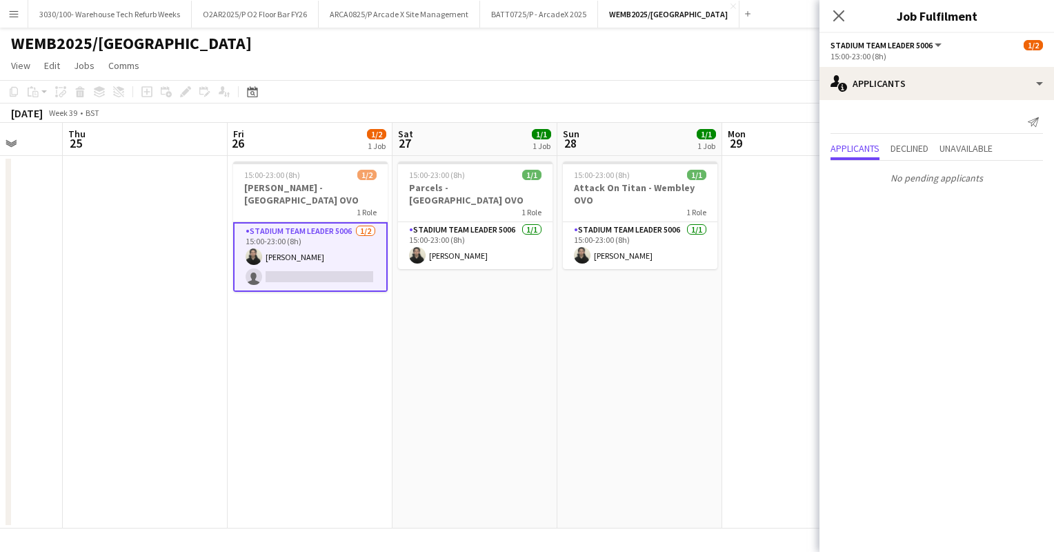
click at [509, 69] on app-page-menu "View Day view expanded Day view collapsed Month view Date picker Jump to [DATE]…" at bounding box center [527, 67] width 1054 height 26
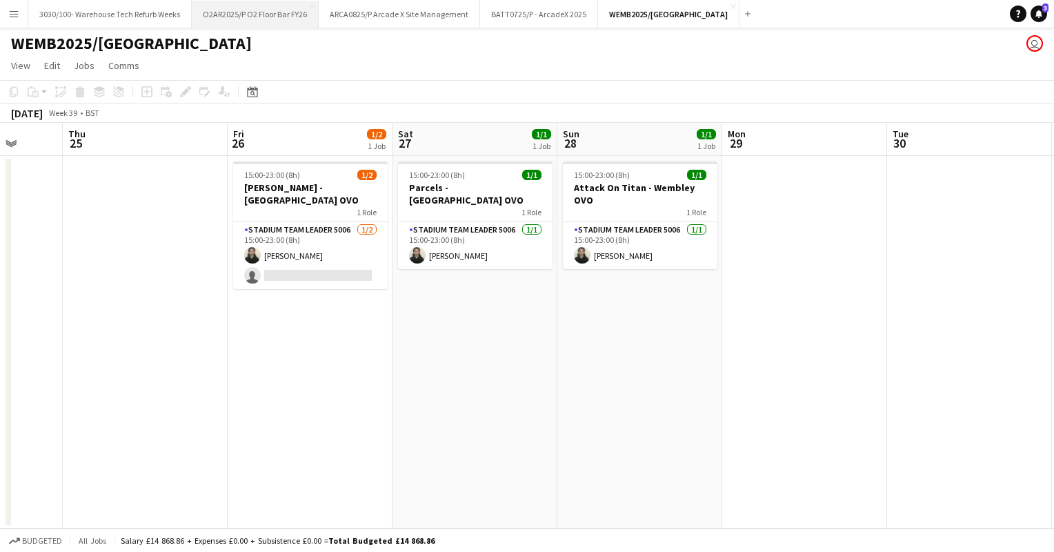
click at [250, 11] on button "O2AR2025/P O2 Floor Bar FY26 Close" at bounding box center [255, 14] width 127 height 27
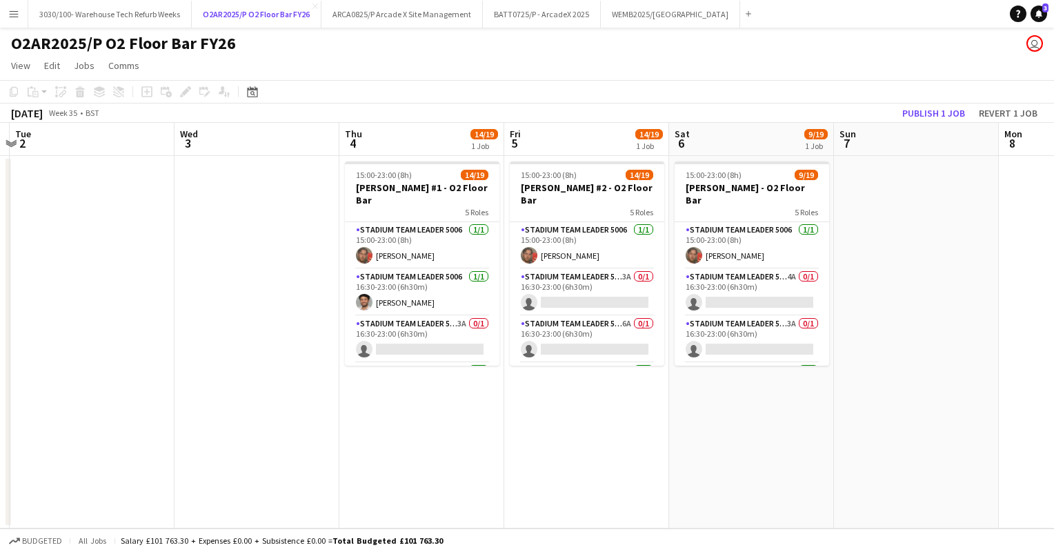
scroll to position [0, 393]
